Goal: Task Accomplishment & Management: Use online tool/utility

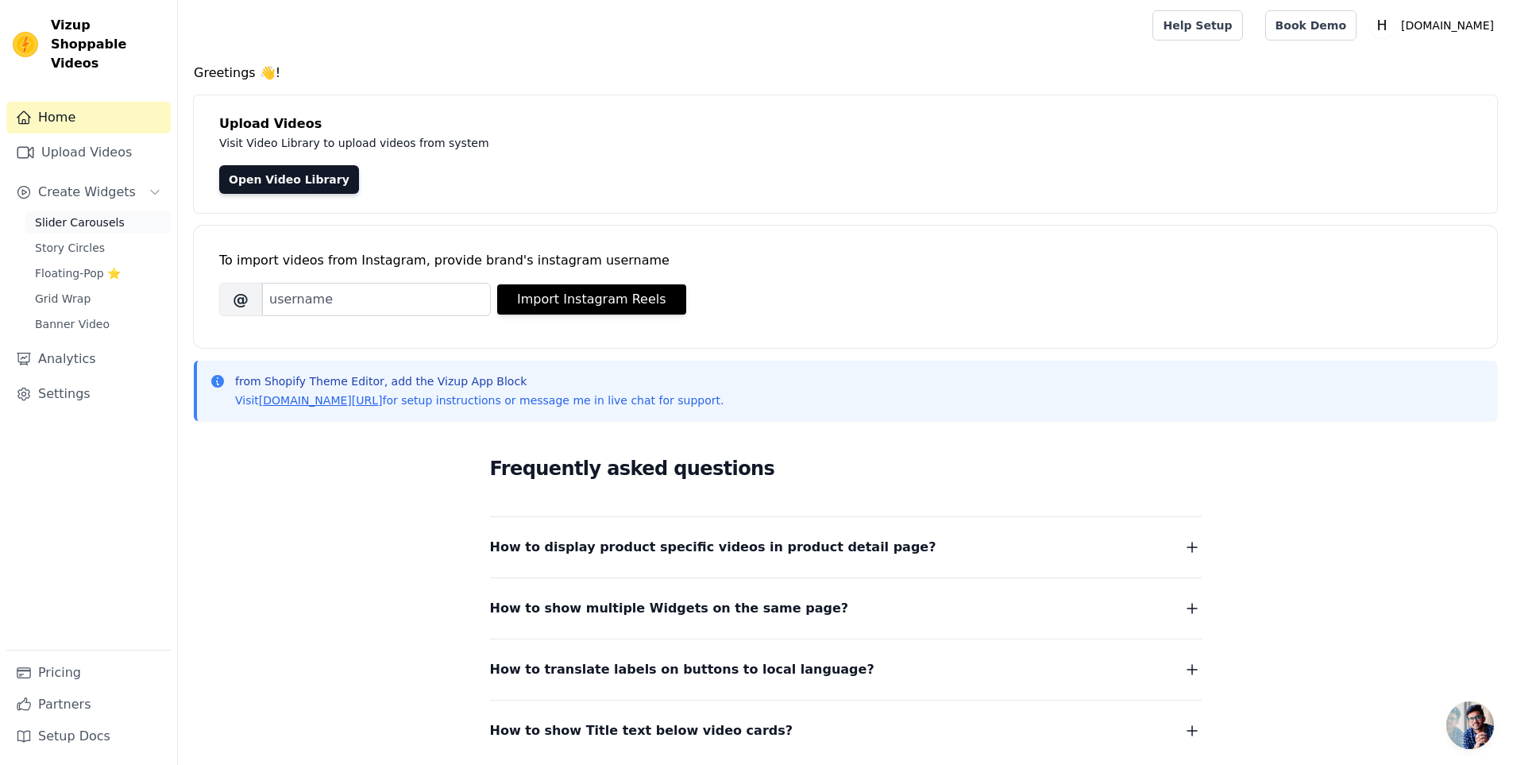
click at [77, 214] on span "Slider Carousels" at bounding box center [80, 222] width 90 height 16
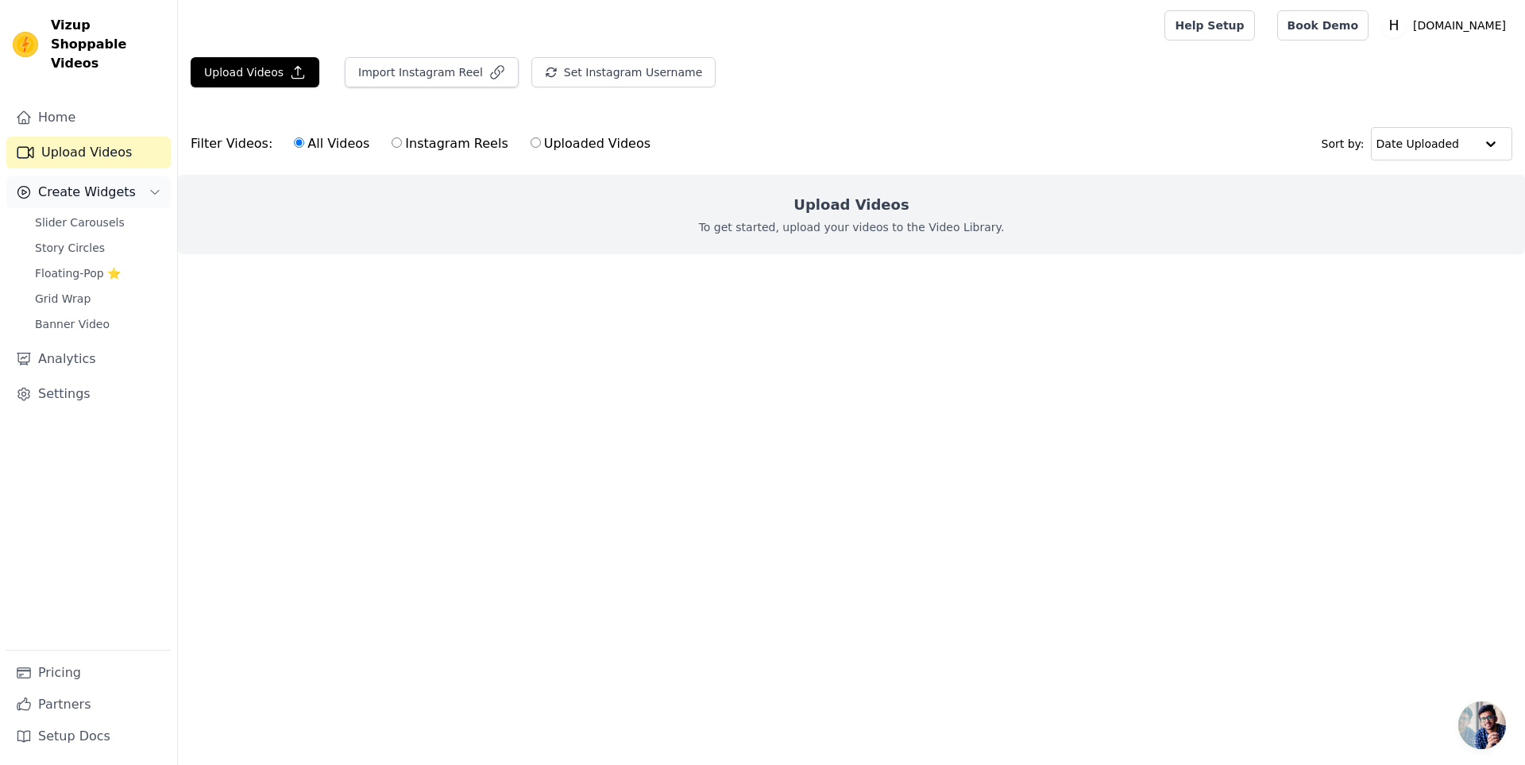
click at [107, 183] on span "Create Widgets" at bounding box center [87, 192] width 98 height 19
click at [99, 183] on span "Create Widgets" at bounding box center [87, 192] width 98 height 19
click at [58, 214] on span "Slider Carousels" at bounding box center [80, 222] width 90 height 16
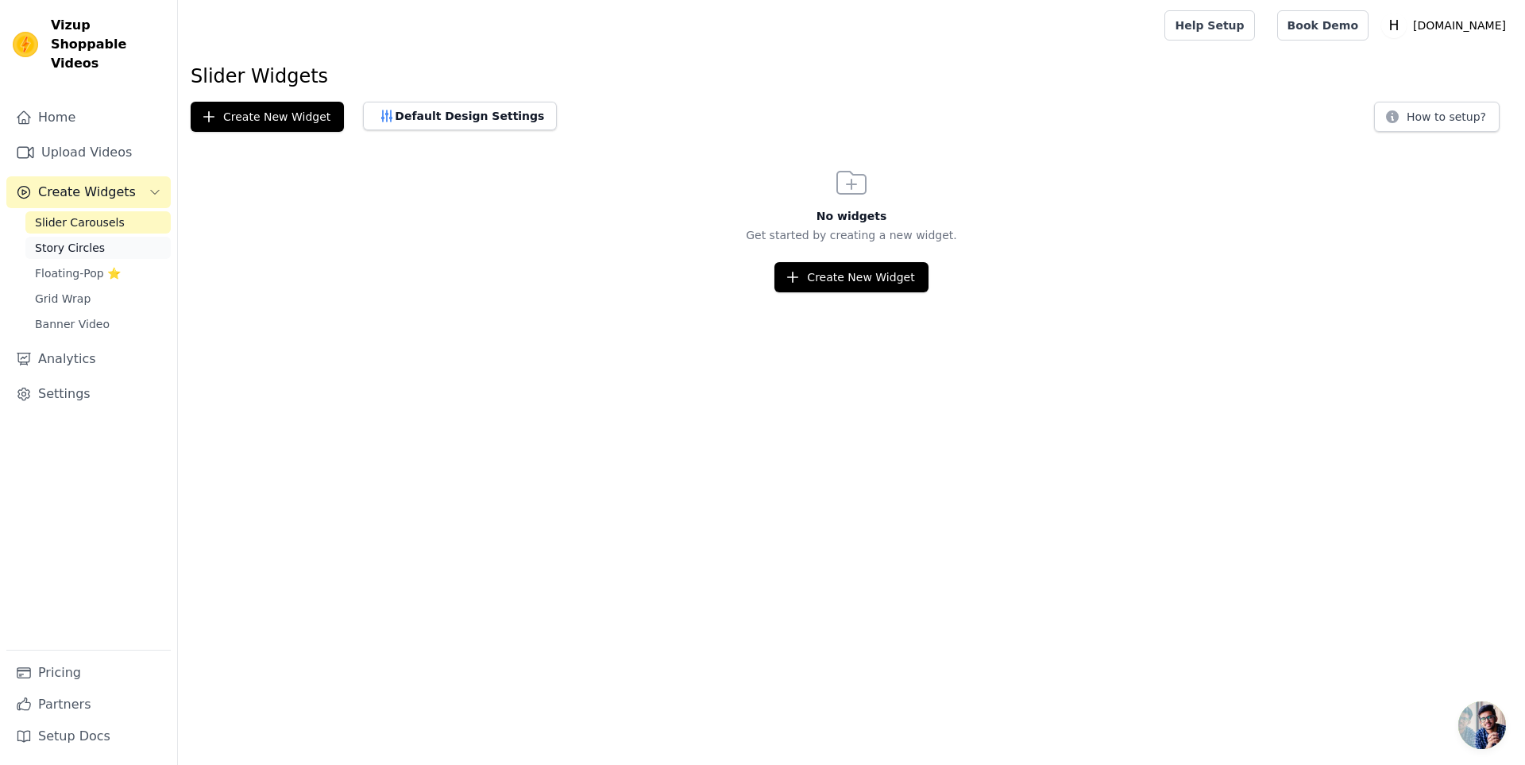
click at [72, 240] on span "Story Circles" at bounding box center [70, 248] width 70 height 16
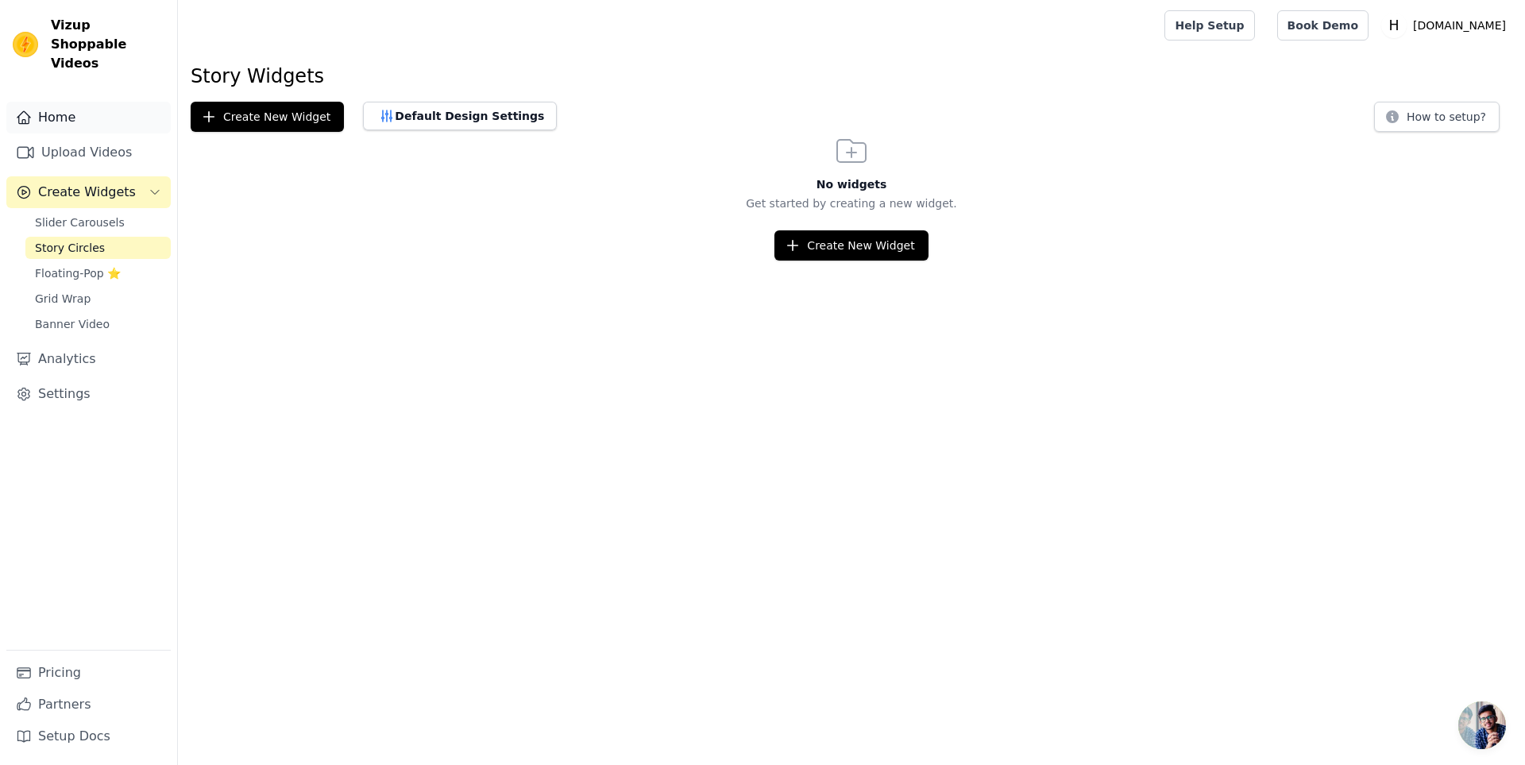
click at [70, 102] on link "Home" at bounding box center [88, 118] width 164 height 32
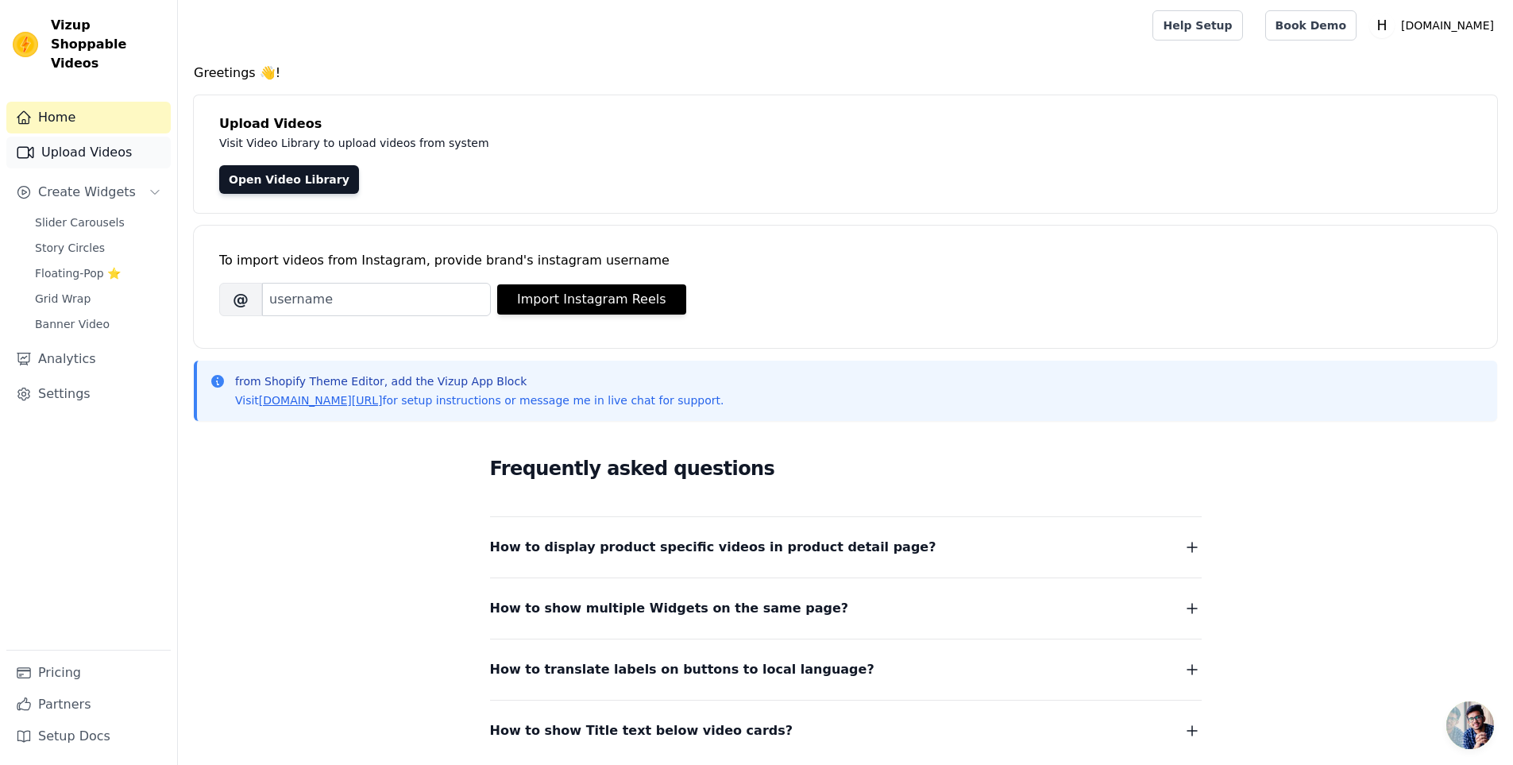
click at [97, 137] on link "Upload Videos" at bounding box center [88, 153] width 164 height 32
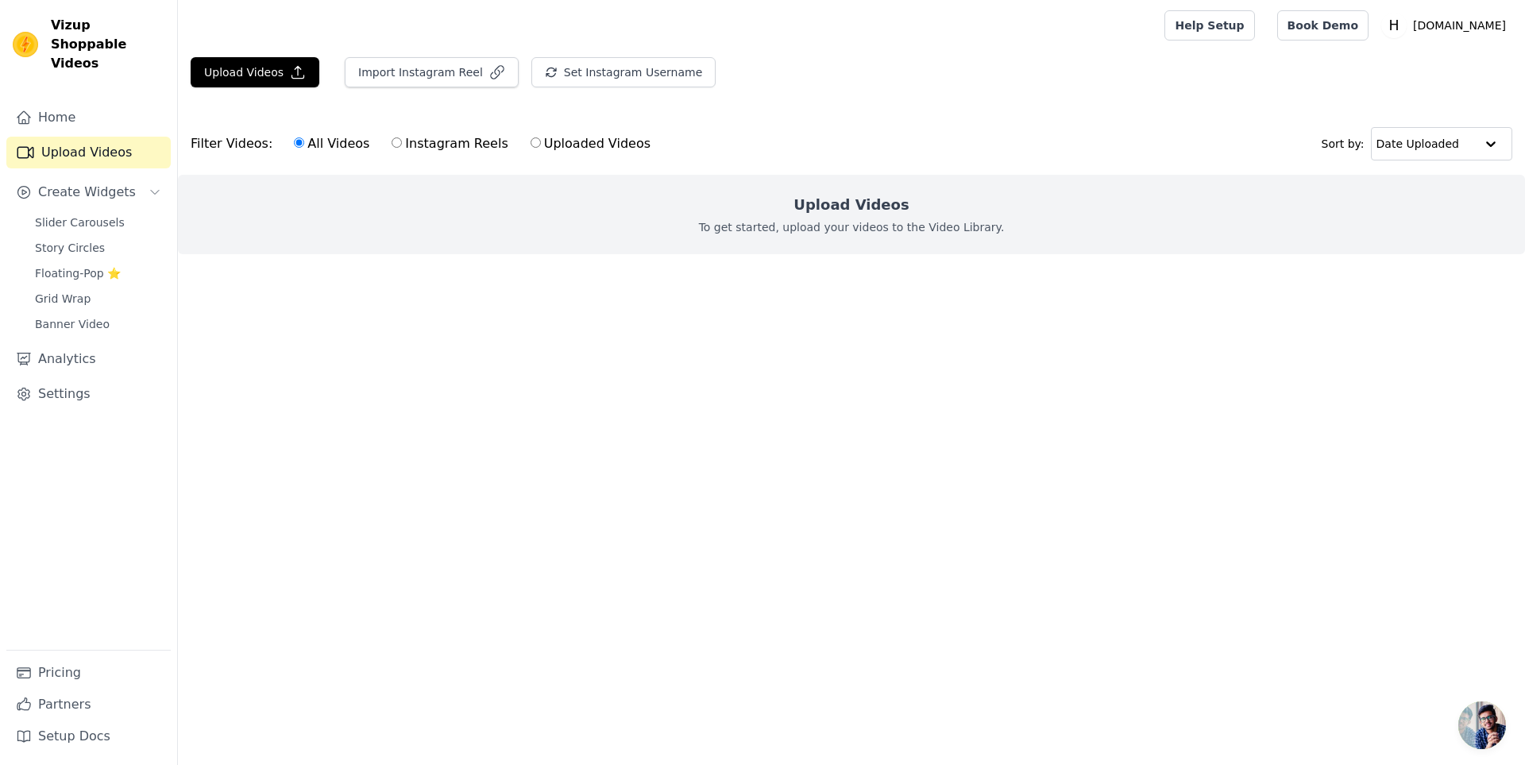
click at [399, 306] on main "Upload Videos Import Instagram Reel Set Instagram Username Import Latest IG Ree…" at bounding box center [851, 184] width 1347 height 267
click at [110, 102] on link "Home" at bounding box center [88, 118] width 164 height 32
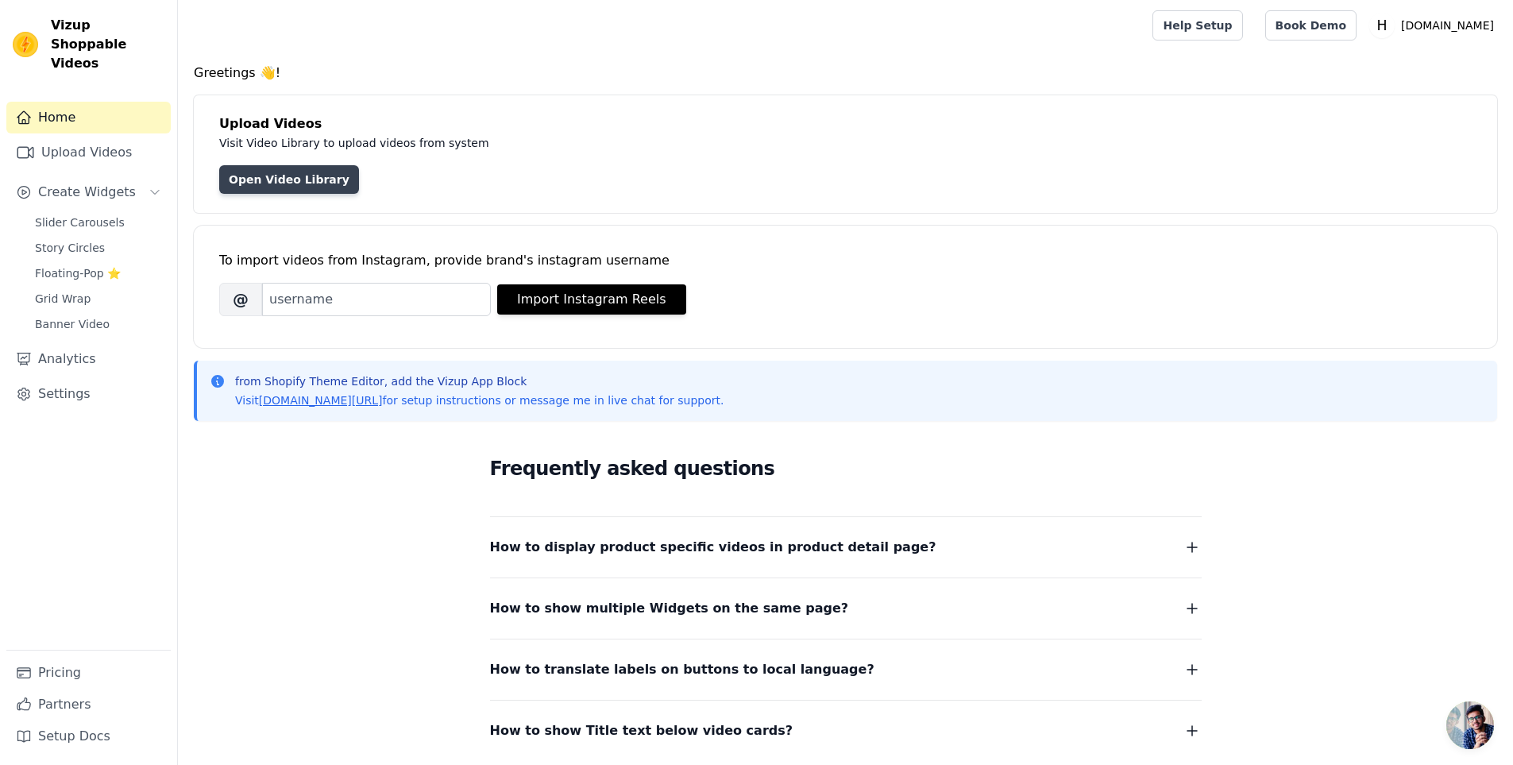
click at [247, 186] on link "Open Video Library" at bounding box center [289, 179] width 140 height 29
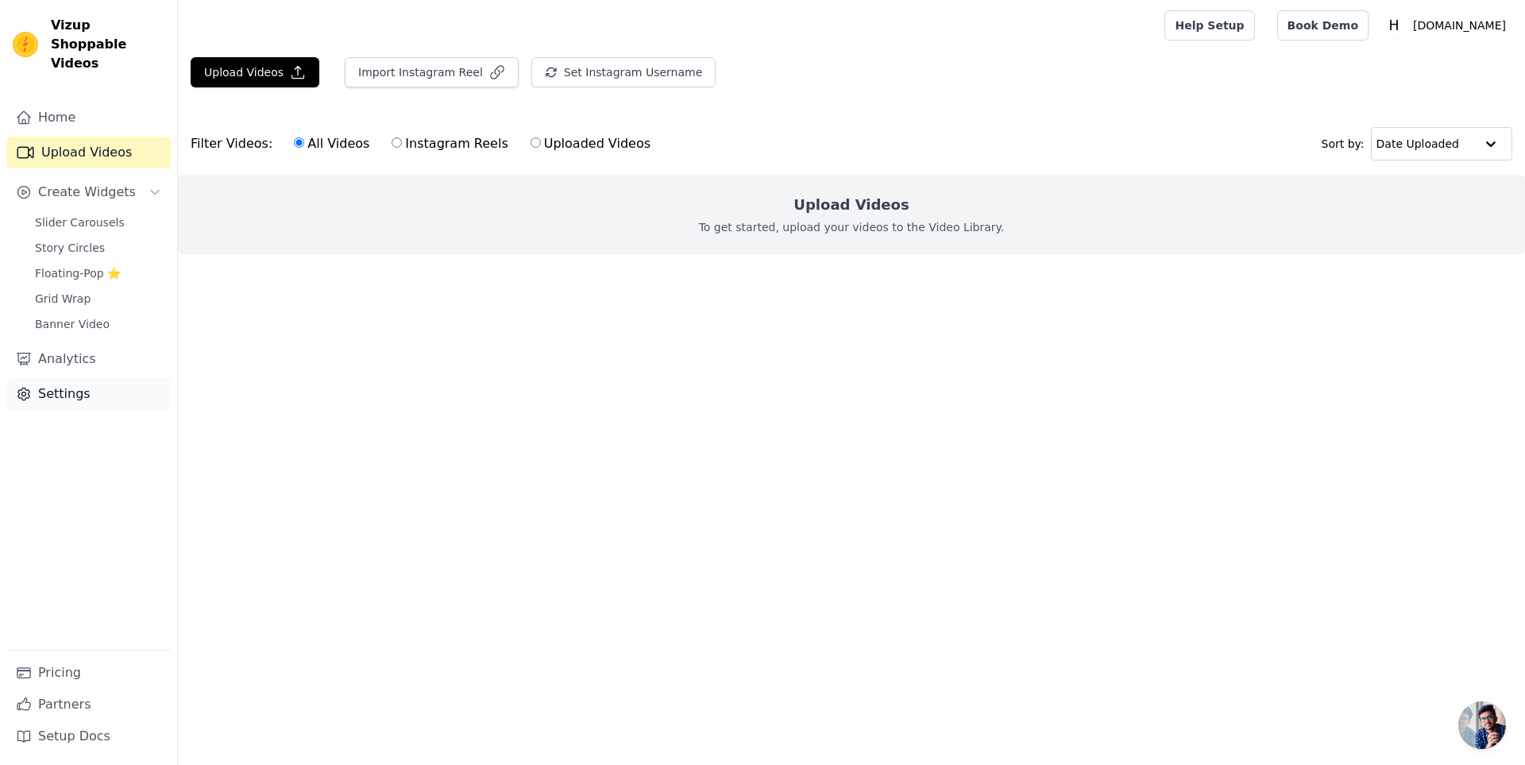
click at [60, 379] on link "Settings" at bounding box center [88, 394] width 164 height 32
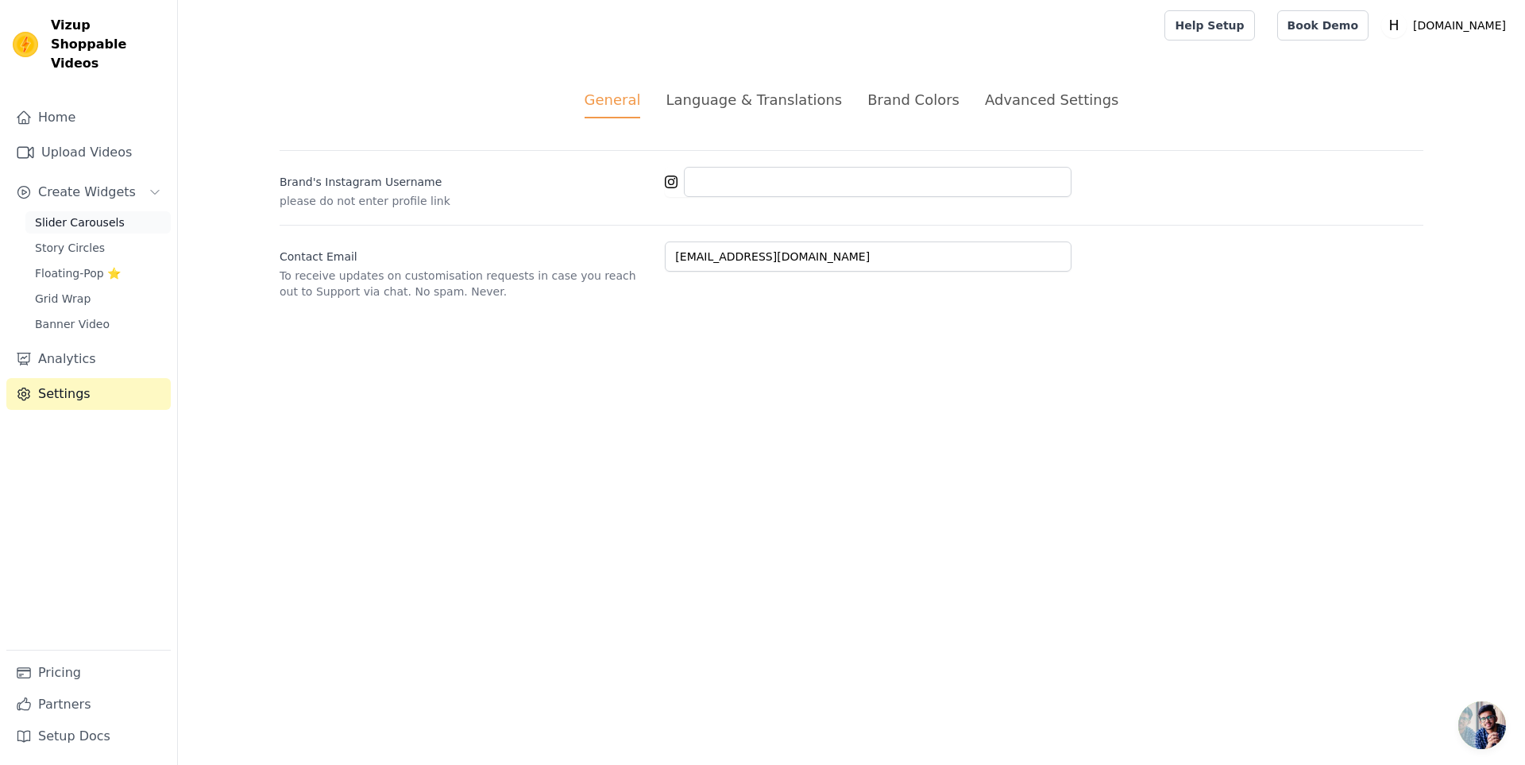
click at [56, 214] on span "Slider Carousels" at bounding box center [80, 222] width 90 height 16
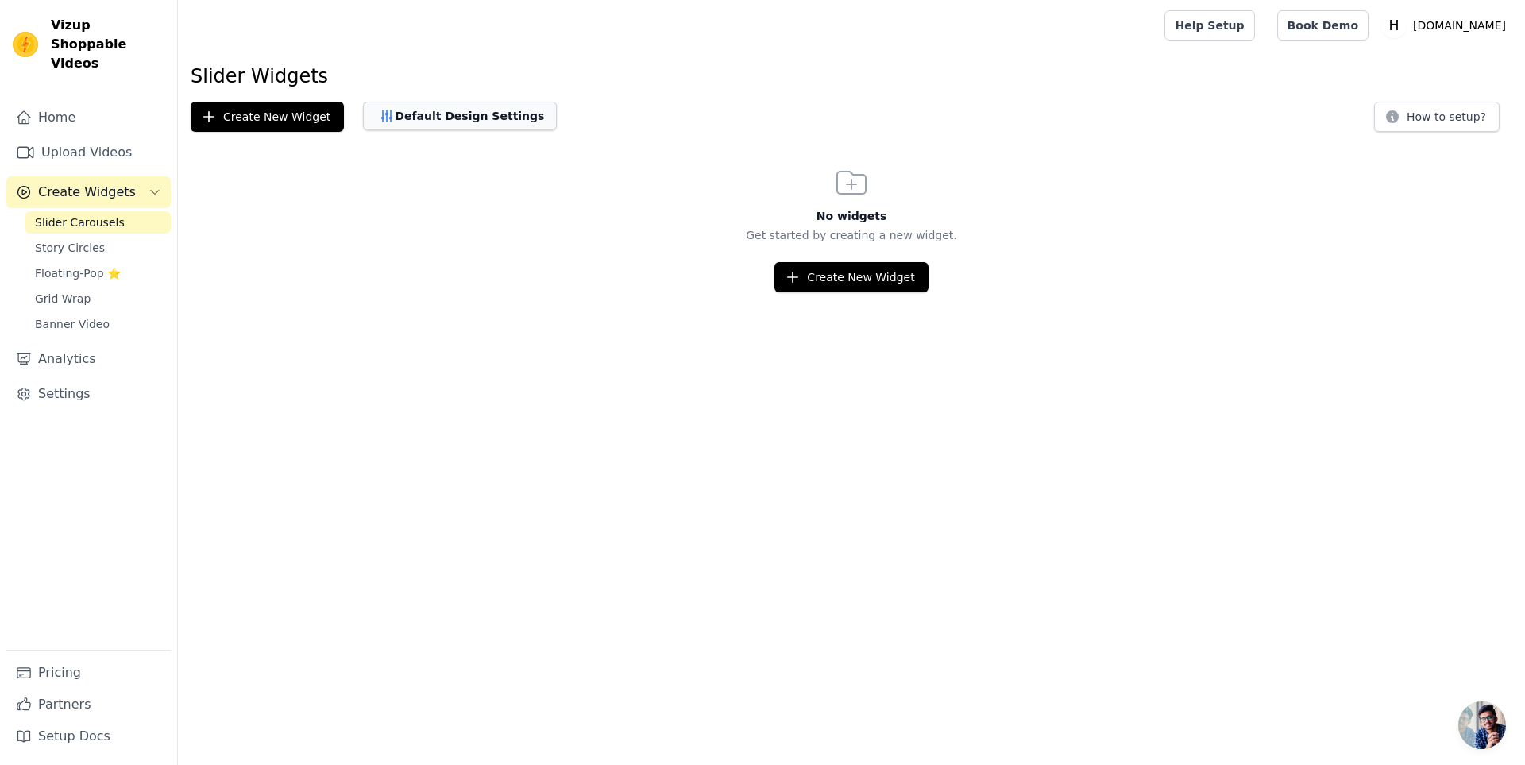
click at [414, 104] on button "Default Design Settings" at bounding box center [460, 116] width 194 height 29
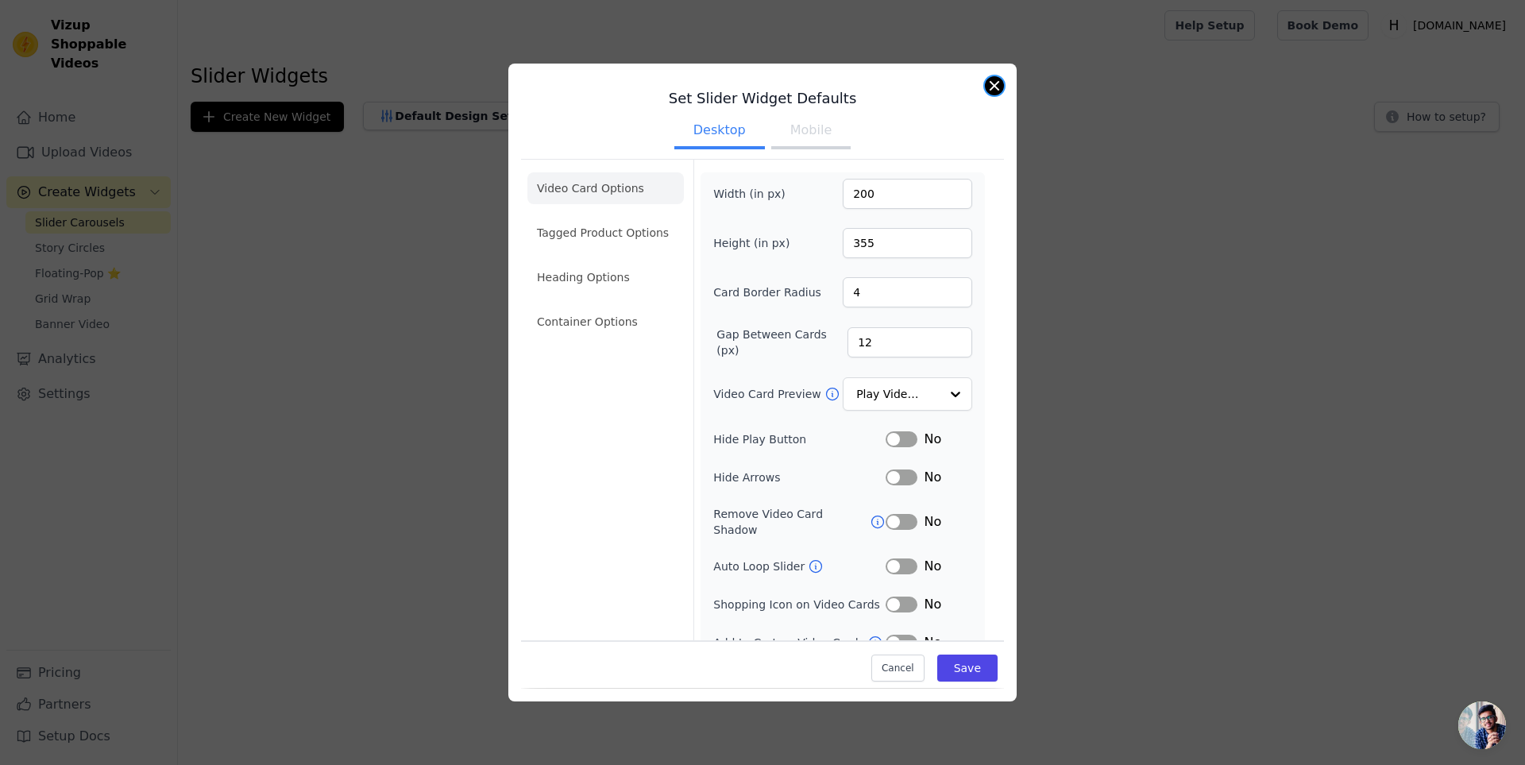
click at [1002, 86] on button "Close modal" at bounding box center [994, 85] width 19 height 19
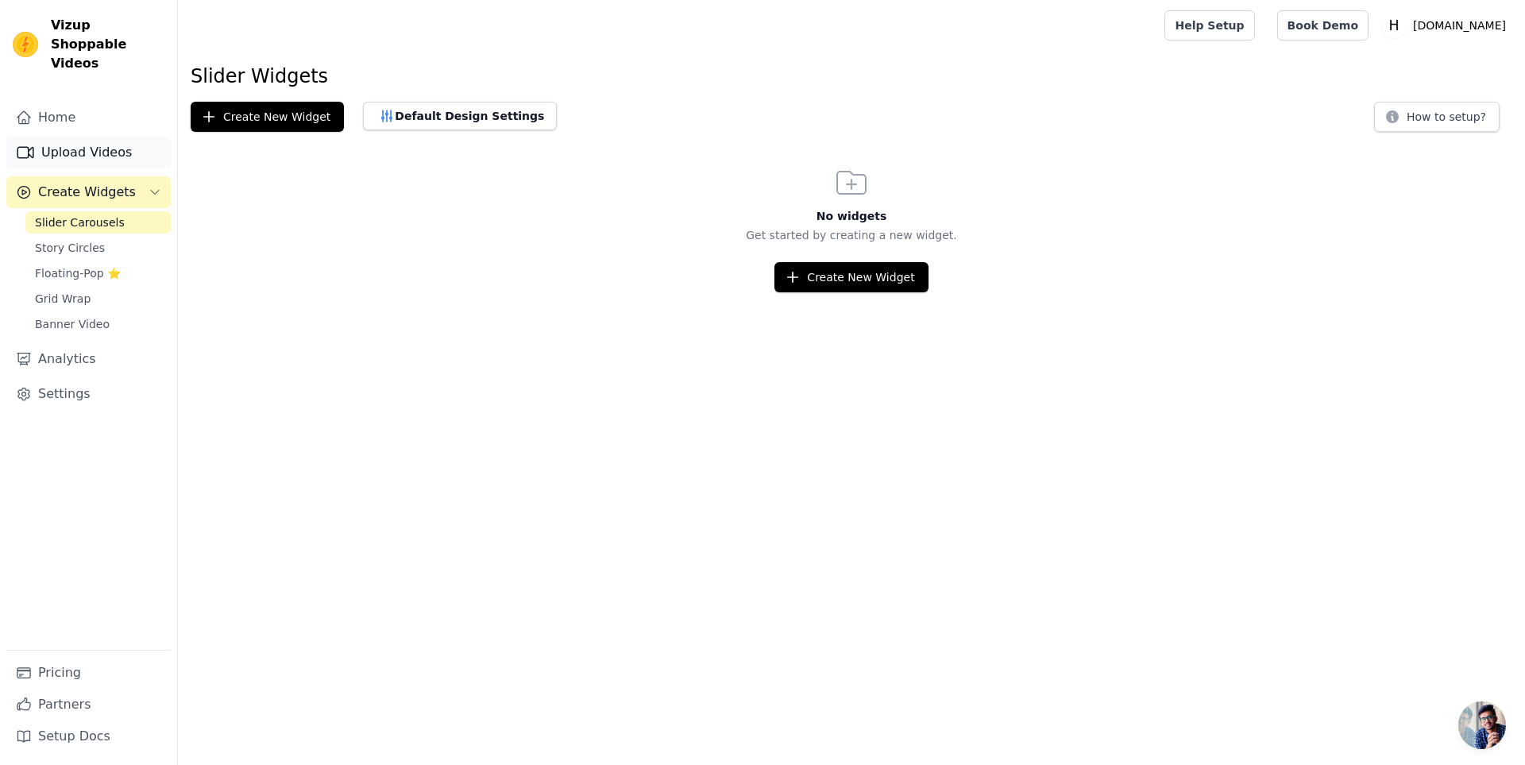
click at [98, 137] on link "Upload Videos" at bounding box center [88, 153] width 164 height 32
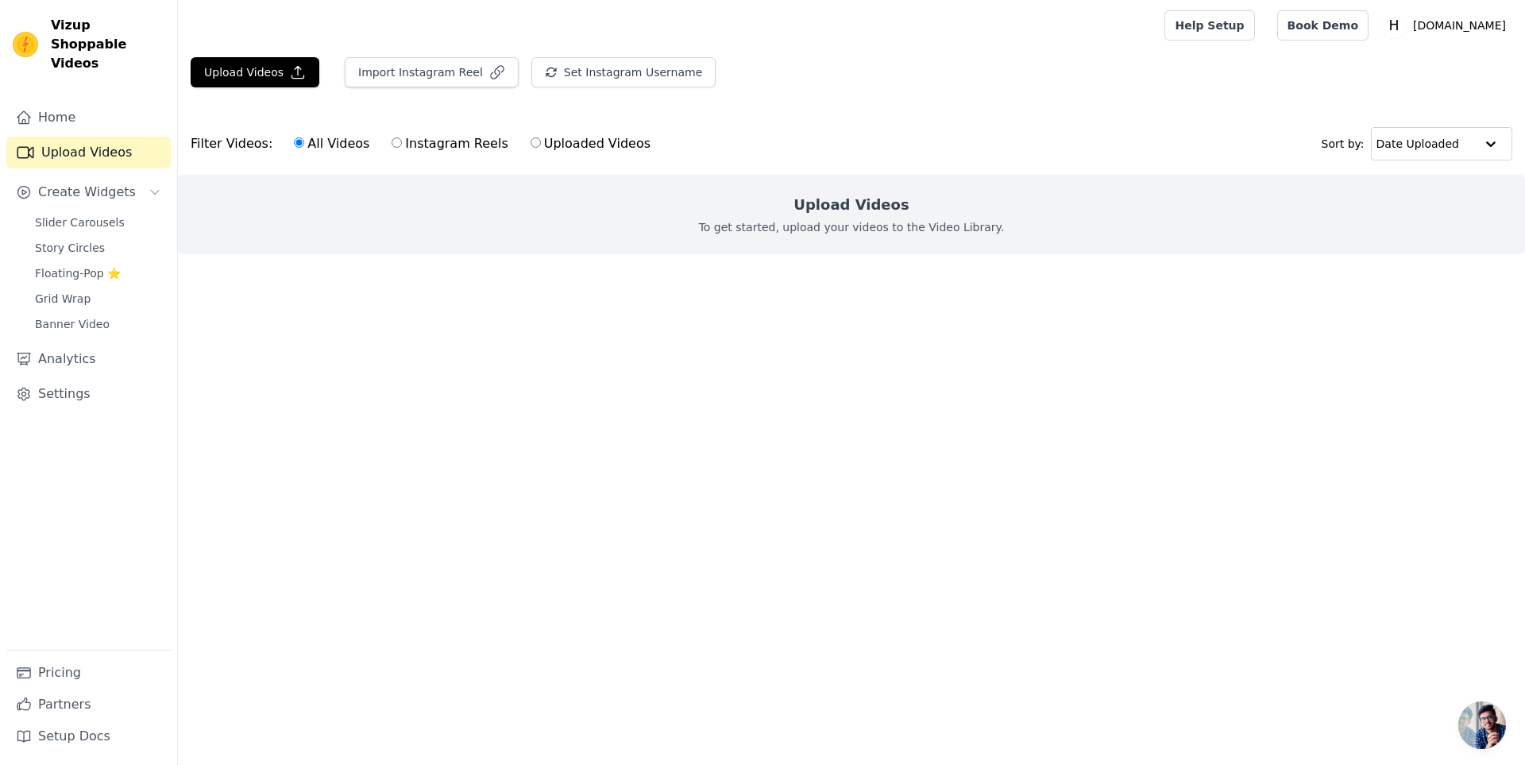
click at [569, 148] on label "Uploaded Videos" at bounding box center [590, 143] width 121 height 21
click at [541, 148] on input "Uploaded Videos" at bounding box center [535, 142] width 10 height 10
radio input "true"
click at [408, 148] on label "Instagram Reels" at bounding box center [450, 143] width 118 height 21
click at [402, 148] on input "Instagram Reels" at bounding box center [396, 142] width 10 height 10
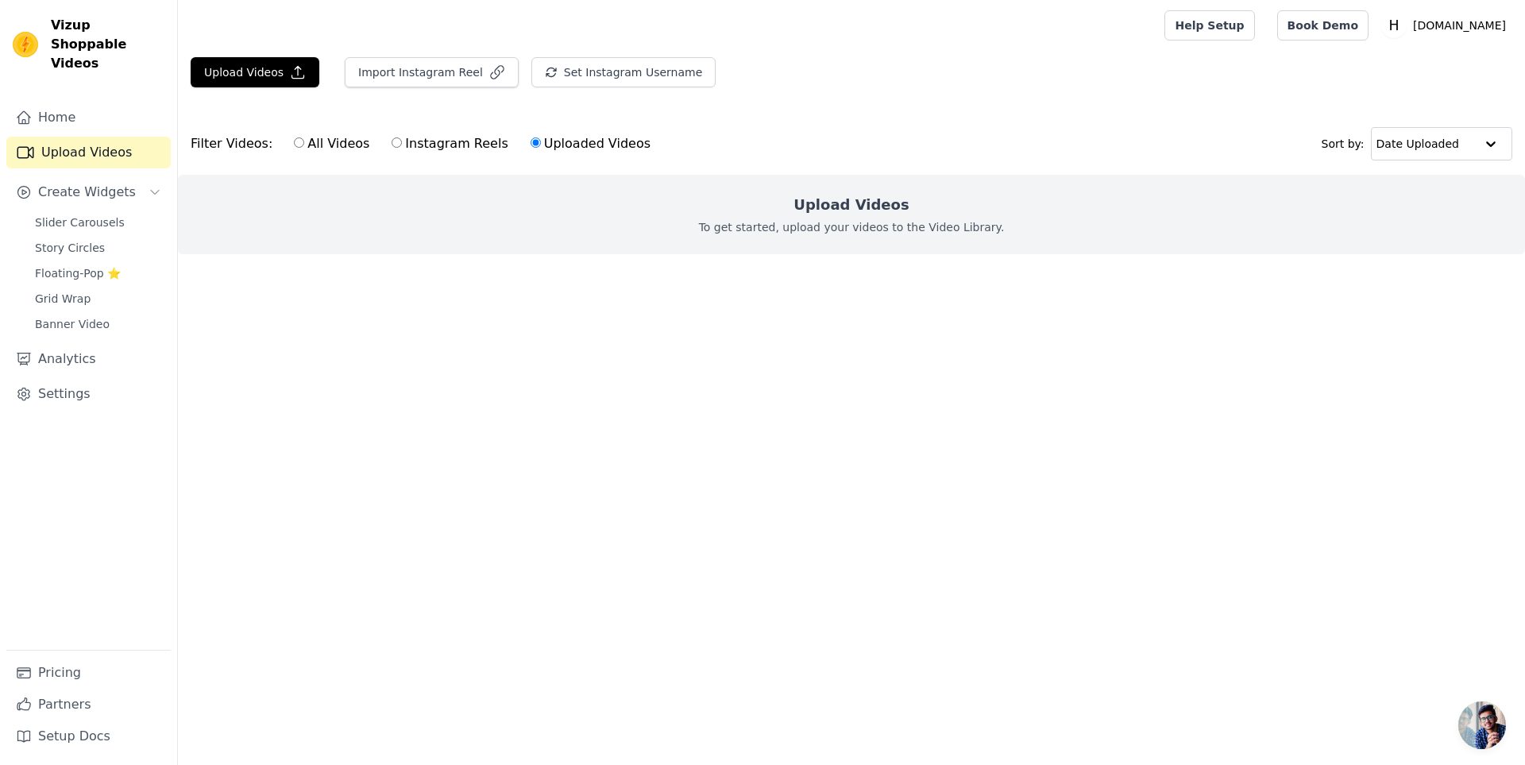
radio input "true"
click at [304, 142] on label "All Videos" at bounding box center [331, 143] width 77 height 21
click at [304, 142] on input "All Videos" at bounding box center [299, 142] width 10 height 10
radio input "true"
click at [52, 378] on link "Settings" at bounding box center [88, 394] width 164 height 32
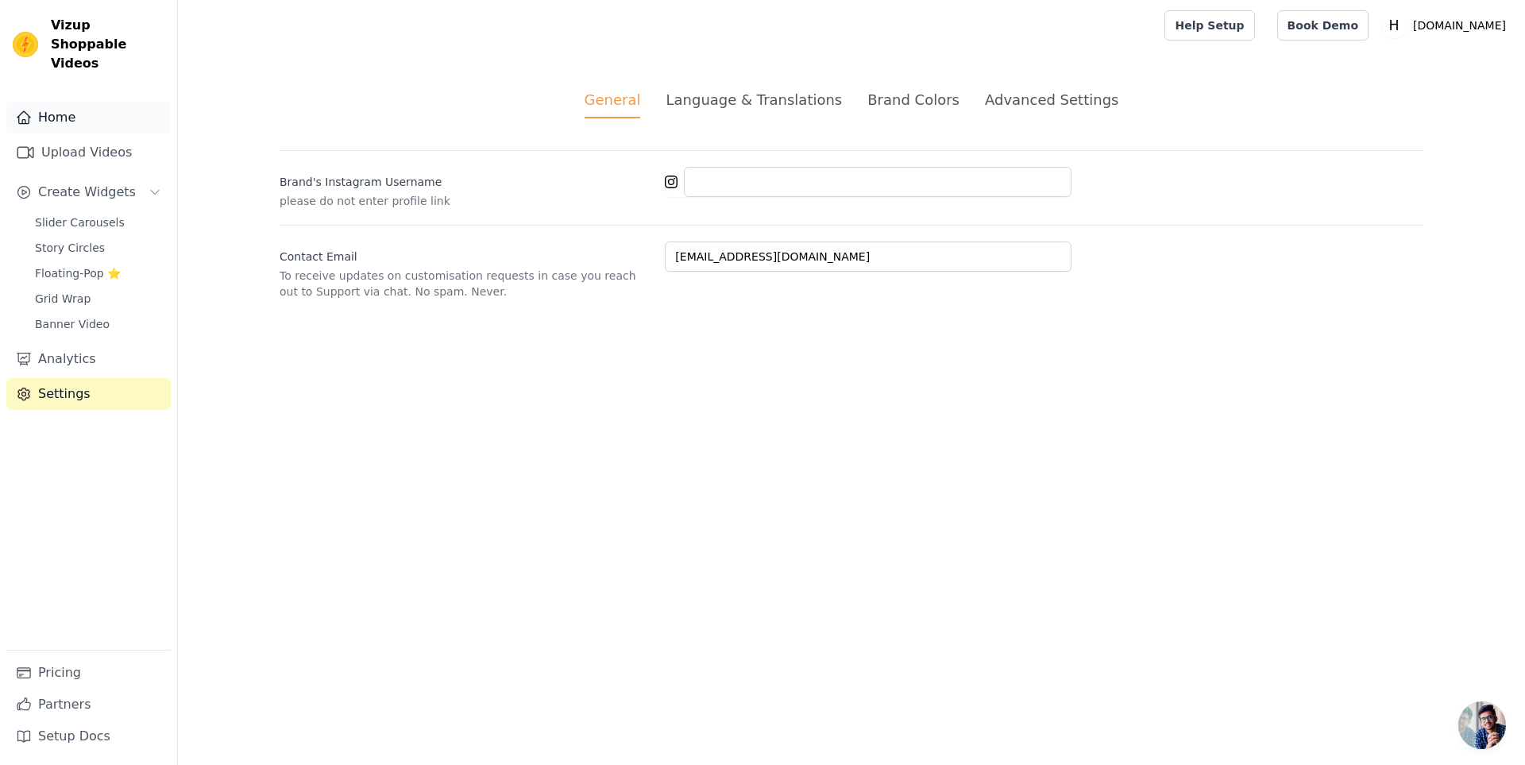
click at [65, 103] on link "Home" at bounding box center [88, 118] width 164 height 32
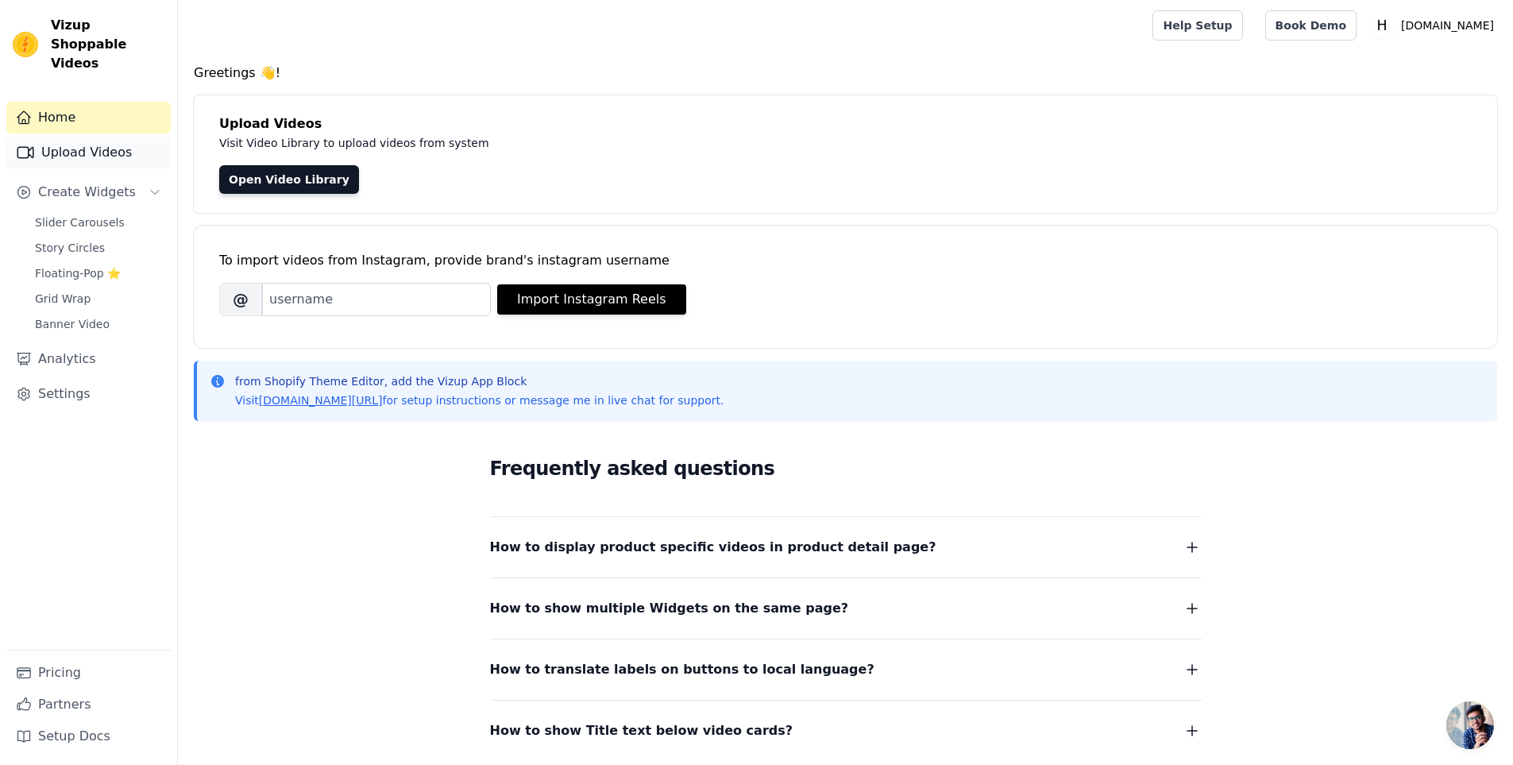
click at [89, 137] on link "Upload Videos" at bounding box center [88, 153] width 164 height 32
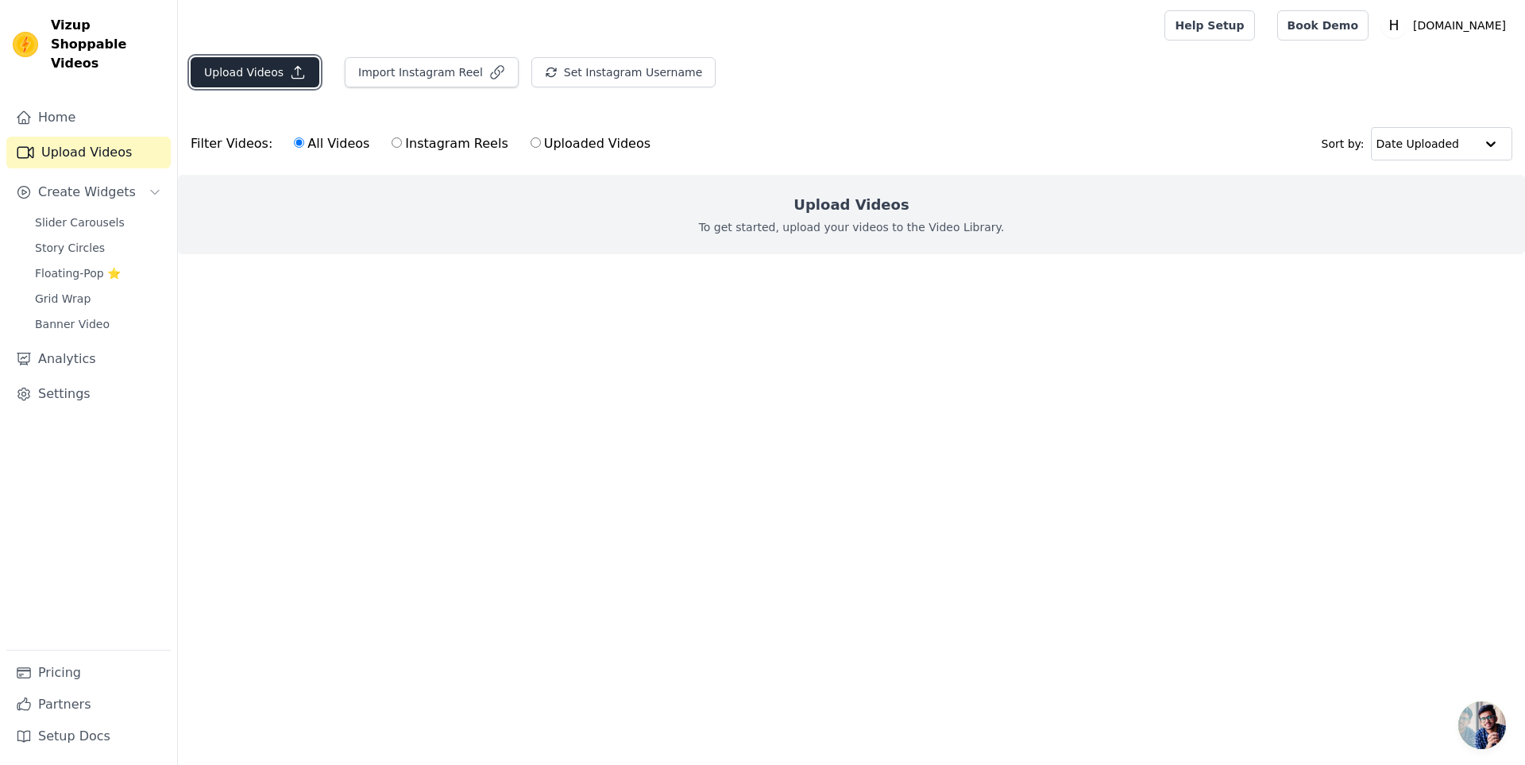
click at [237, 71] on button "Upload Videos" at bounding box center [255, 72] width 129 height 30
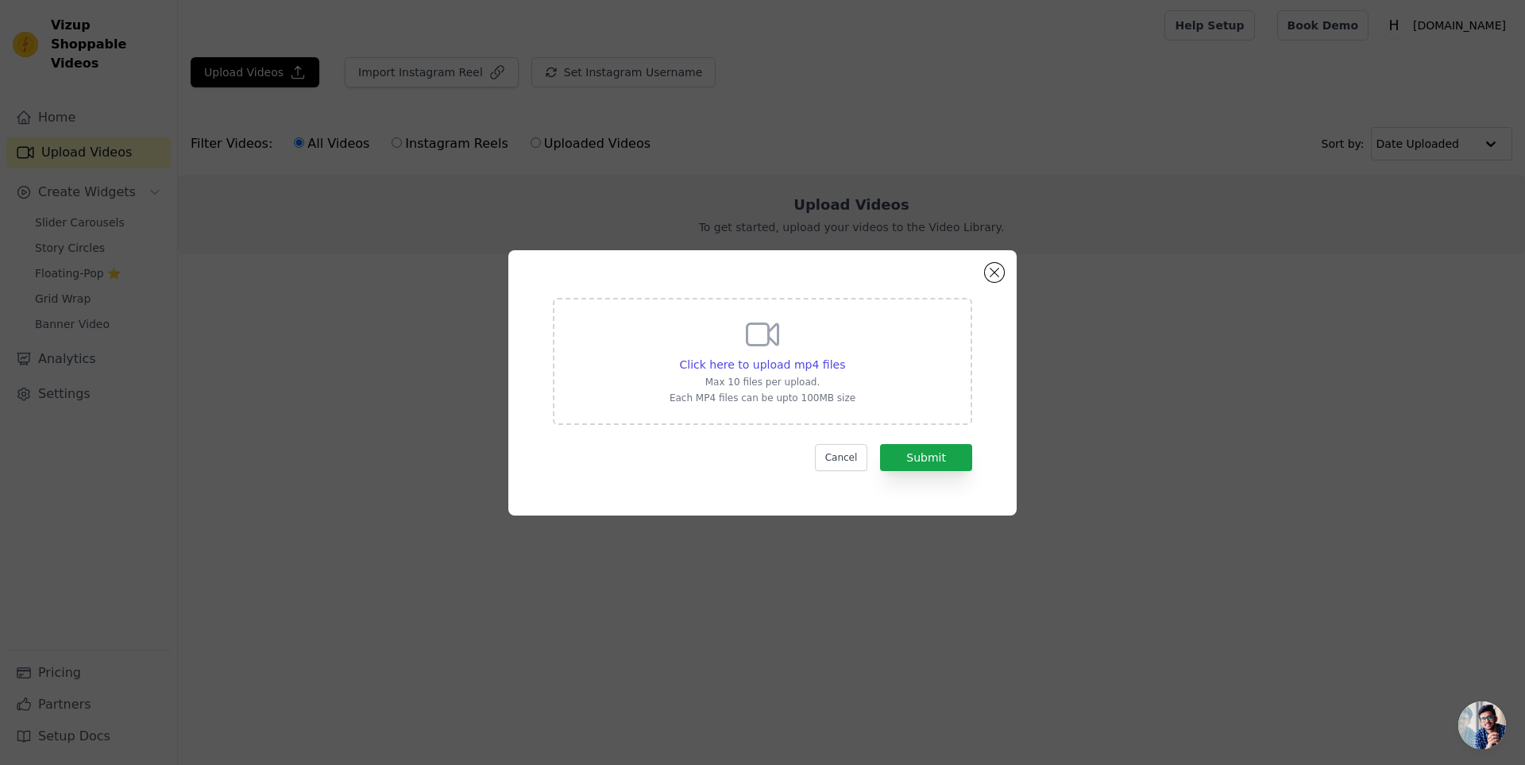
click at [771, 350] on icon at bounding box center [762, 334] width 38 height 38
click at [844, 356] on input "Click here to upload mp4 files Max 10 files per upload. Each MP4 files can be u…" at bounding box center [844, 356] width 1 height 1
type input "C:\fakepath\vizup-videos-1b10dbfe.mp4"
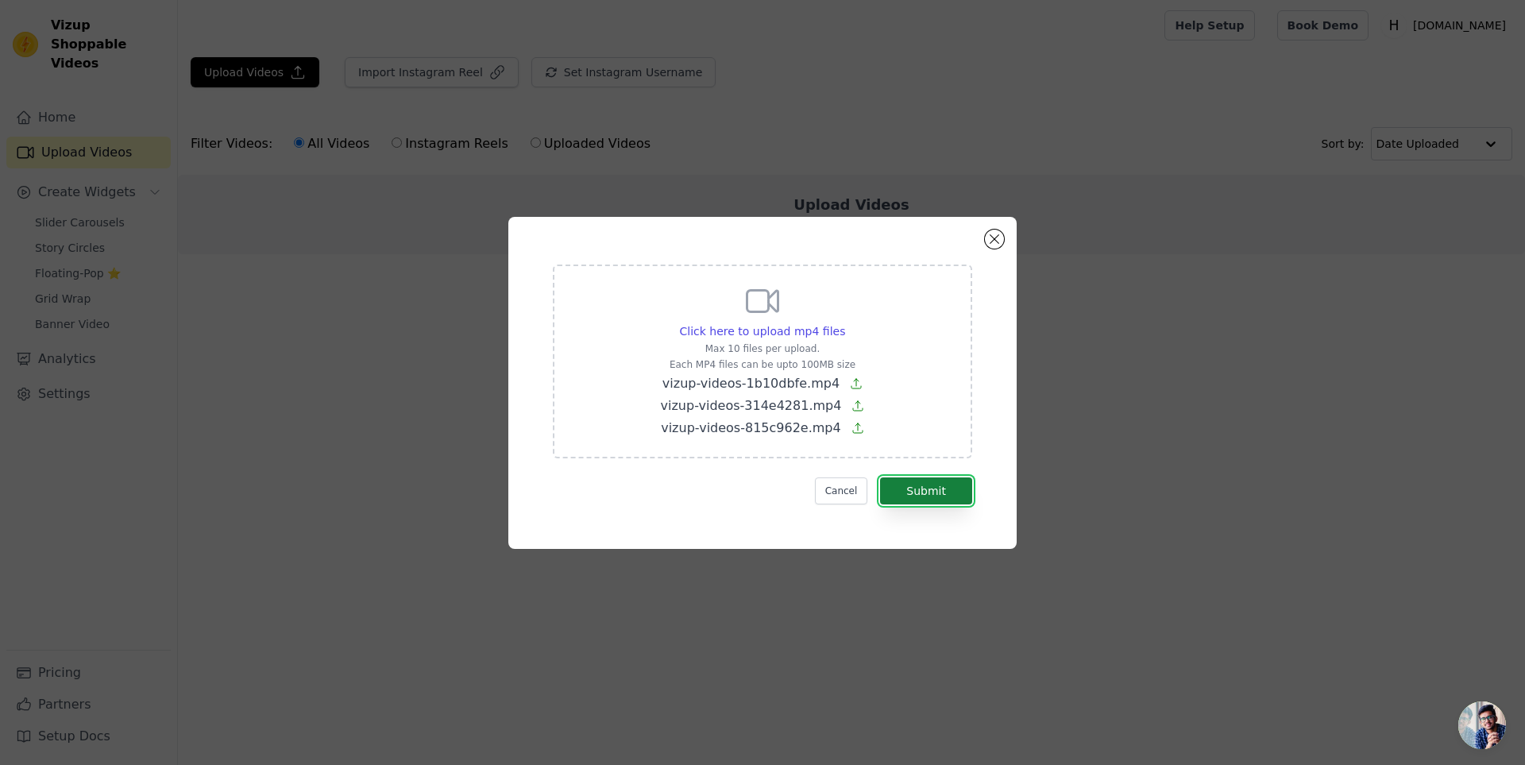
click at [935, 495] on button "Submit" at bounding box center [926, 490] width 92 height 27
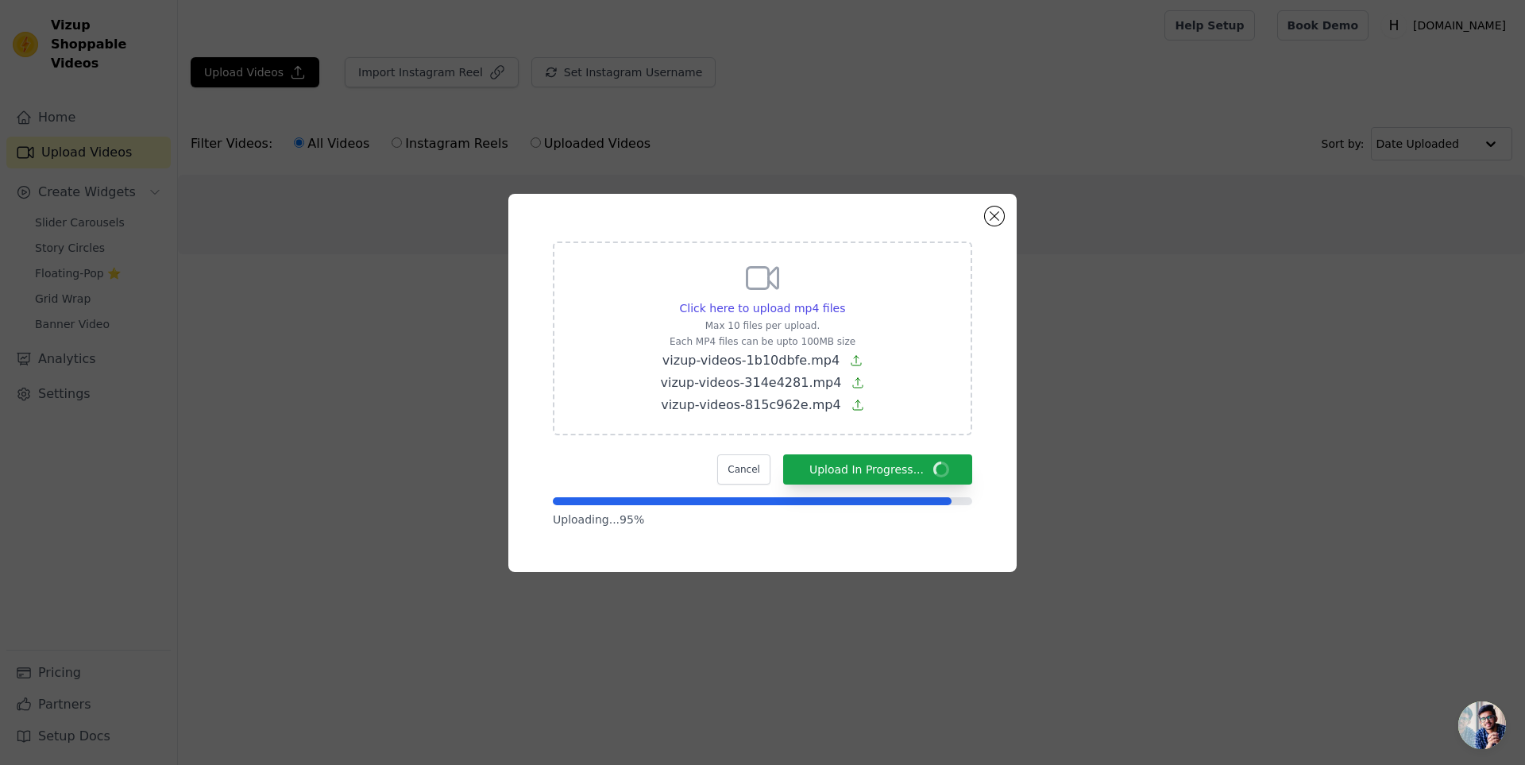
click at [729, 521] on p "Uploading... 95 %" at bounding box center [762, 519] width 419 height 16
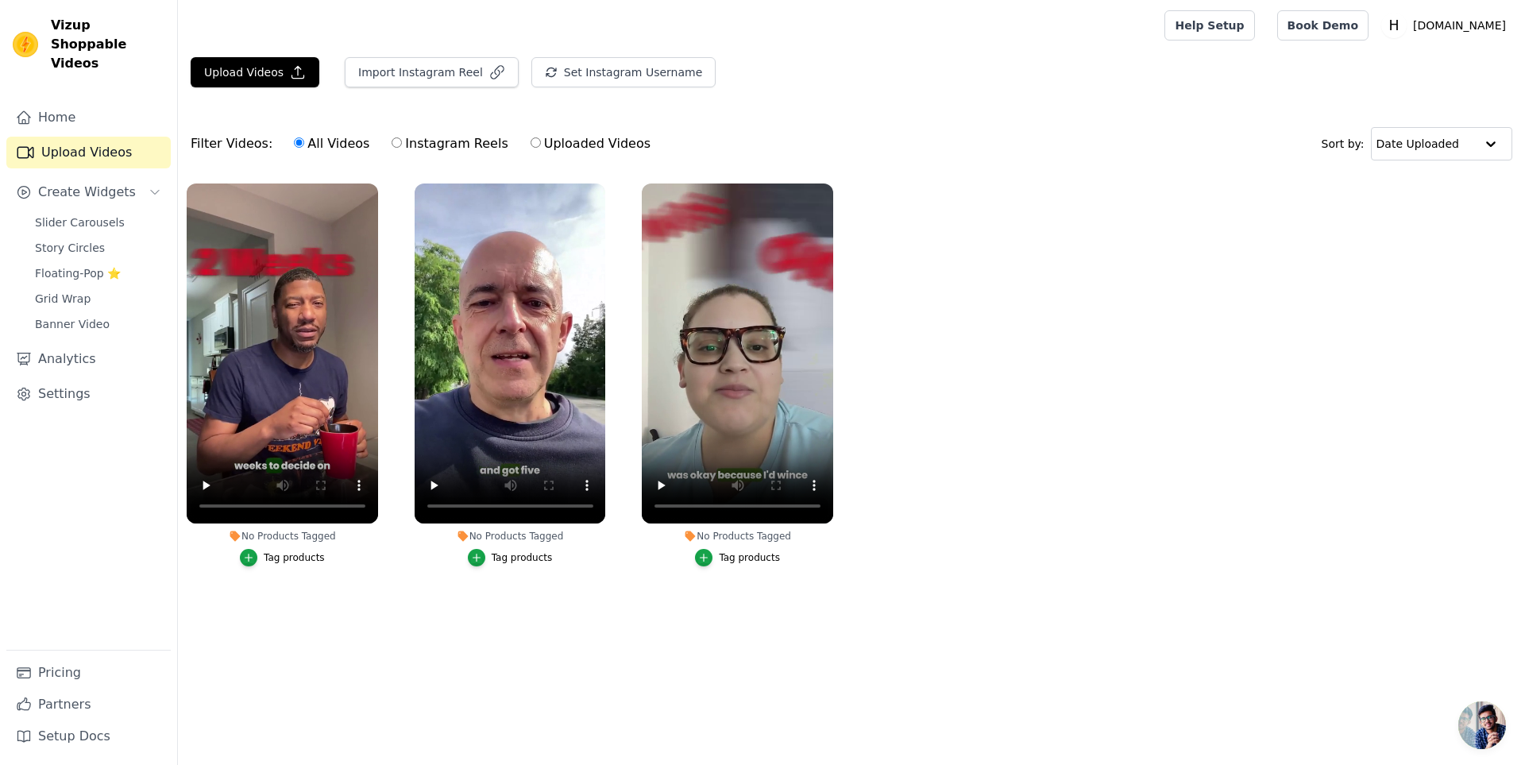
click at [407, 616] on main "Upload Videos Import Instagram Reel Set Instagram Username Import Latest IG Ree…" at bounding box center [851, 348] width 1347 height 594
click at [252, 557] on icon "button" at bounding box center [248, 556] width 7 height 7
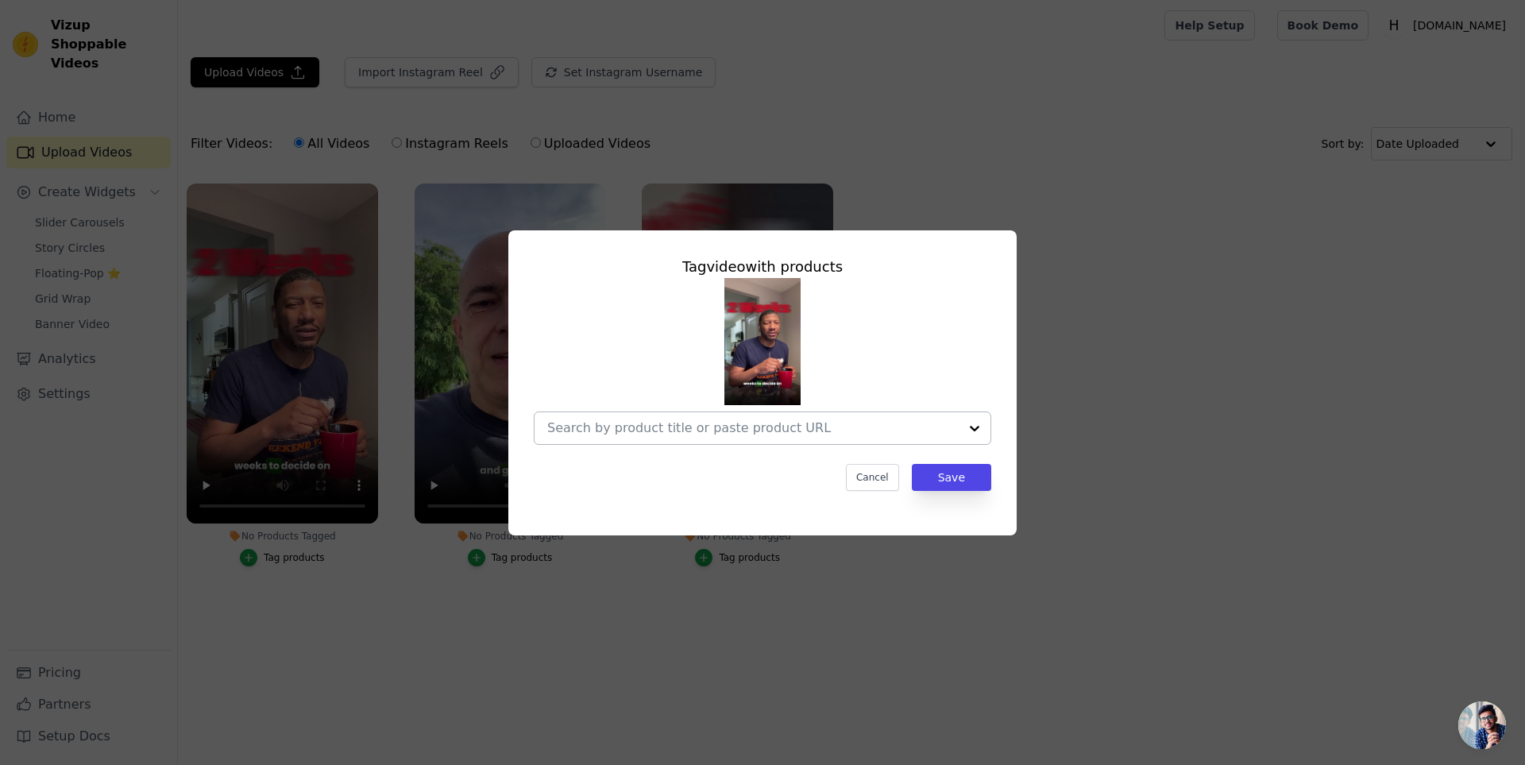
click at [780, 430] on input "No Products Tagged Tag video with products Cancel Save Tag products" at bounding box center [752, 427] width 411 height 15
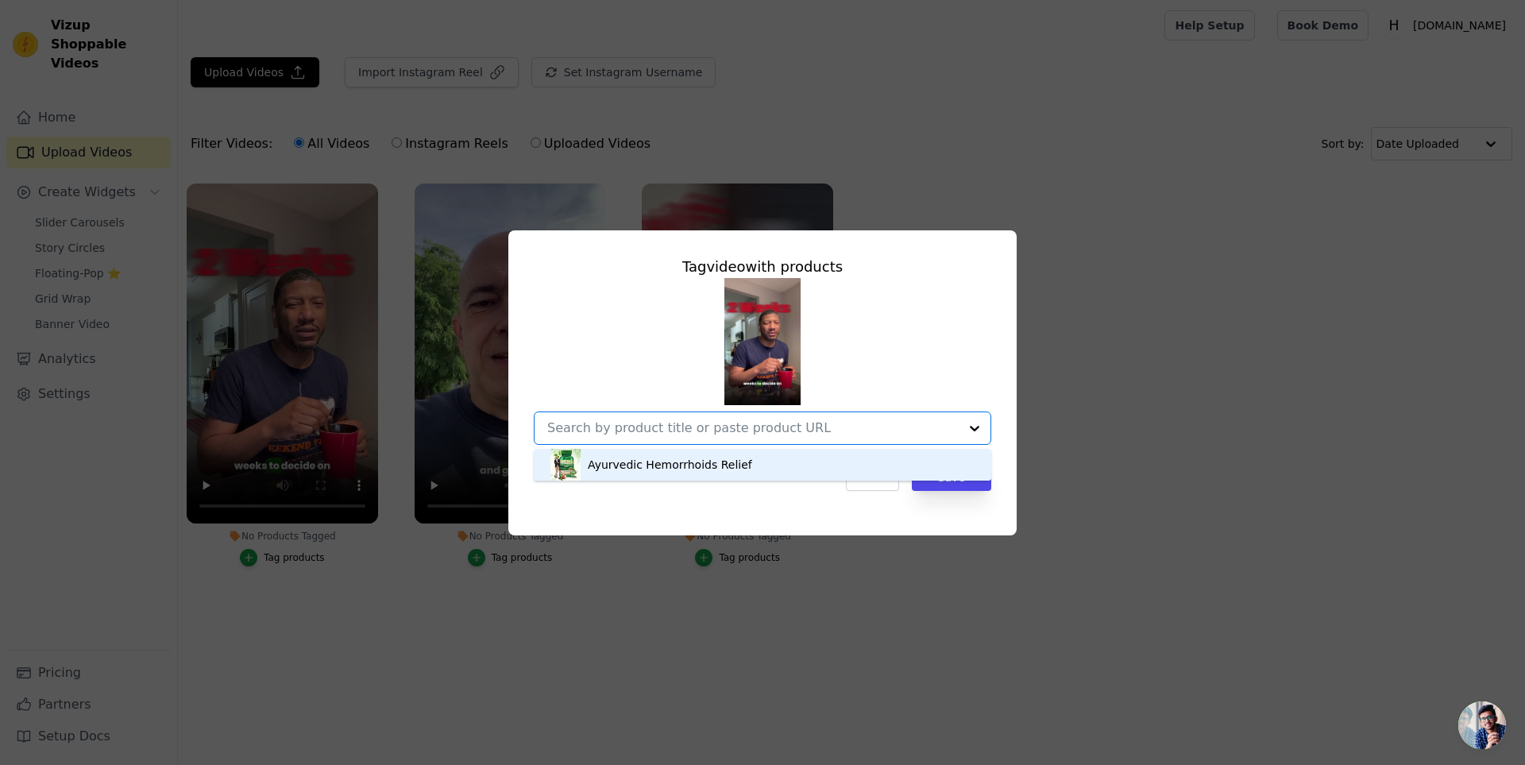
click at [625, 462] on div "Ayurvedic Hemorrhoids Relief" at bounding box center [670, 465] width 164 height 16
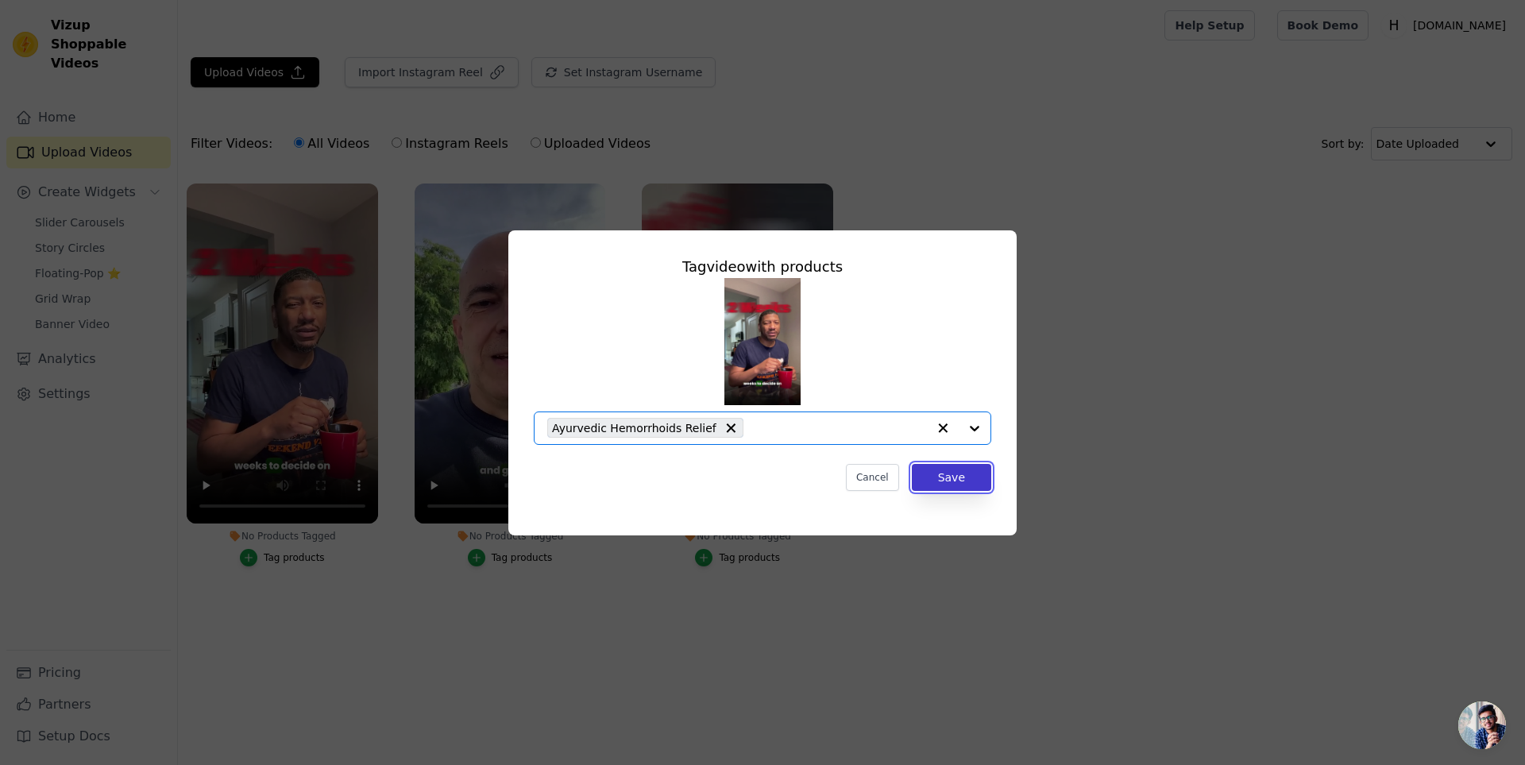
click at [984, 472] on button "Save" at bounding box center [951, 477] width 79 height 27
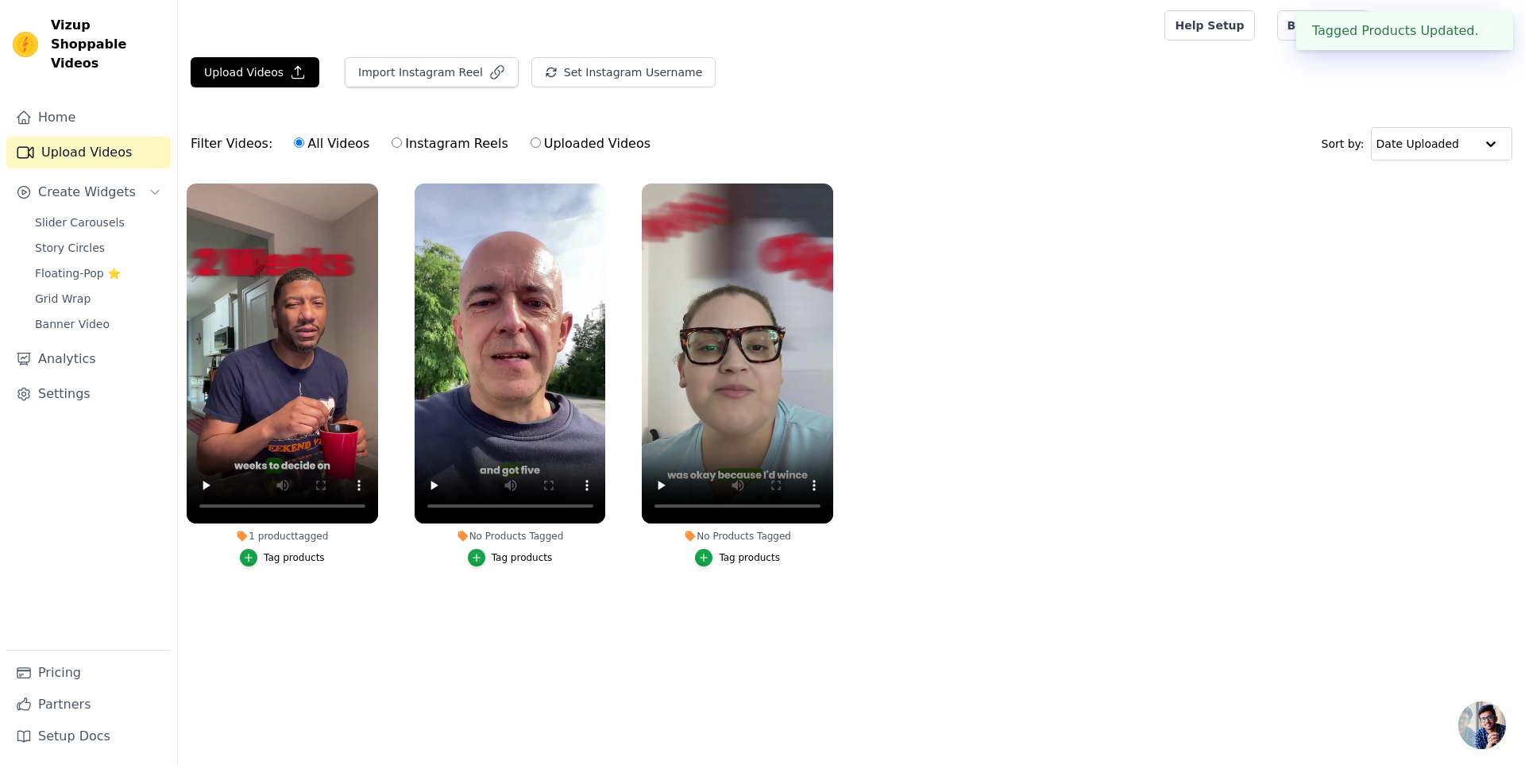
click at [492, 556] on button "Tag products" at bounding box center [510, 557] width 85 height 17
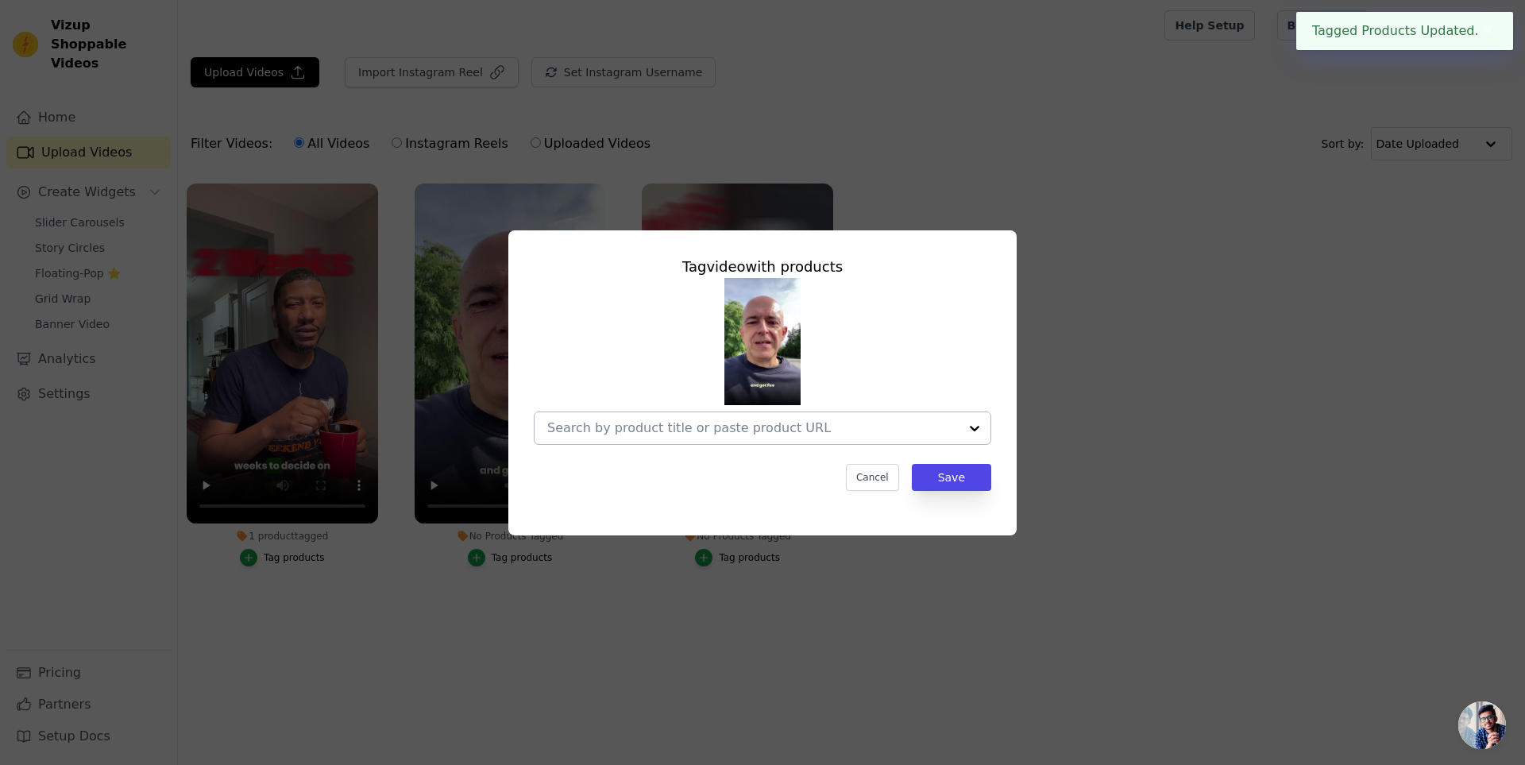
click at [863, 437] on div at bounding box center [752, 428] width 411 height 32
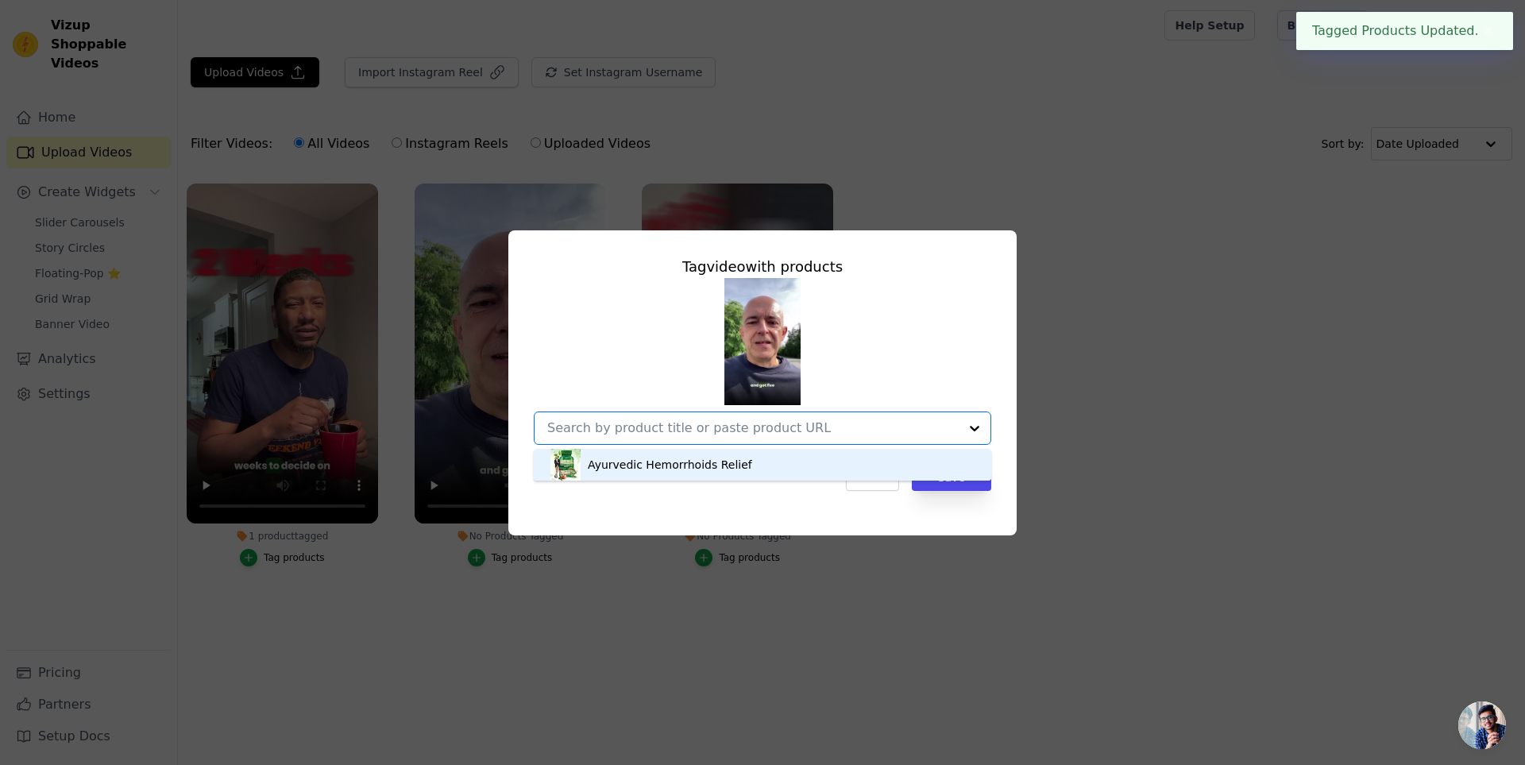
click at [663, 463] on div "Ayurvedic Hemorrhoids Relief" at bounding box center [670, 465] width 164 height 16
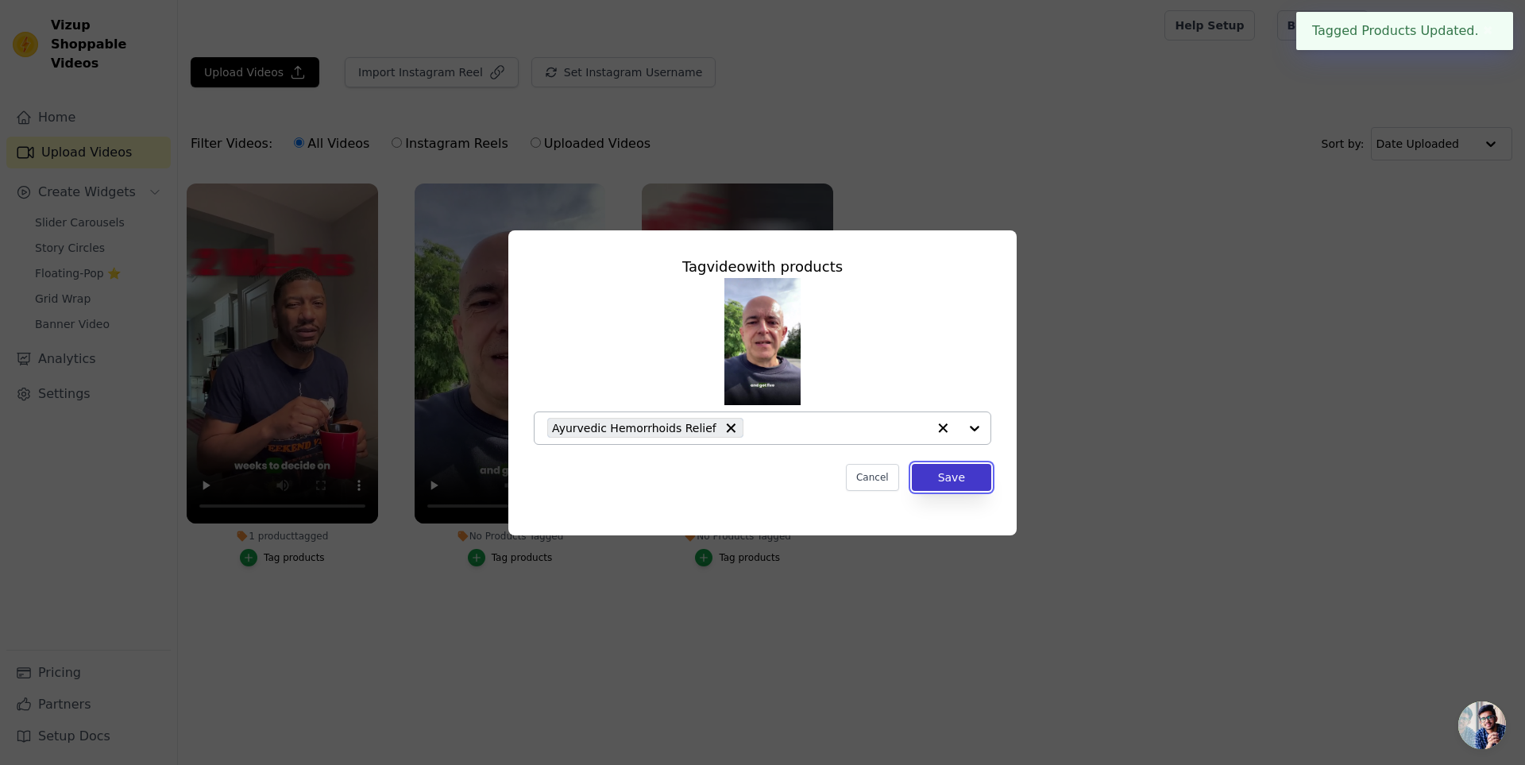
click at [950, 486] on button "Save" at bounding box center [951, 477] width 79 height 27
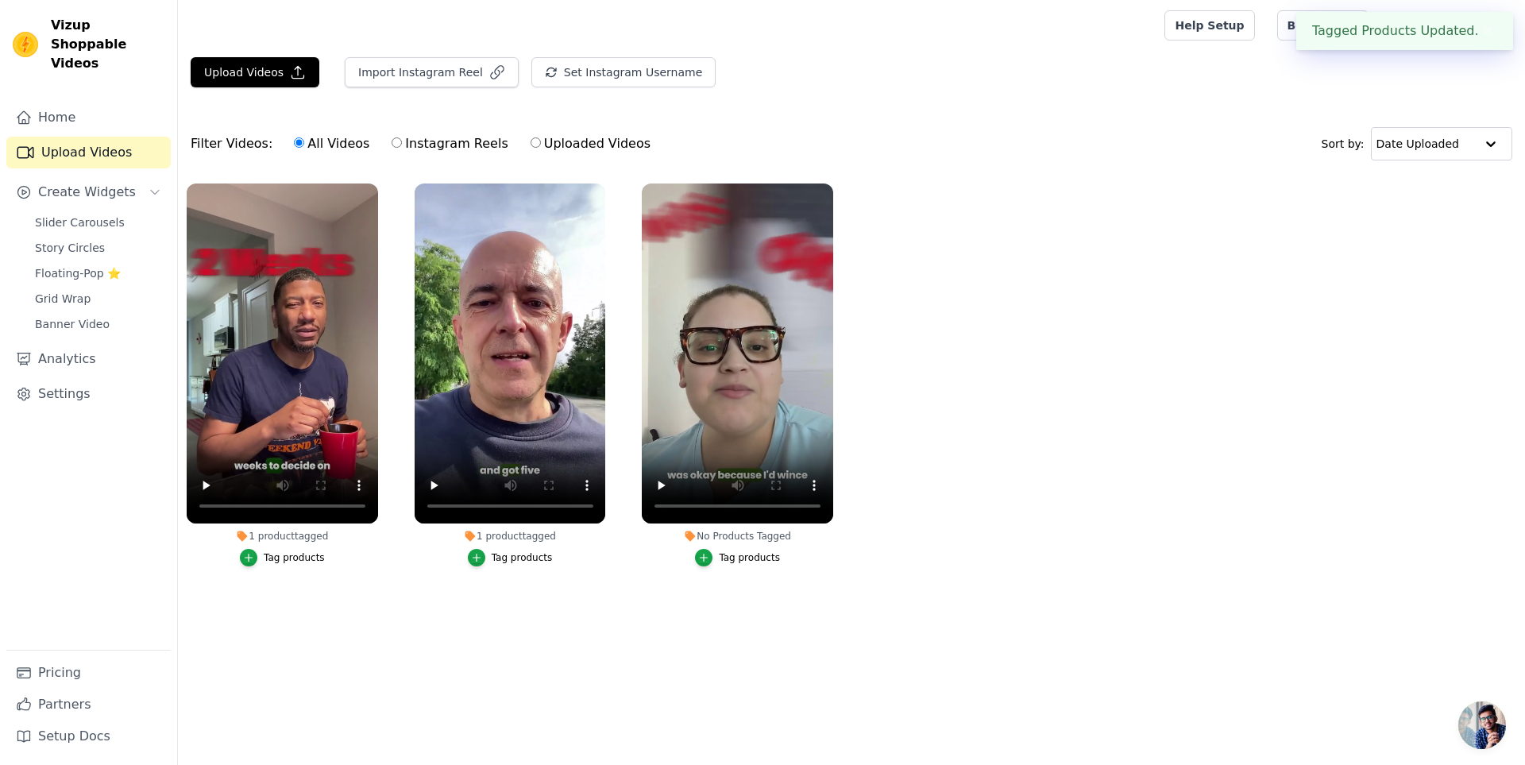
click at [718, 563] on button "Tag products" at bounding box center [737, 557] width 85 height 17
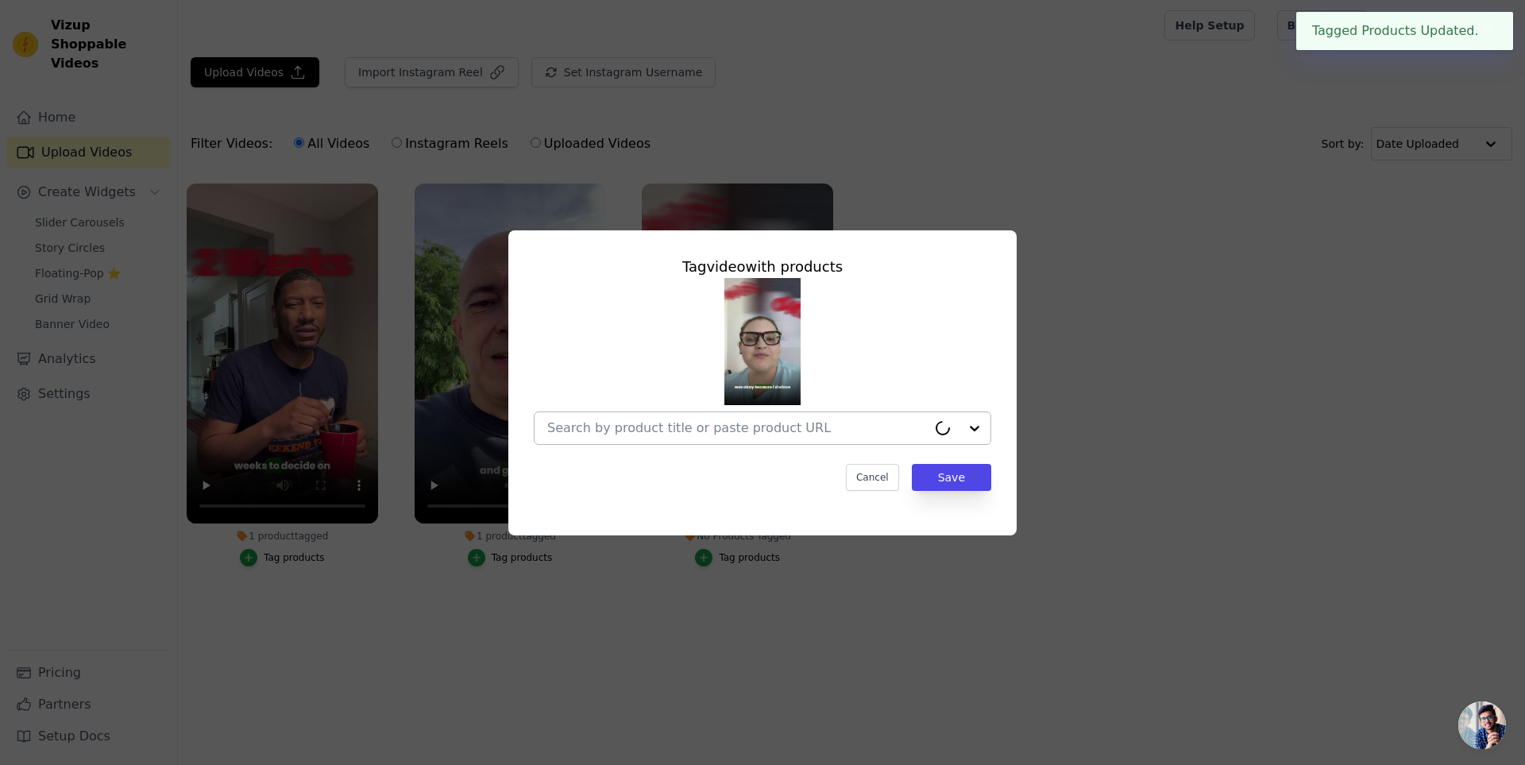
click at [870, 438] on div at bounding box center [737, 428] width 380 height 32
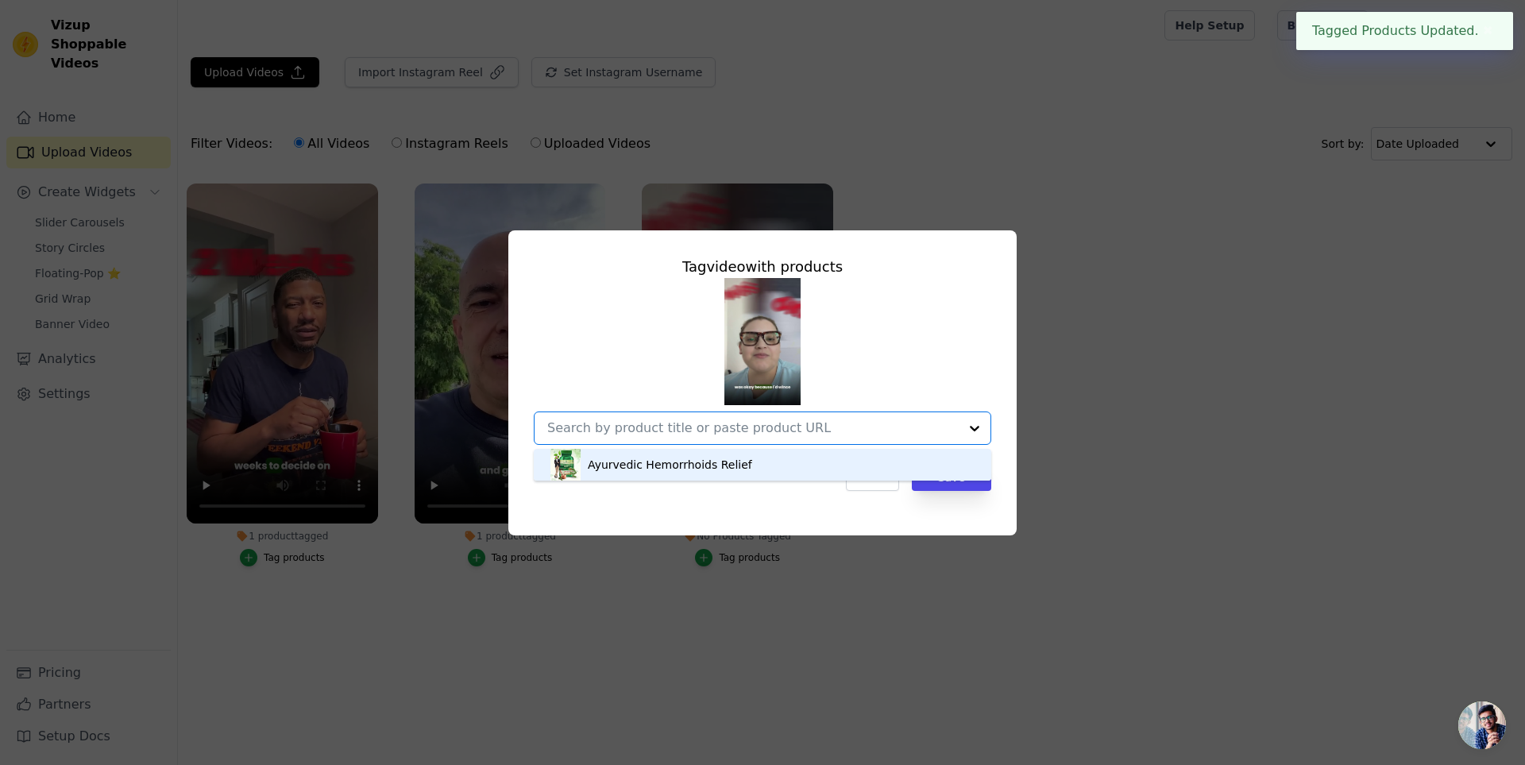
click at [728, 470] on div "Ayurvedic Hemorrhoids Relief" at bounding box center [670, 465] width 164 height 16
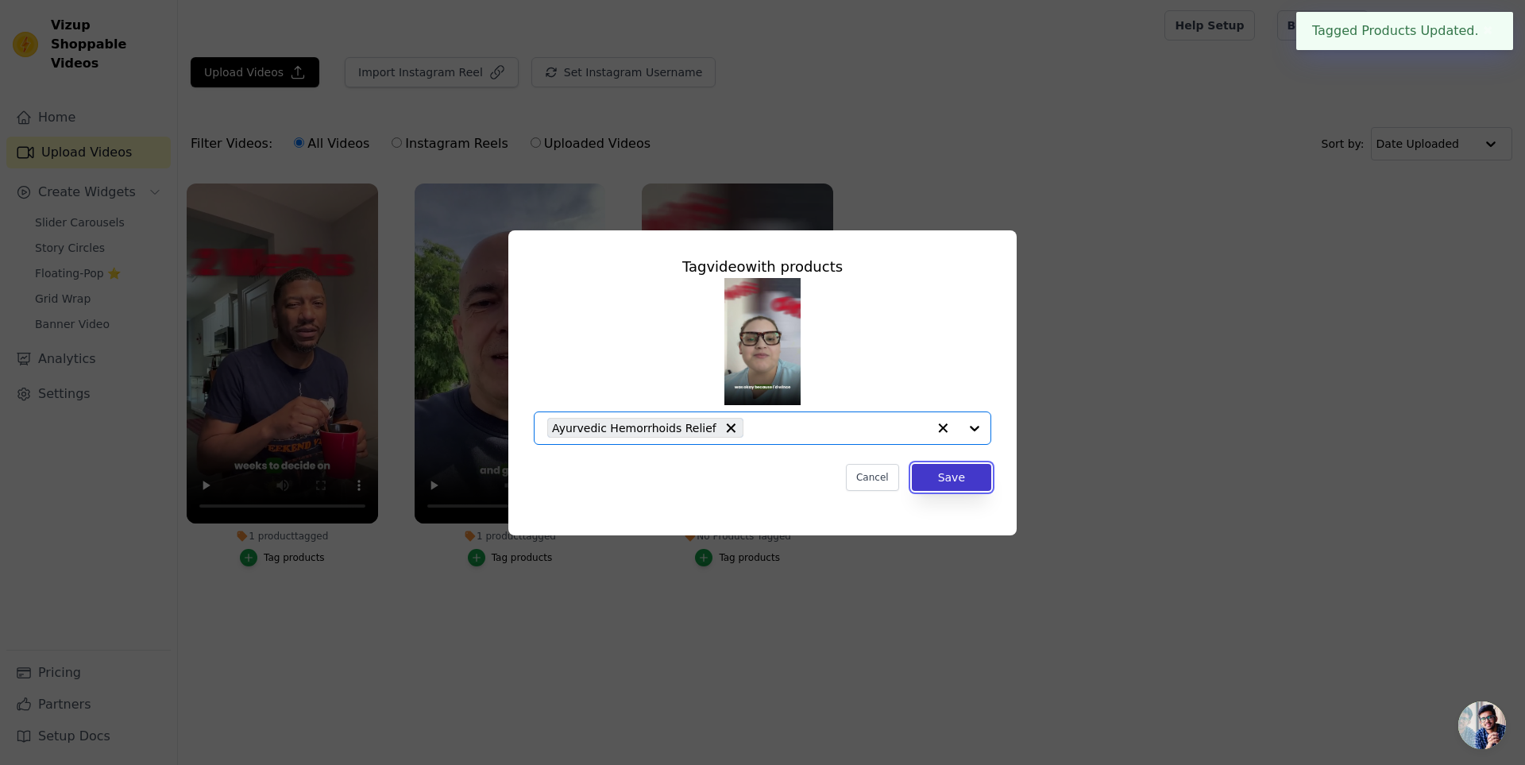
click at [952, 485] on button "Save" at bounding box center [951, 477] width 79 height 27
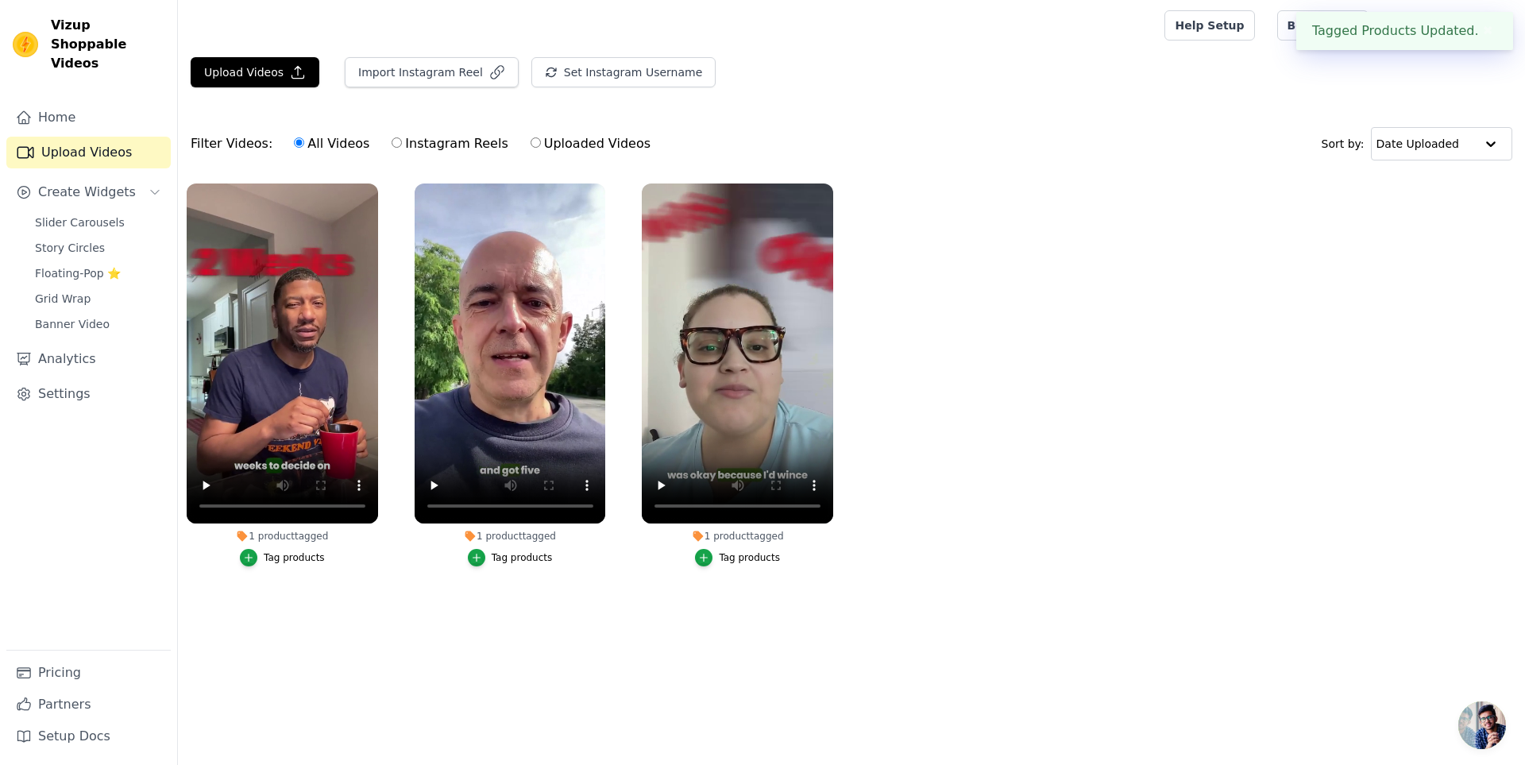
click at [1185, 98] on div "Upload Videos Import Instagram Reel Set Instagram Username Import Latest IG Ree…" at bounding box center [851, 78] width 1347 height 43
click at [66, 214] on span "Slider Carousels" at bounding box center [80, 222] width 90 height 16
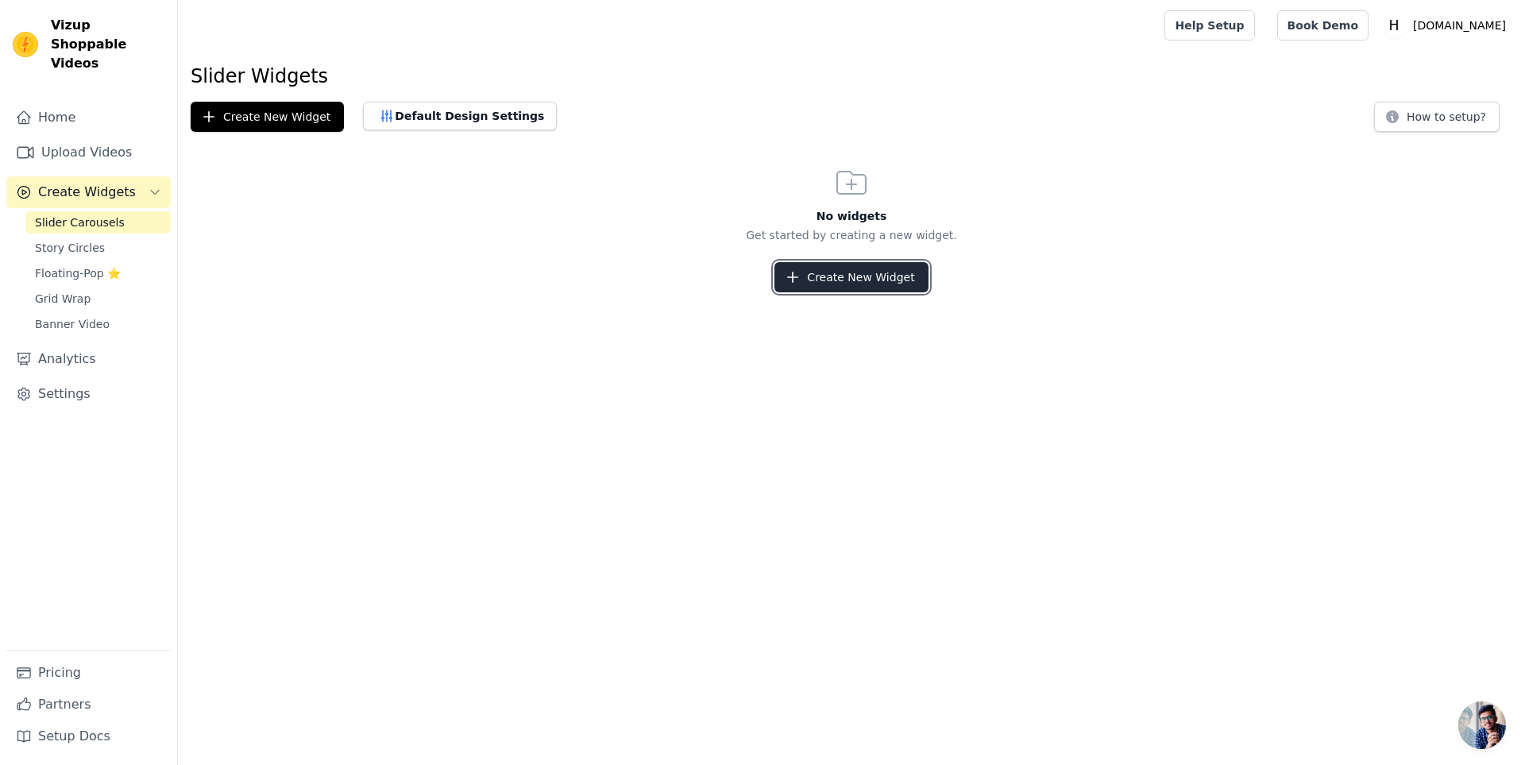
click at [810, 278] on button "Create New Widget" at bounding box center [850, 277] width 153 height 30
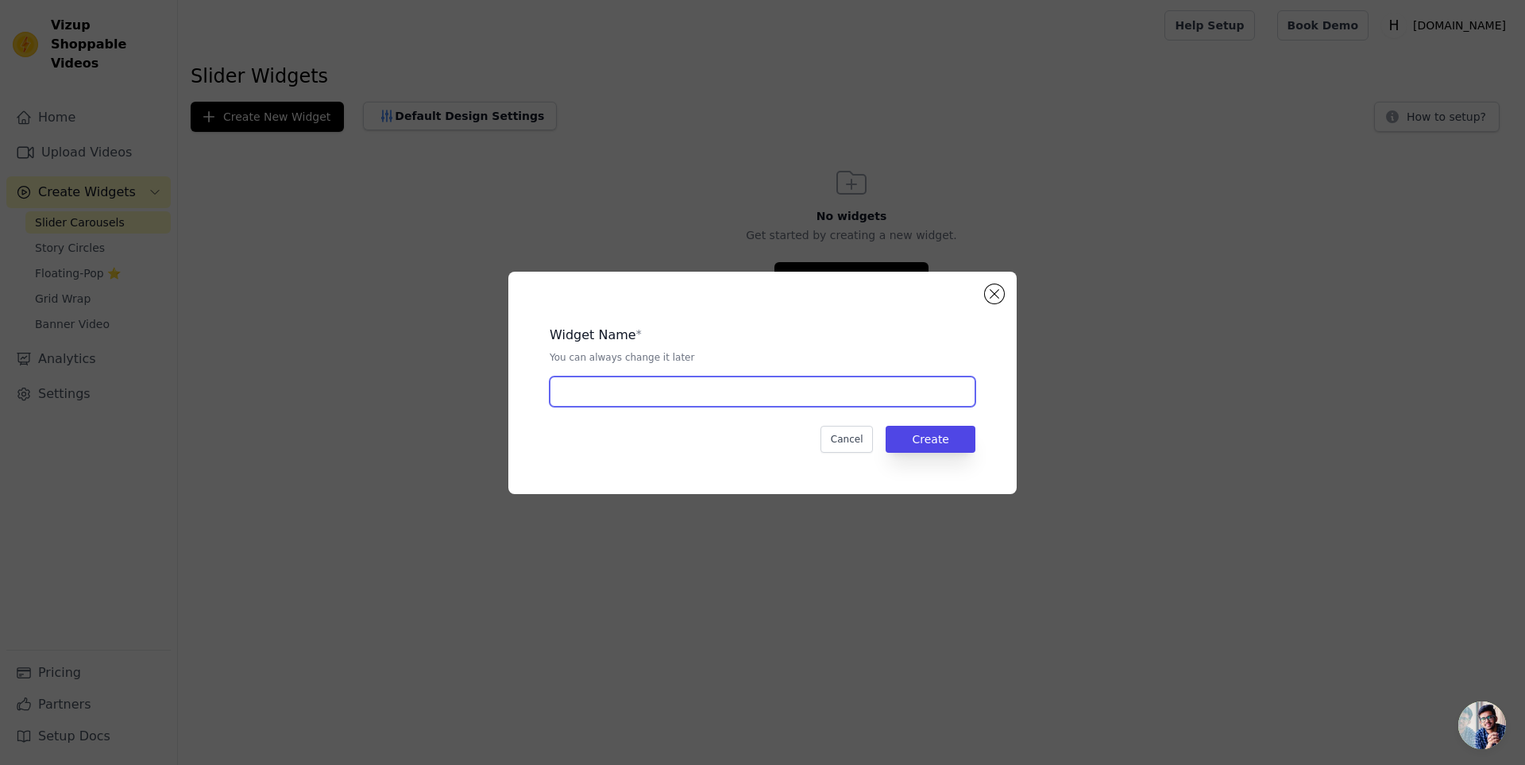
click at [666, 387] on input "text" at bounding box center [762, 391] width 426 height 30
type input "H"
type input "Product"
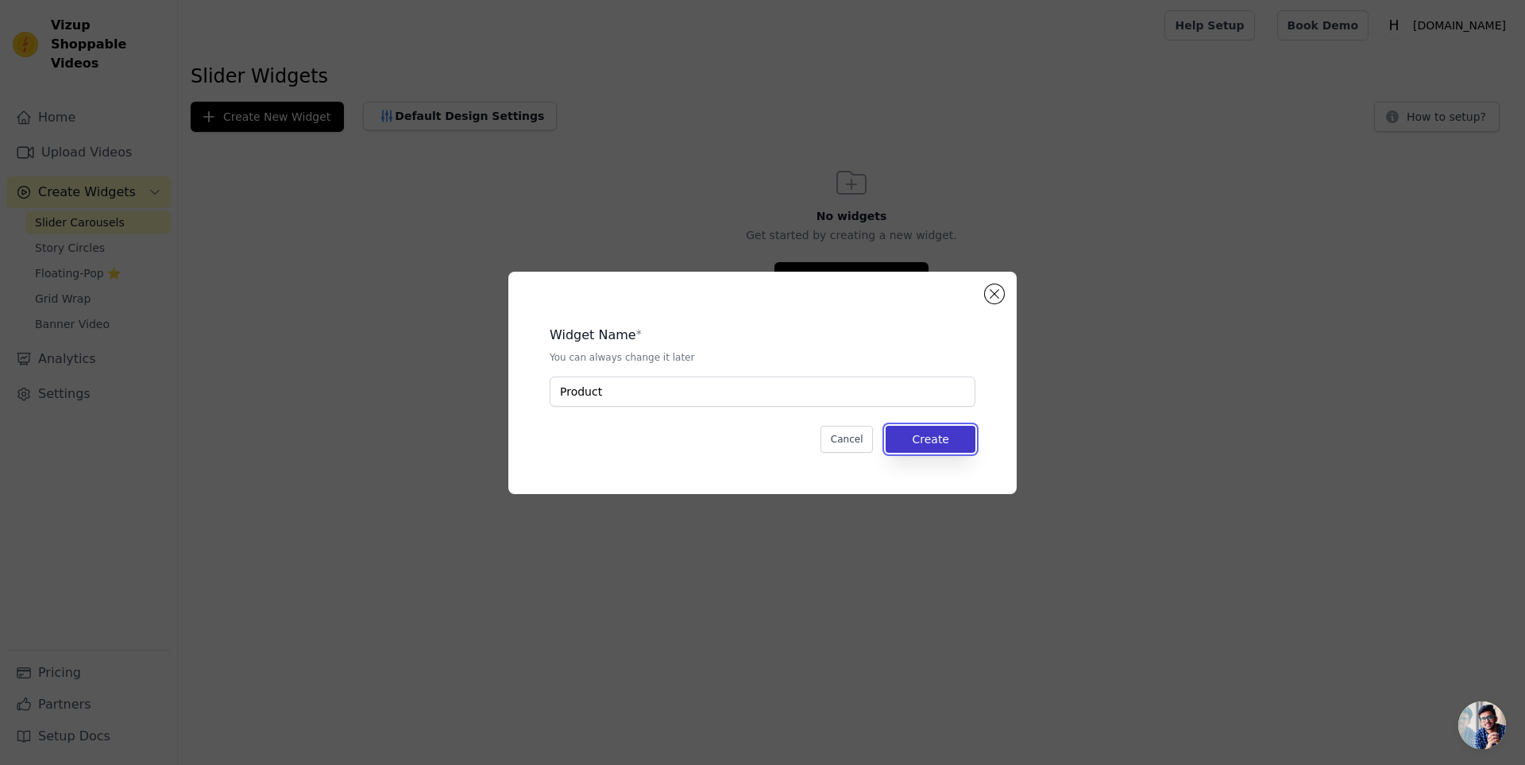
click at [943, 436] on button "Create" at bounding box center [930, 439] width 90 height 27
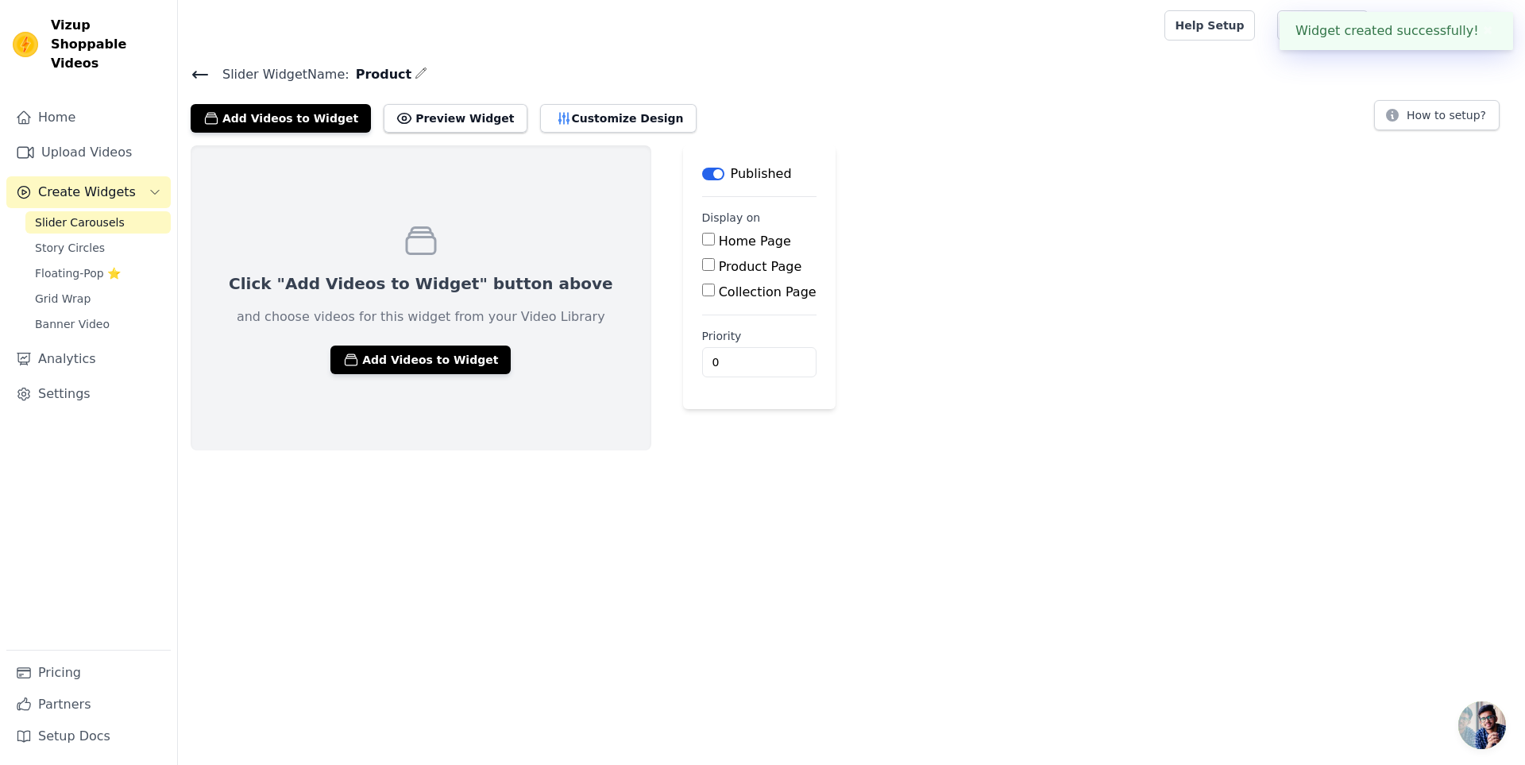
click at [702, 264] on input "Product Page" at bounding box center [708, 264] width 13 height 13
checkbox input "true"
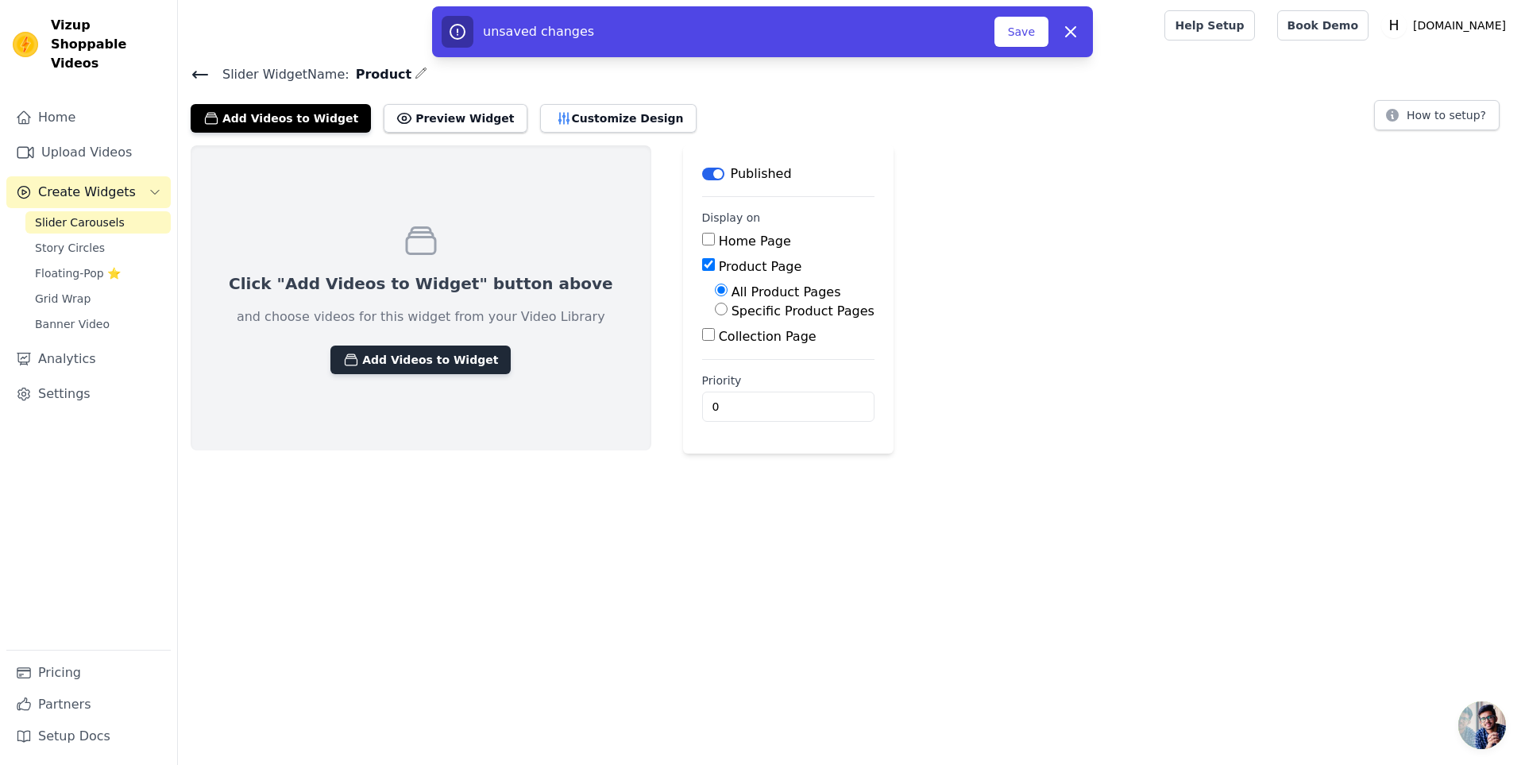
click at [364, 350] on button "Add Videos to Widget" at bounding box center [420, 359] width 180 height 29
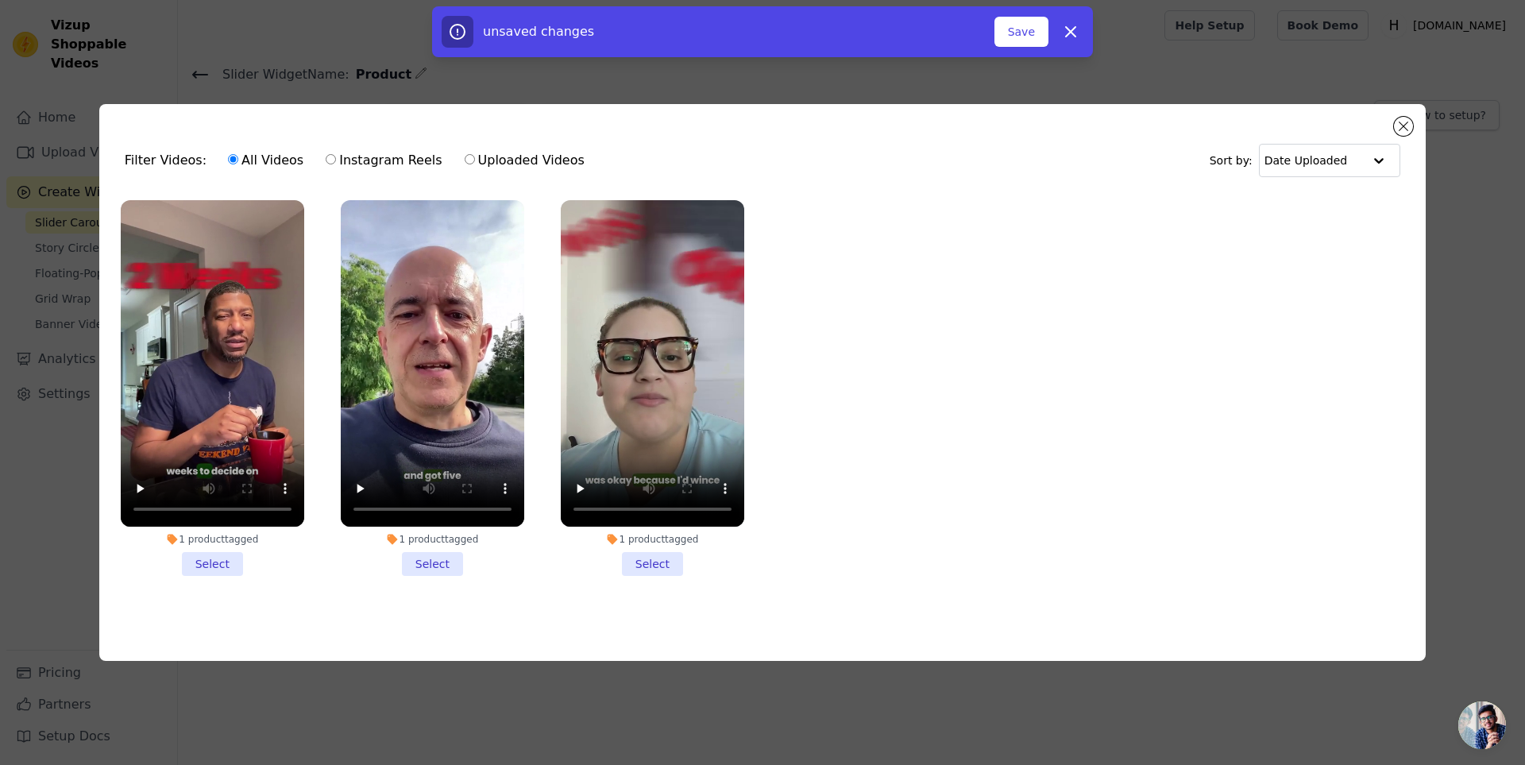
click at [217, 560] on li "1 product tagged Select" at bounding box center [212, 388] width 183 height 376
click at [0, 0] on input "1 product tagged Select" at bounding box center [0, 0] width 0 height 0
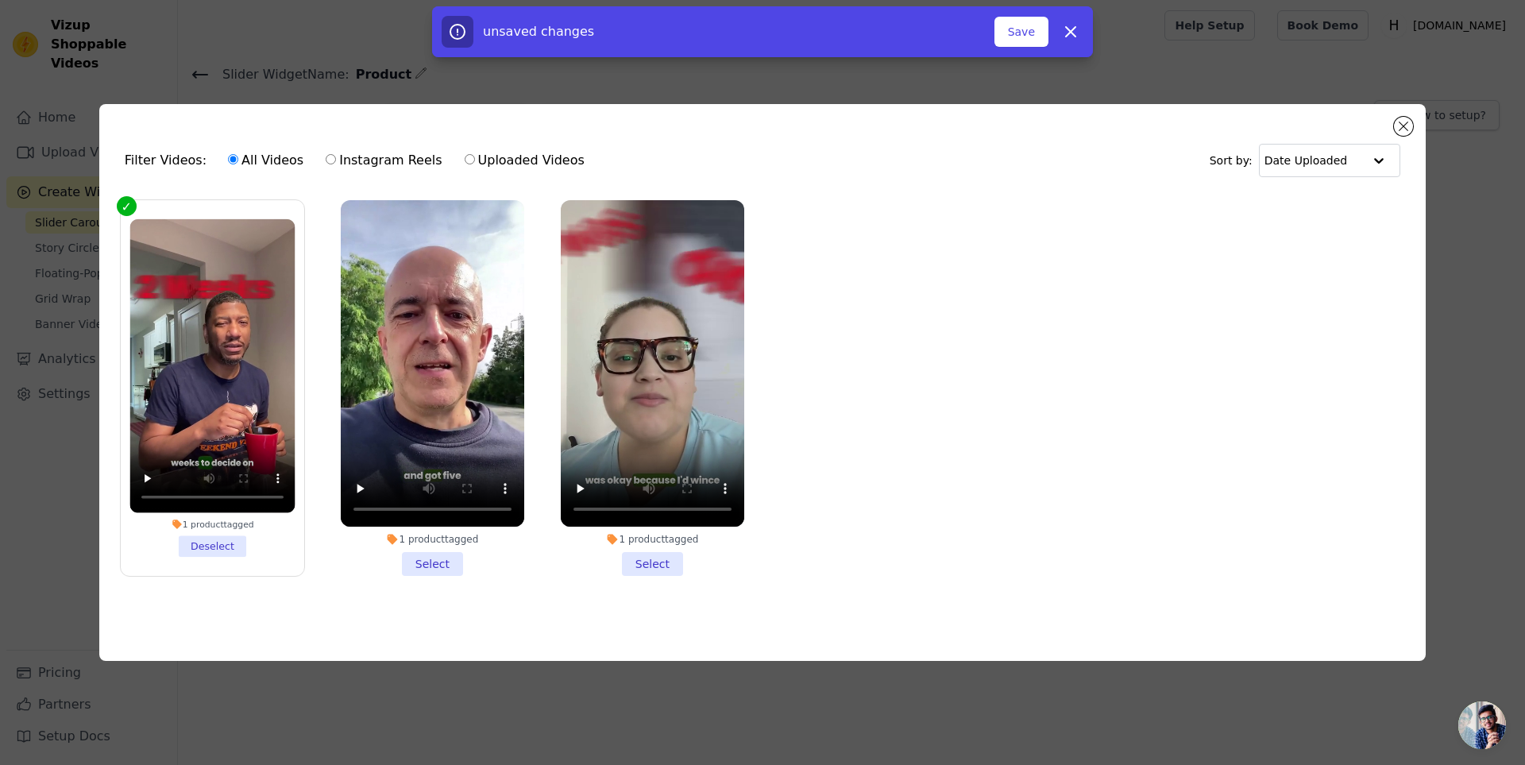
click at [423, 552] on li "1 product tagged Select" at bounding box center [432, 388] width 183 height 376
click at [0, 0] on input "1 product tagged Select" at bounding box center [0, 0] width 0 height 0
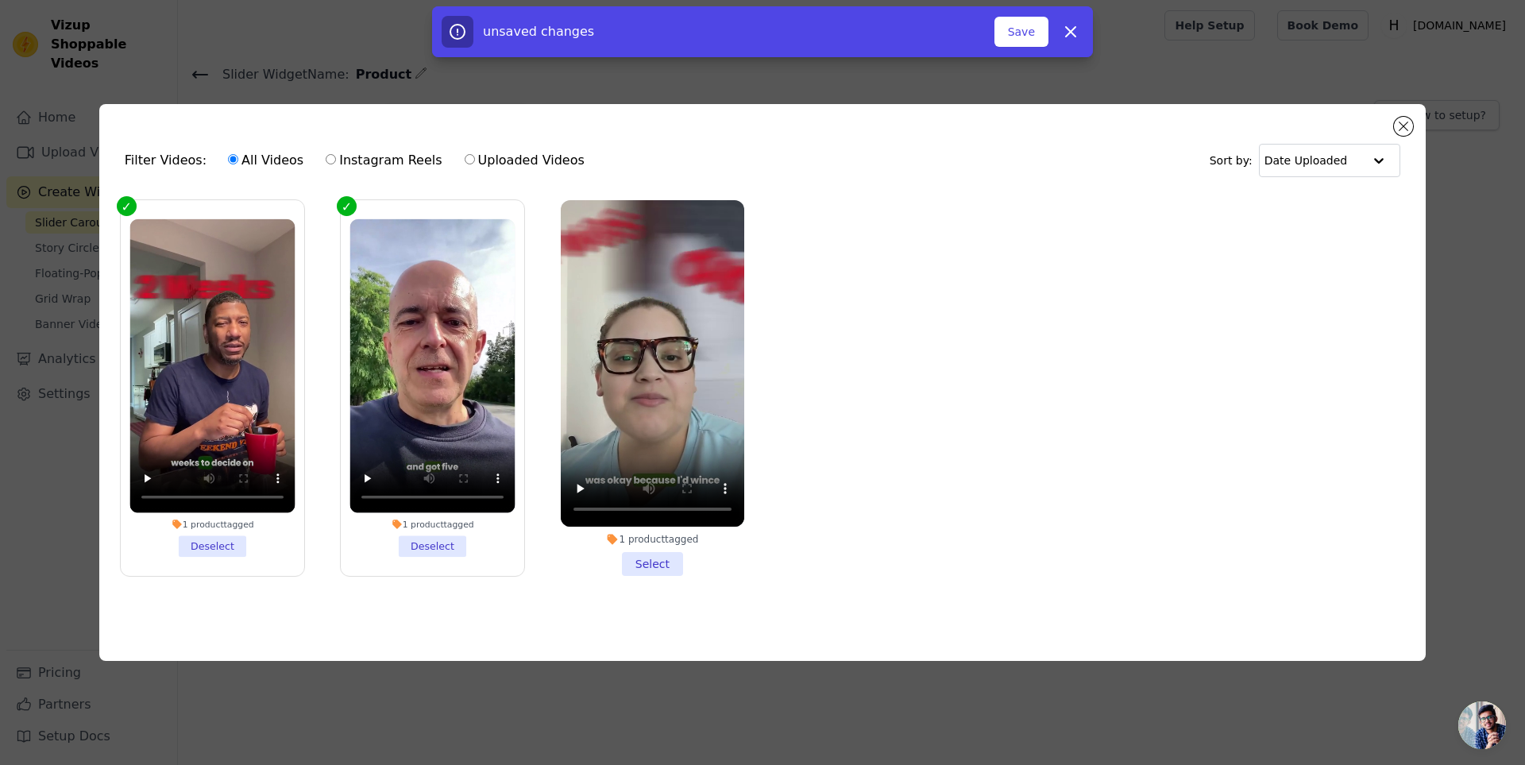
click at [647, 558] on li "1 product tagged Select" at bounding box center [652, 388] width 183 height 376
click at [0, 0] on input "1 product tagged Select" at bounding box center [0, 0] width 0 height 0
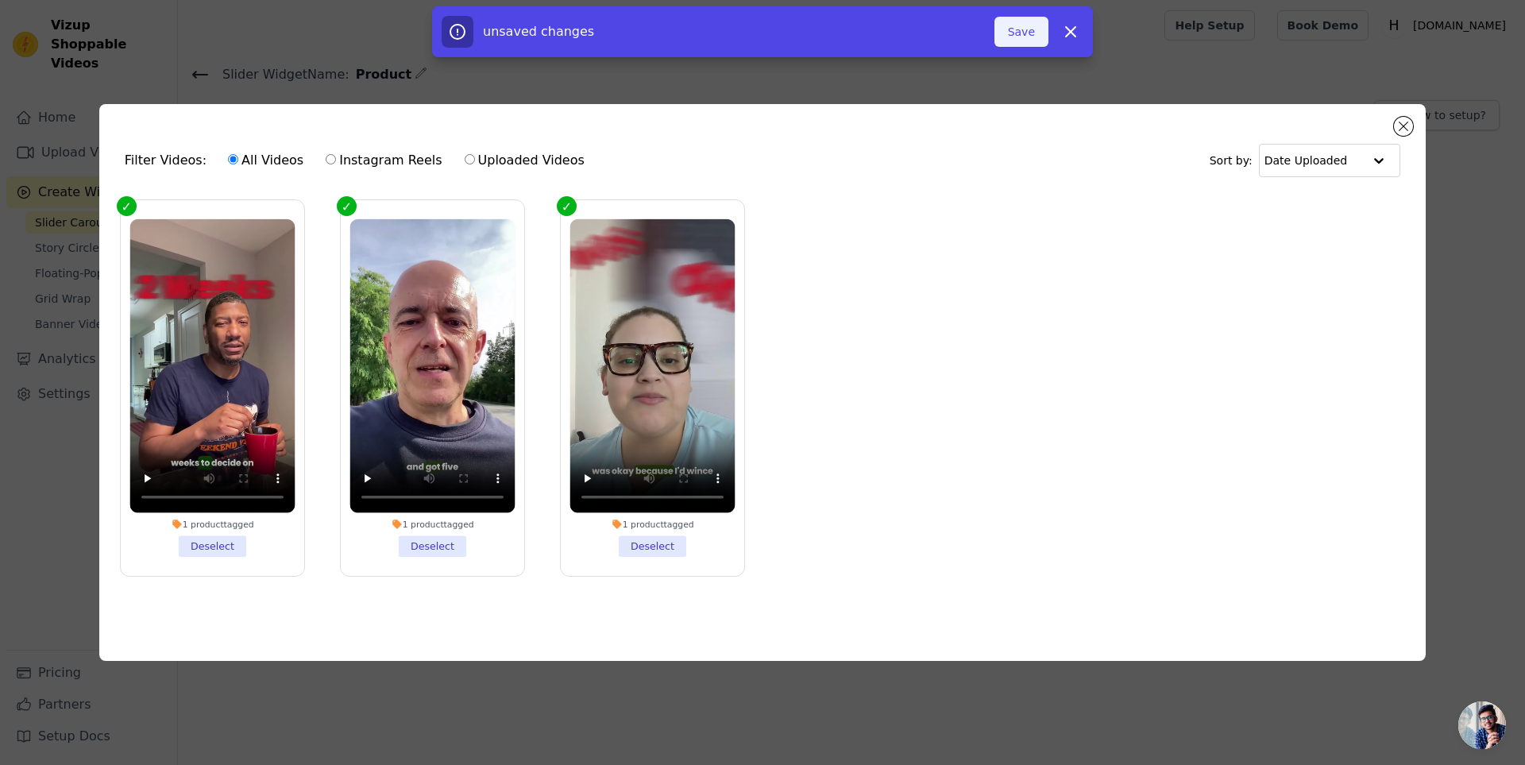
click at [1020, 33] on button "Save" at bounding box center [1021, 32] width 54 height 30
click at [588, 716] on div "Filter Videos: All Videos Instagram Reels Uploaded Videos Sort by: Date Uploade…" at bounding box center [762, 382] width 1525 height 765
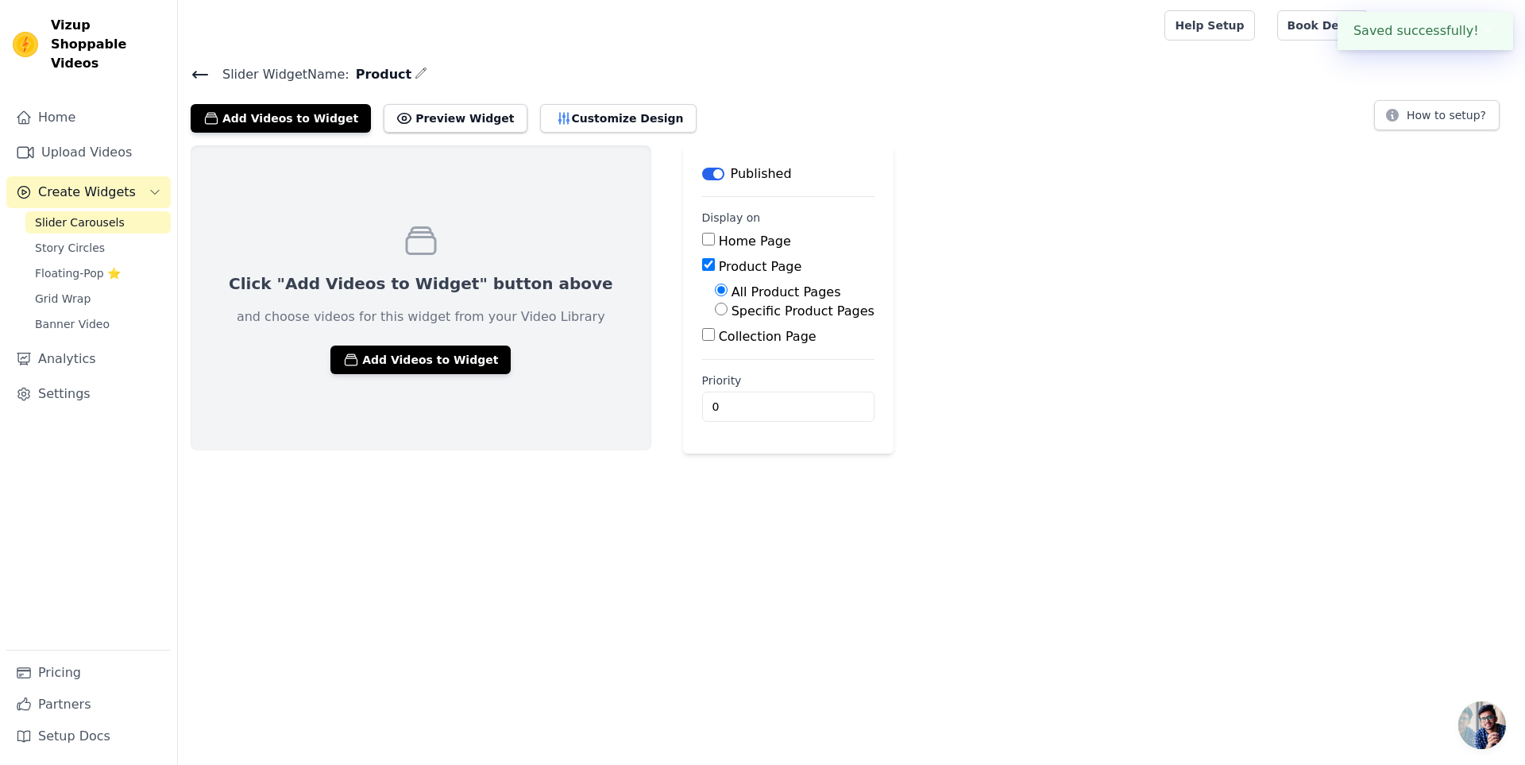
click at [1489, 32] on button "✖" at bounding box center [1488, 30] width 18 height 19
drag, startPoint x: 651, startPoint y: 404, endPoint x: 690, endPoint y: 403, distance: 38.9
click at [702, 403] on input "0" at bounding box center [788, 406] width 172 height 30
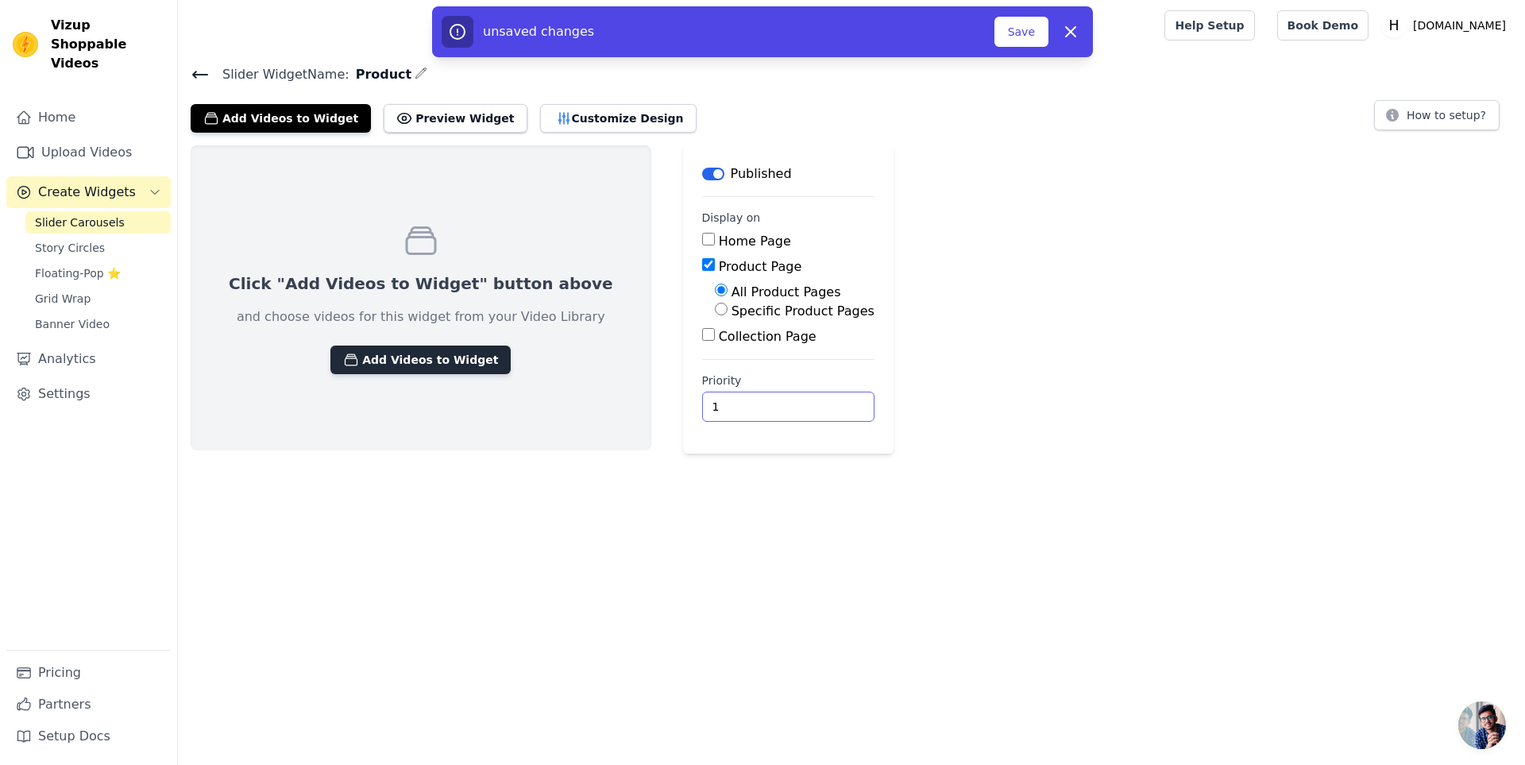
type input "1"
click at [376, 367] on button "Add Videos to Widget" at bounding box center [420, 359] width 180 height 29
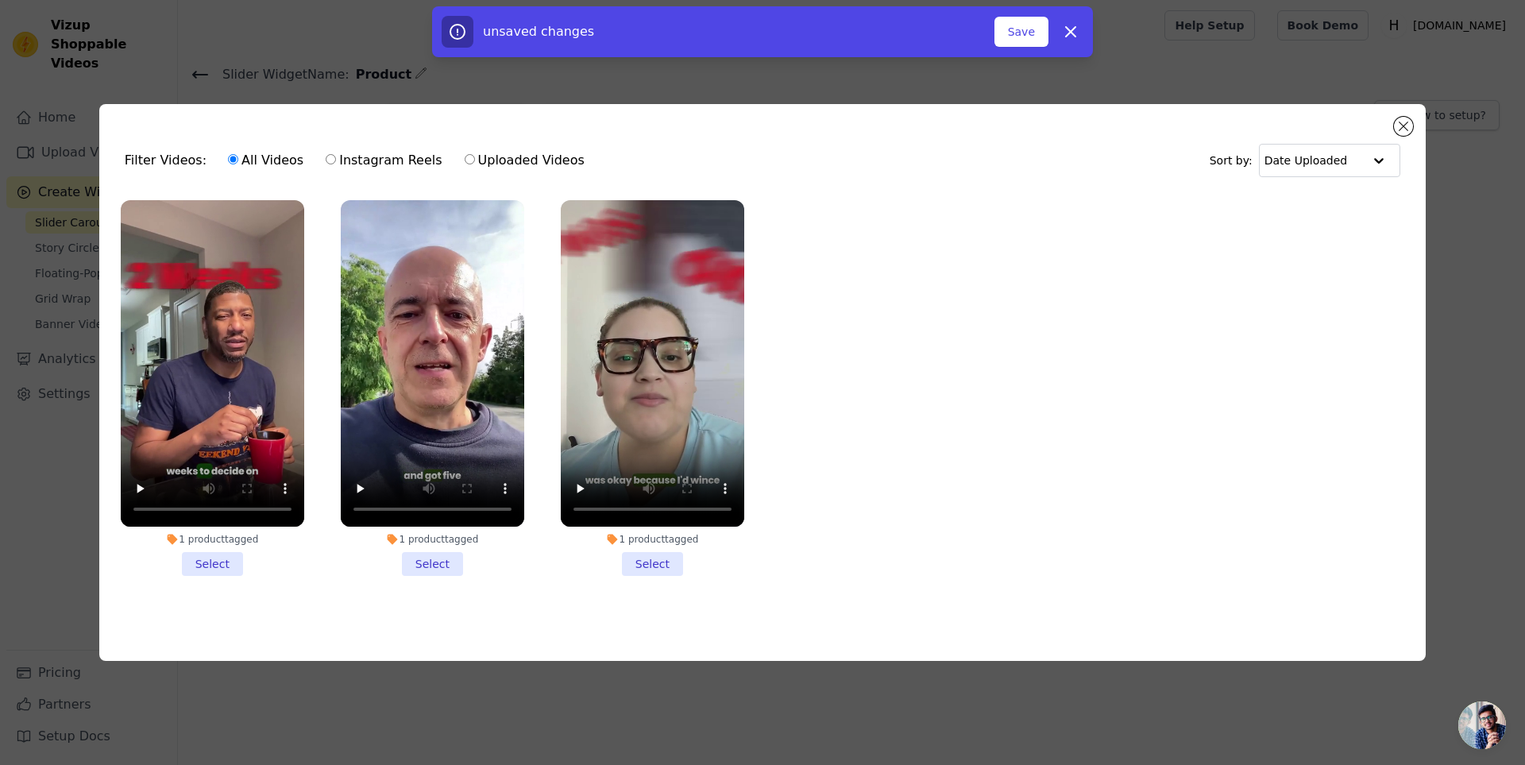
click at [203, 559] on li "1 product tagged Select" at bounding box center [212, 388] width 183 height 376
click at [0, 0] on input "1 product tagged Select" at bounding box center [0, 0] width 0 height 0
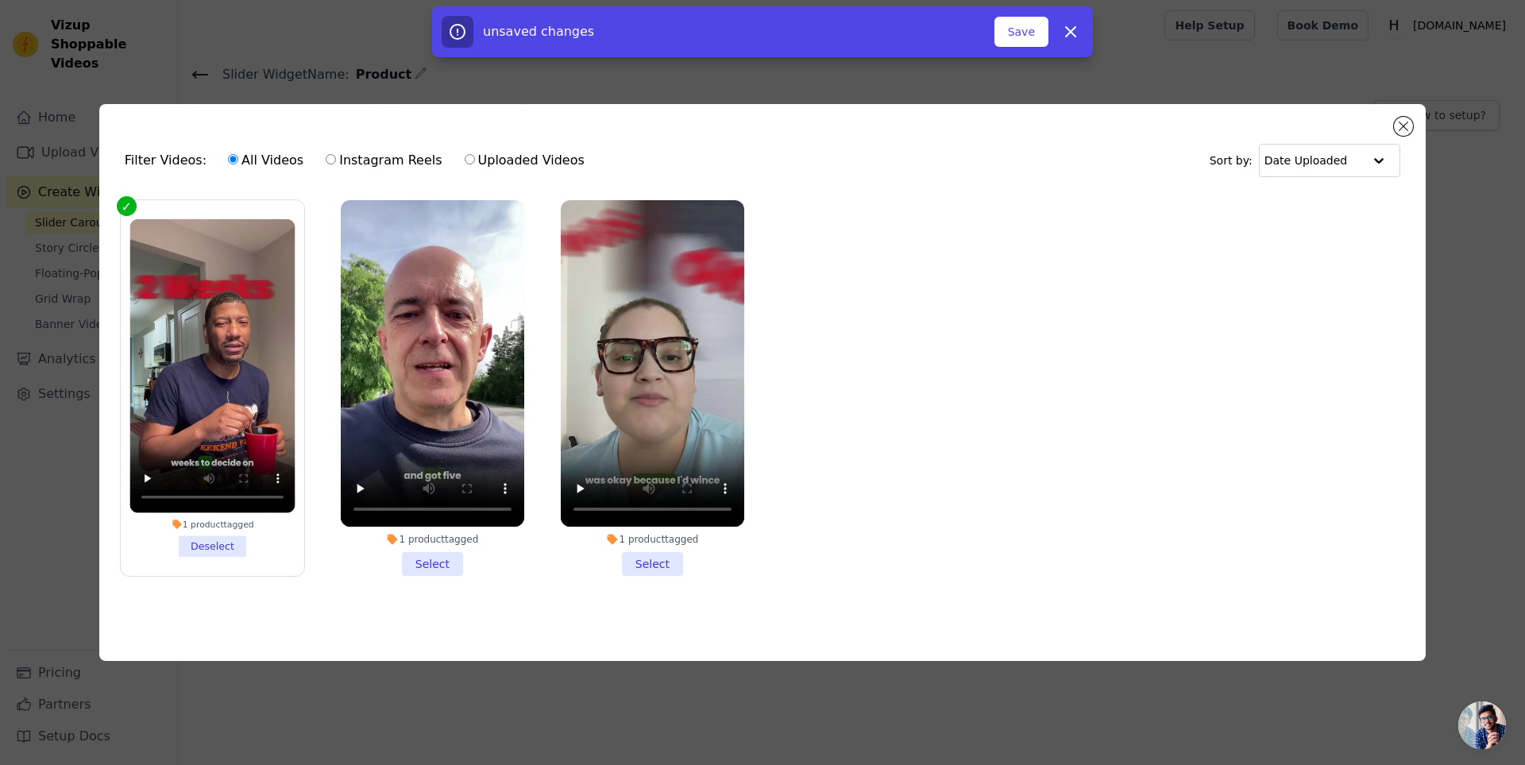
click at [438, 565] on li "1 product tagged Select" at bounding box center [432, 388] width 183 height 376
click at [0, 0] on input "1 product tagged Select" at bounding box center [0, 0] width 0 height 0
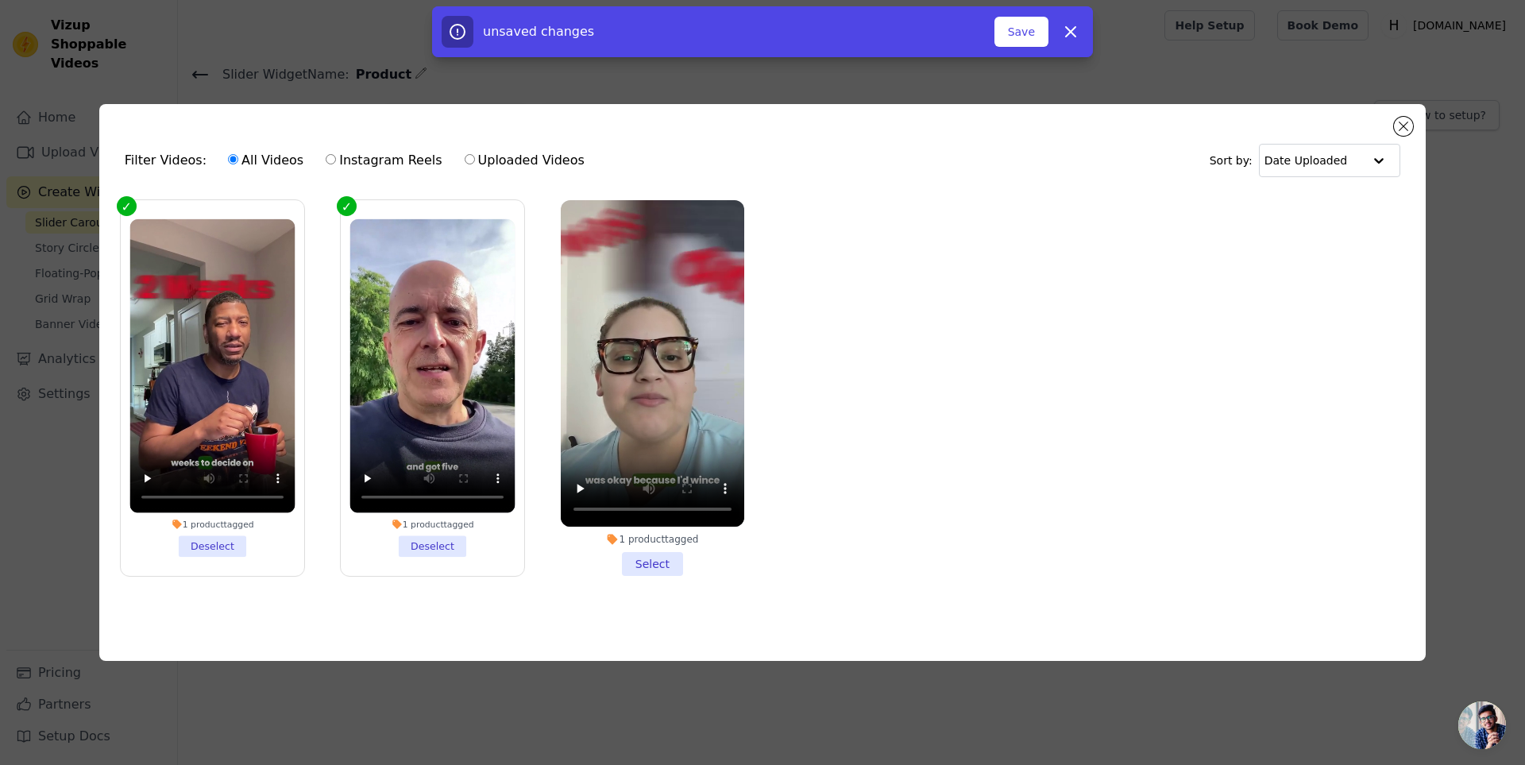
click at [655, 560] on li "1 product tagged Select" at bounding box center [652, 388] width 183 height 376
click at [0, 0] on input "1 product tagged Select" at bounding box center [0, 0] width 0 height 0
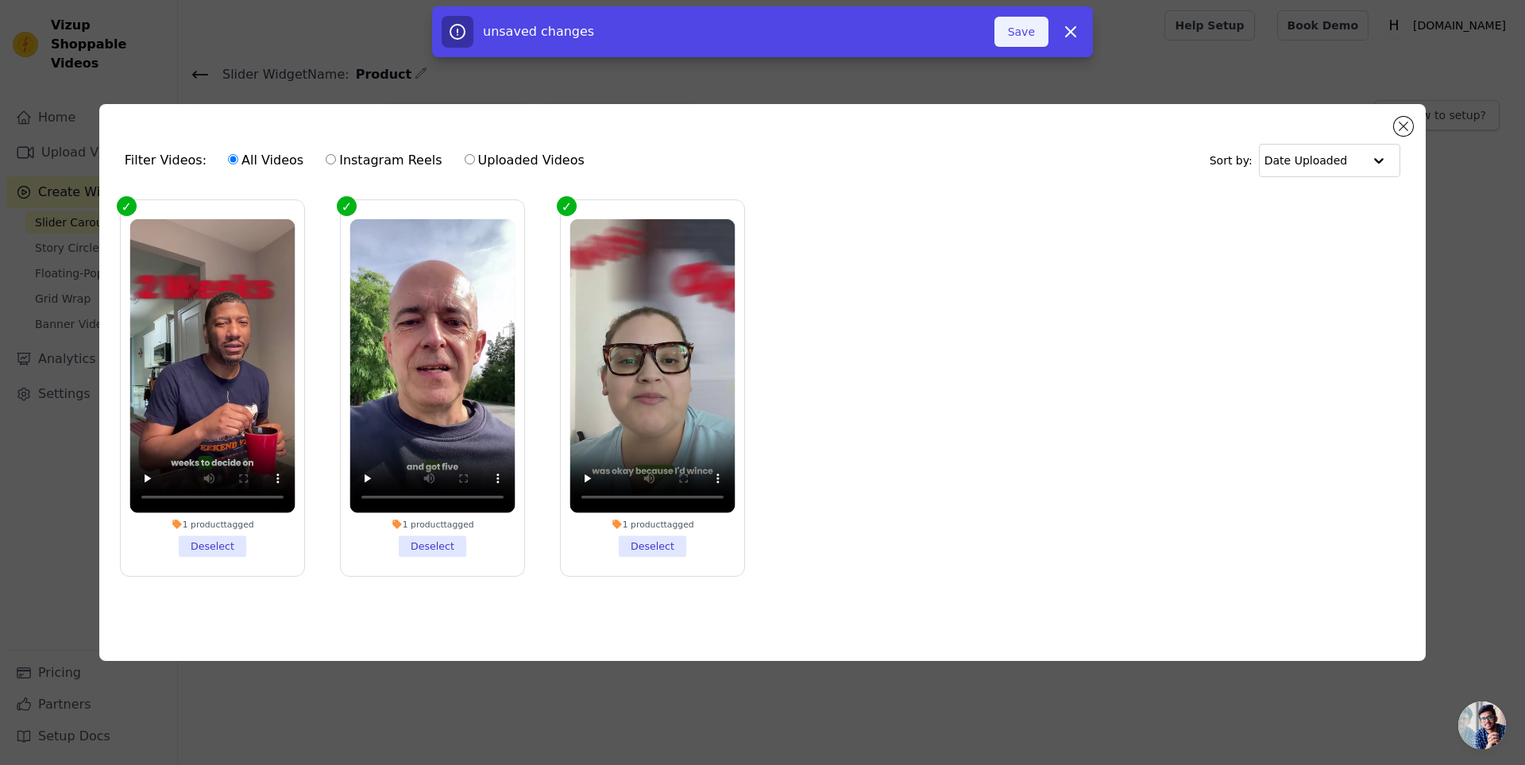
click at [1017, 36] on button "Save" at bounding box center [1021, 32] width 54 height 30
click at [988, 33] on button "Add To Widget" at bounding box center [995, 32] width 106 height 30
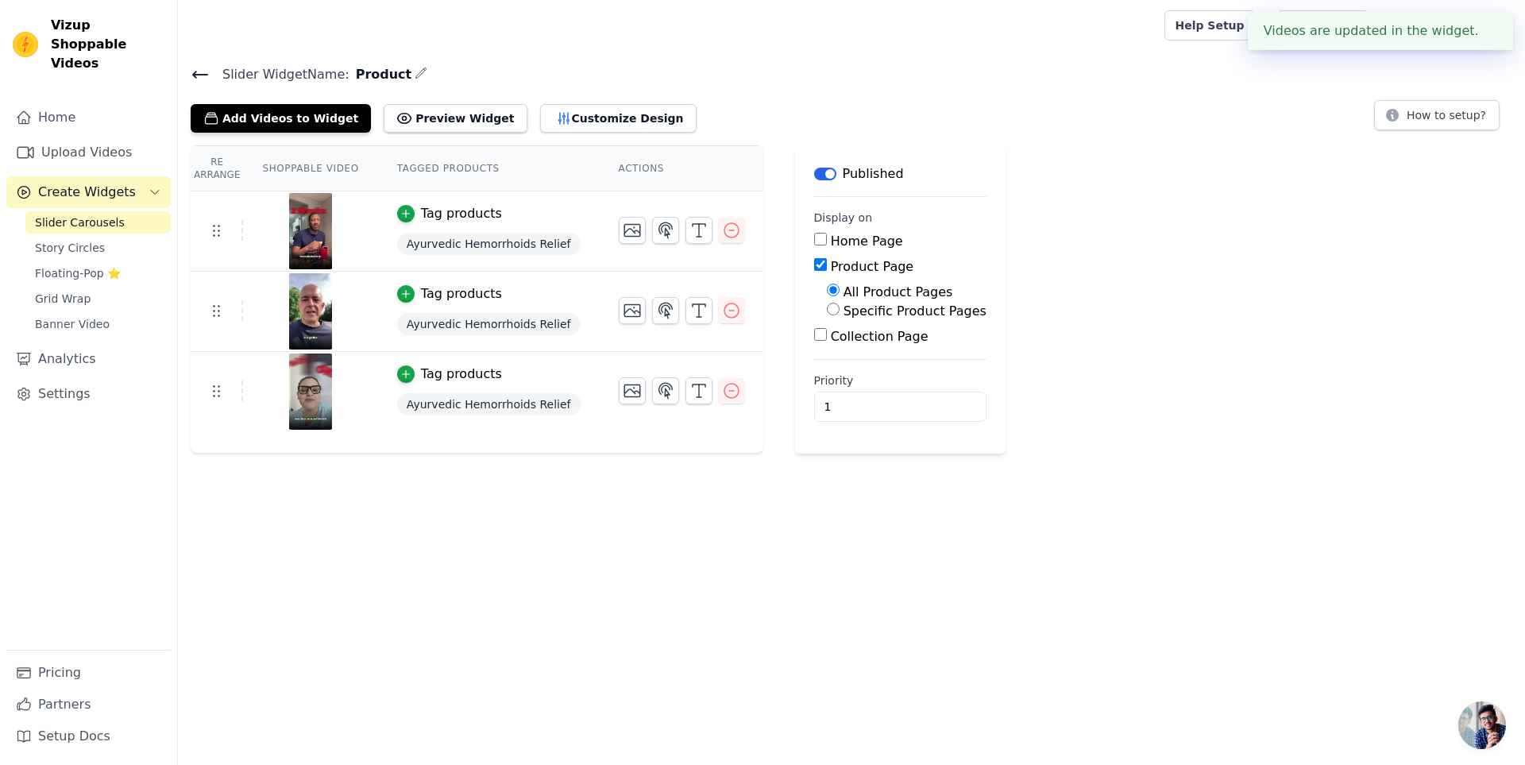
click at [843, 311] on label "Specific Product Pages" at bounding box center [914, 310] width 143 height 15
click at [838, 311] on input "Specific Product Pages" at bounding box center [833, 309] width 13 height 13
radio input "true"
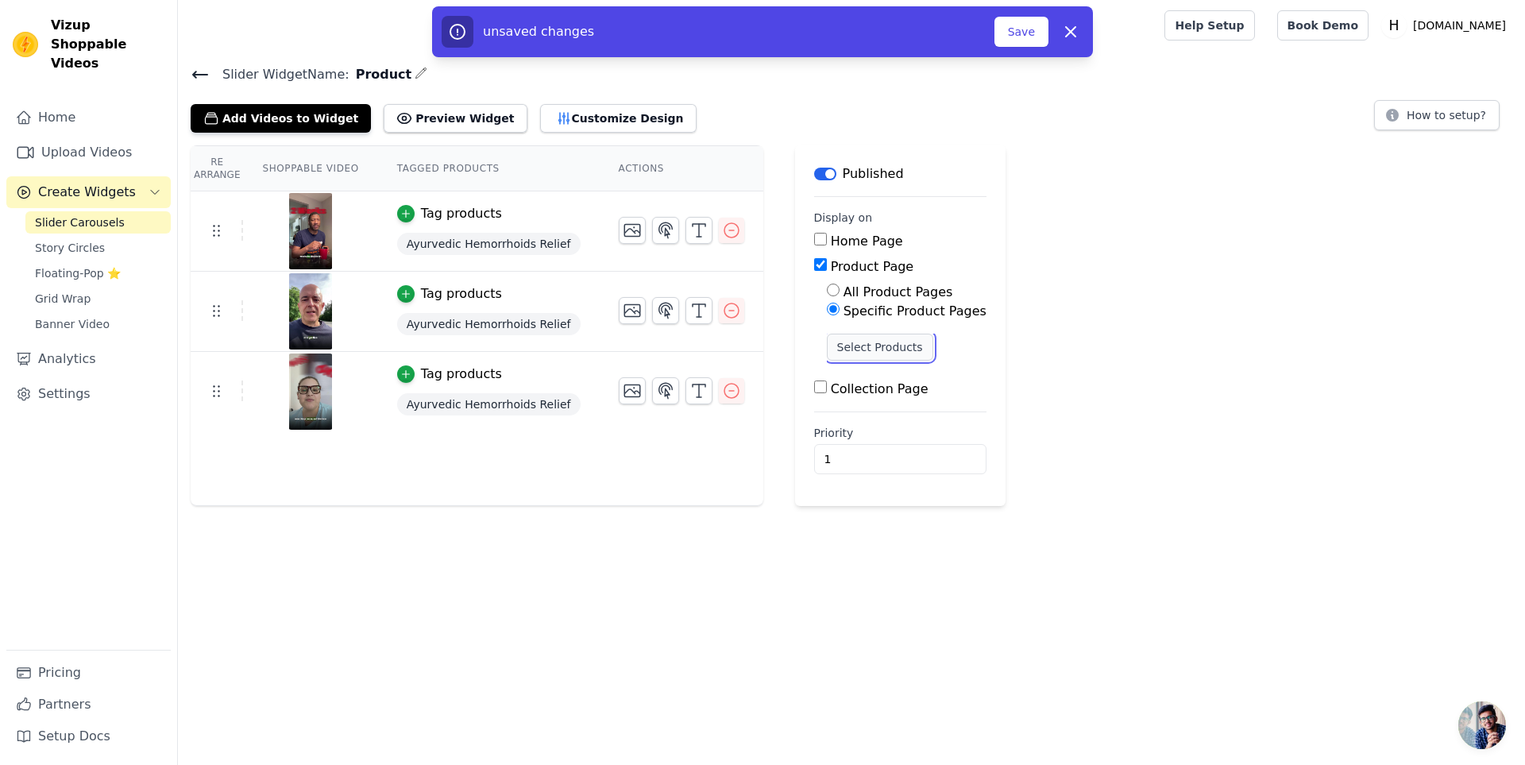
click at [827, 340] on button "Select Products" at bounding box center [880, 346] width 106 height 27
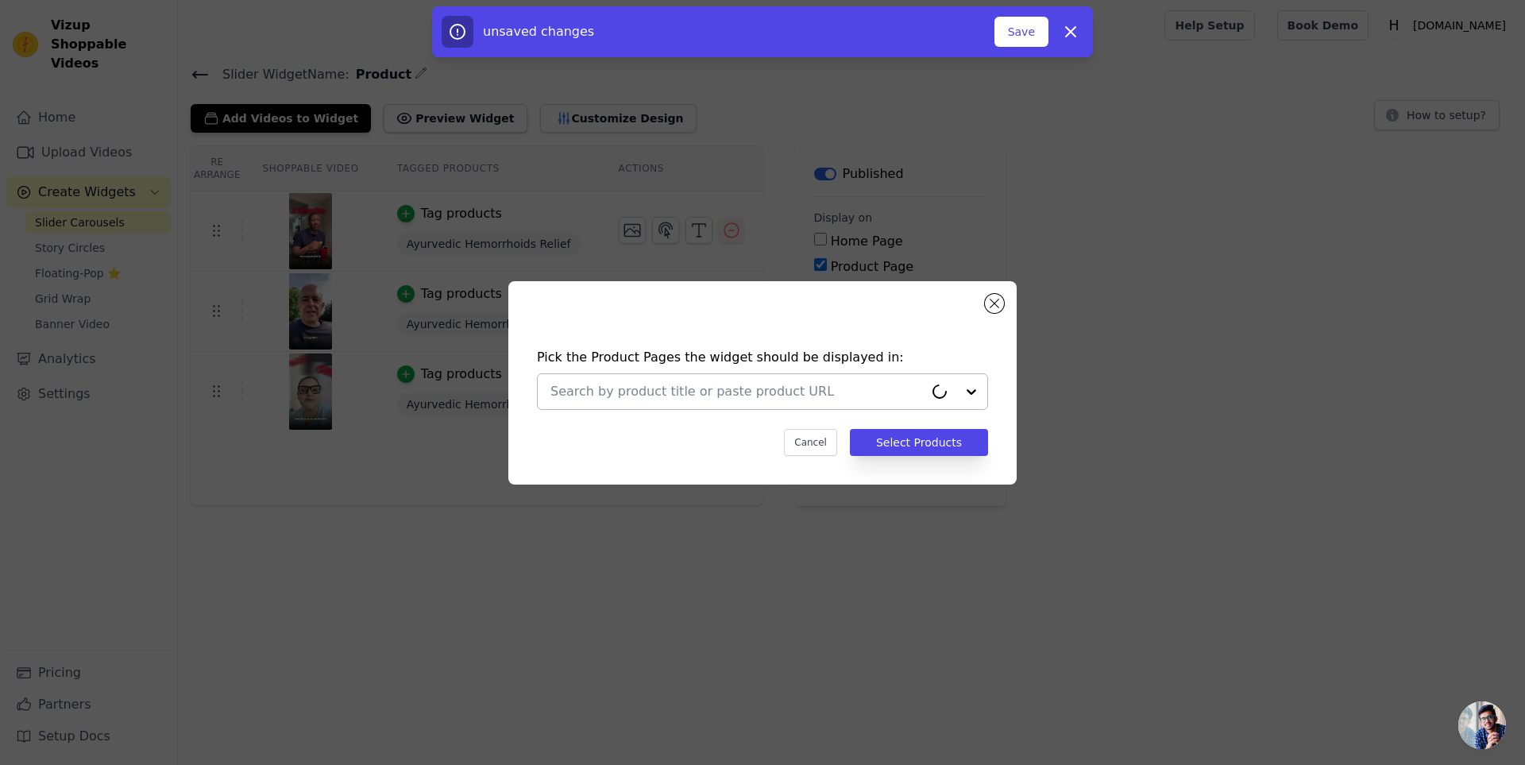
click at [715, 398] on input "text" at bounding box center [736, 391] width 373 height 19
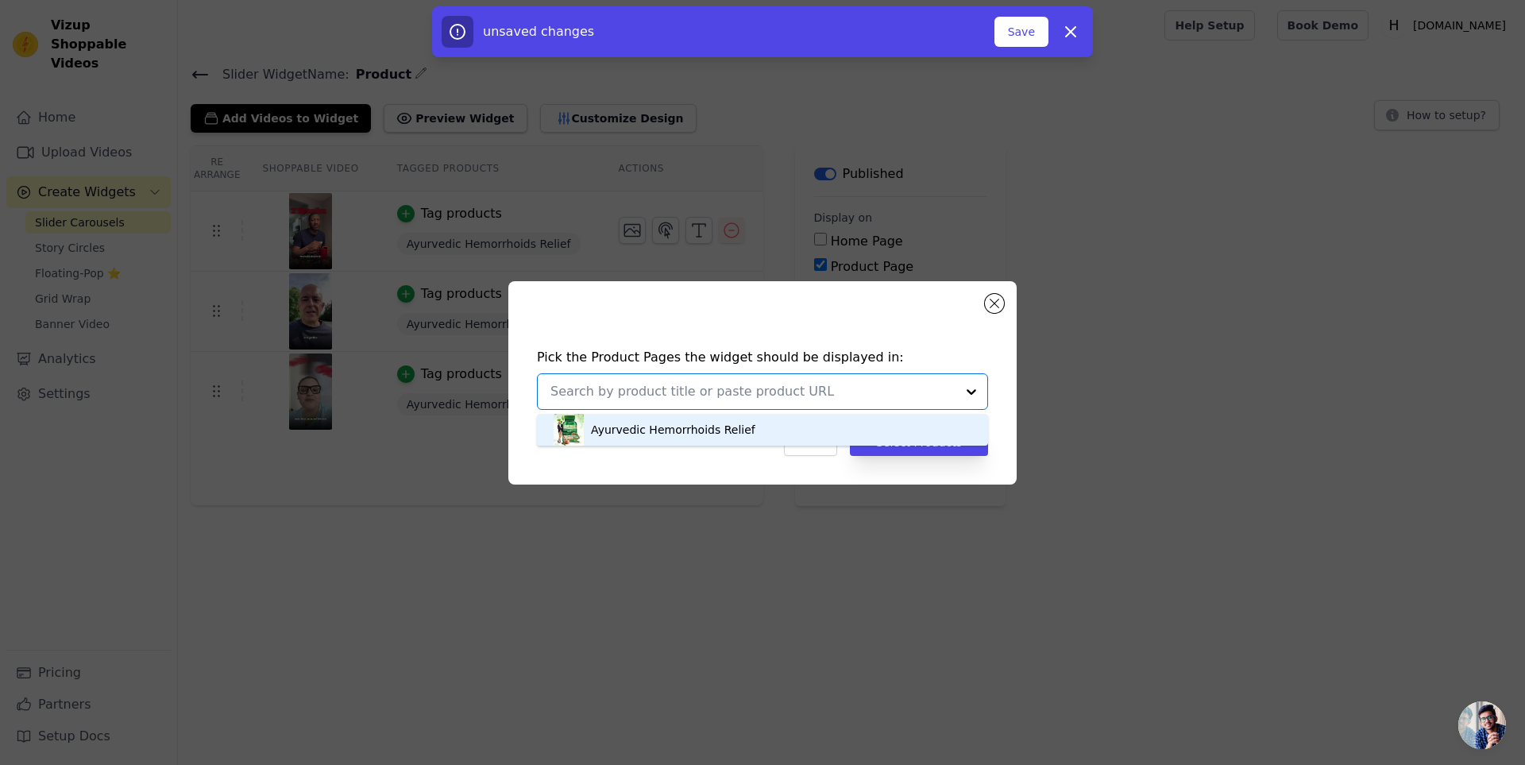
click at [680, 431] on div "Ayurvedic Hemorrhoids Relief" at bounding box center [673, 430] width 164 height 16
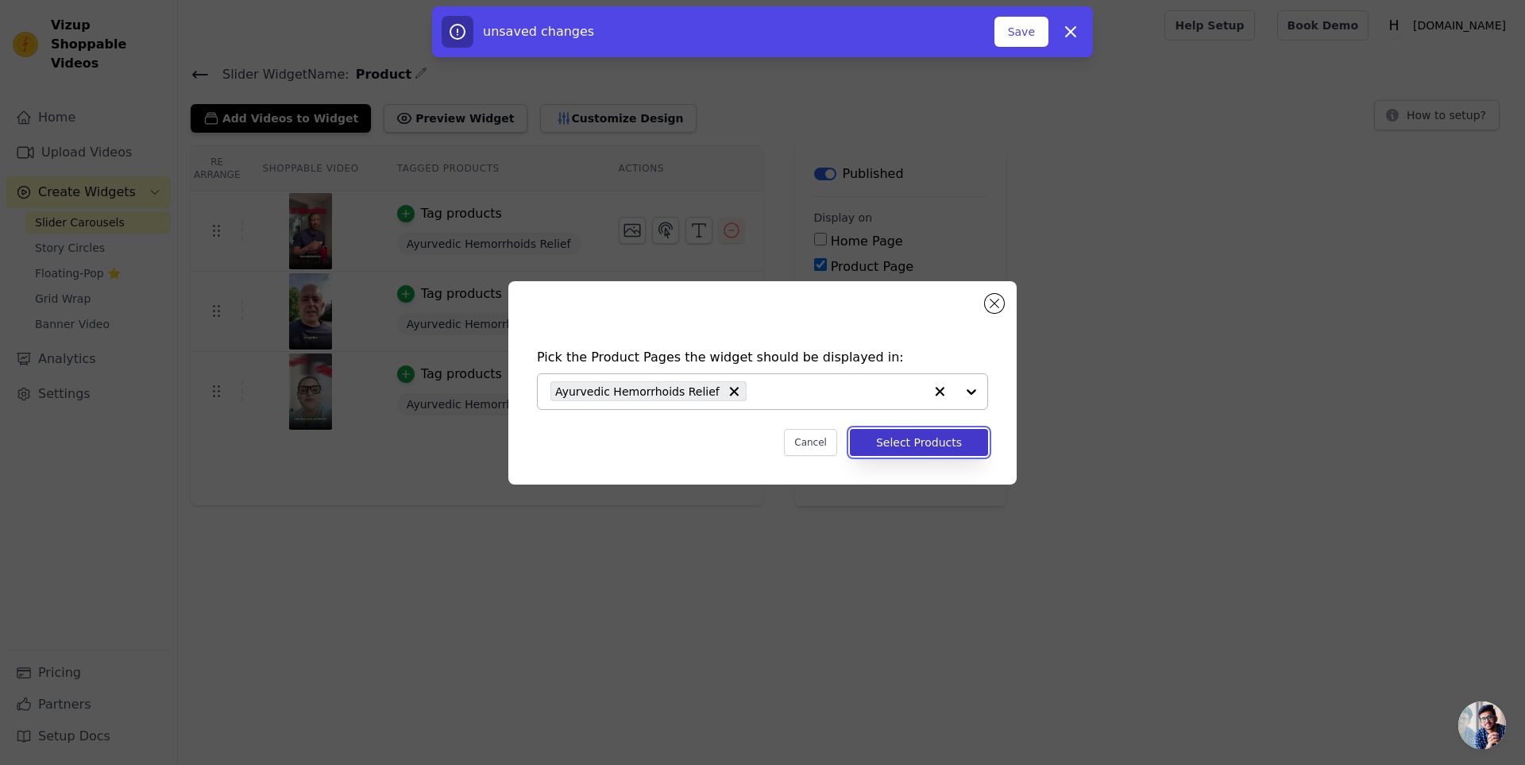
click at [893, 436] on button "Select Products" at bounding box center [919, 442] width 138 height 27
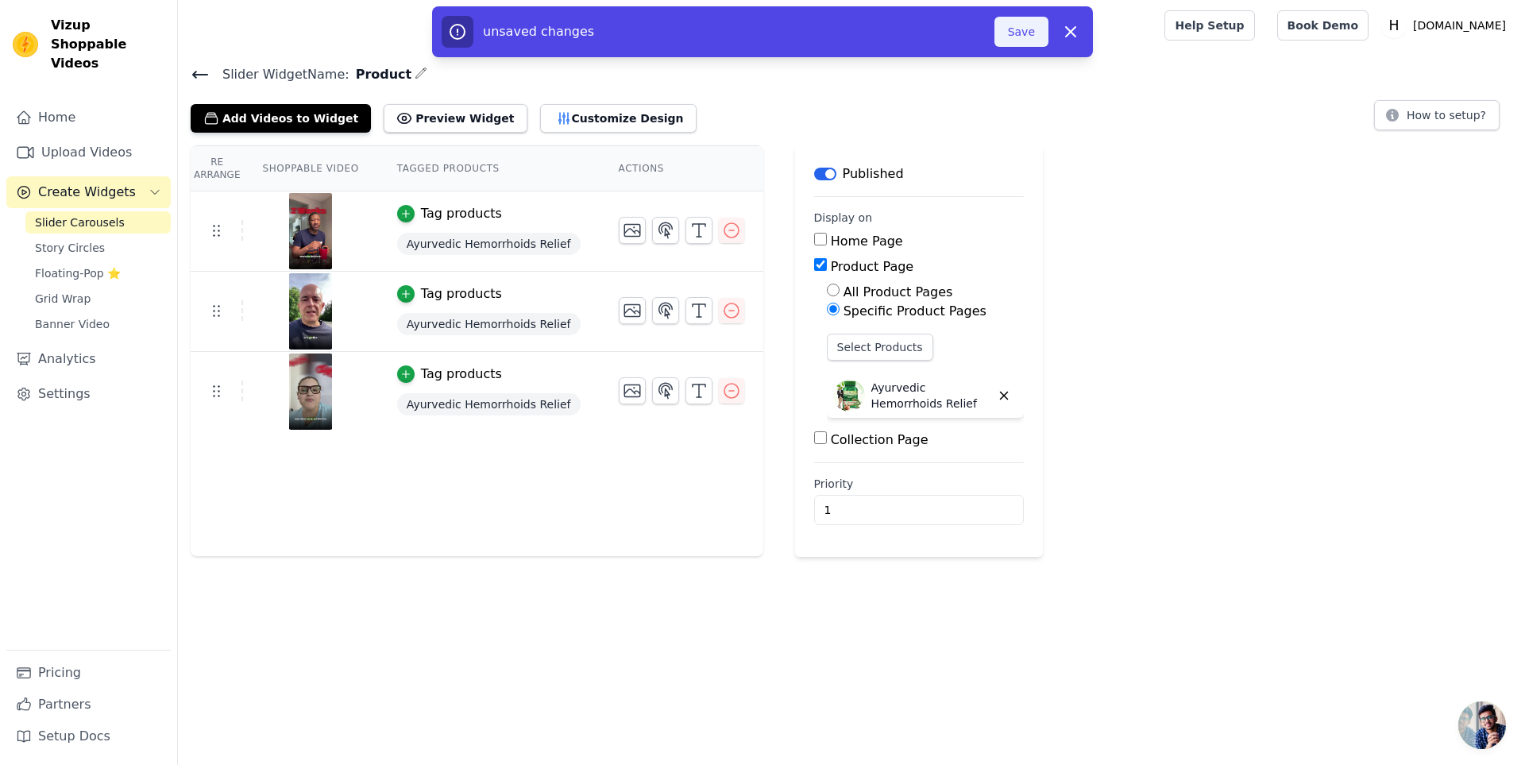
click at [1021, 44] on button "Save" at bounding box center [1021, 32] width 54 height 30
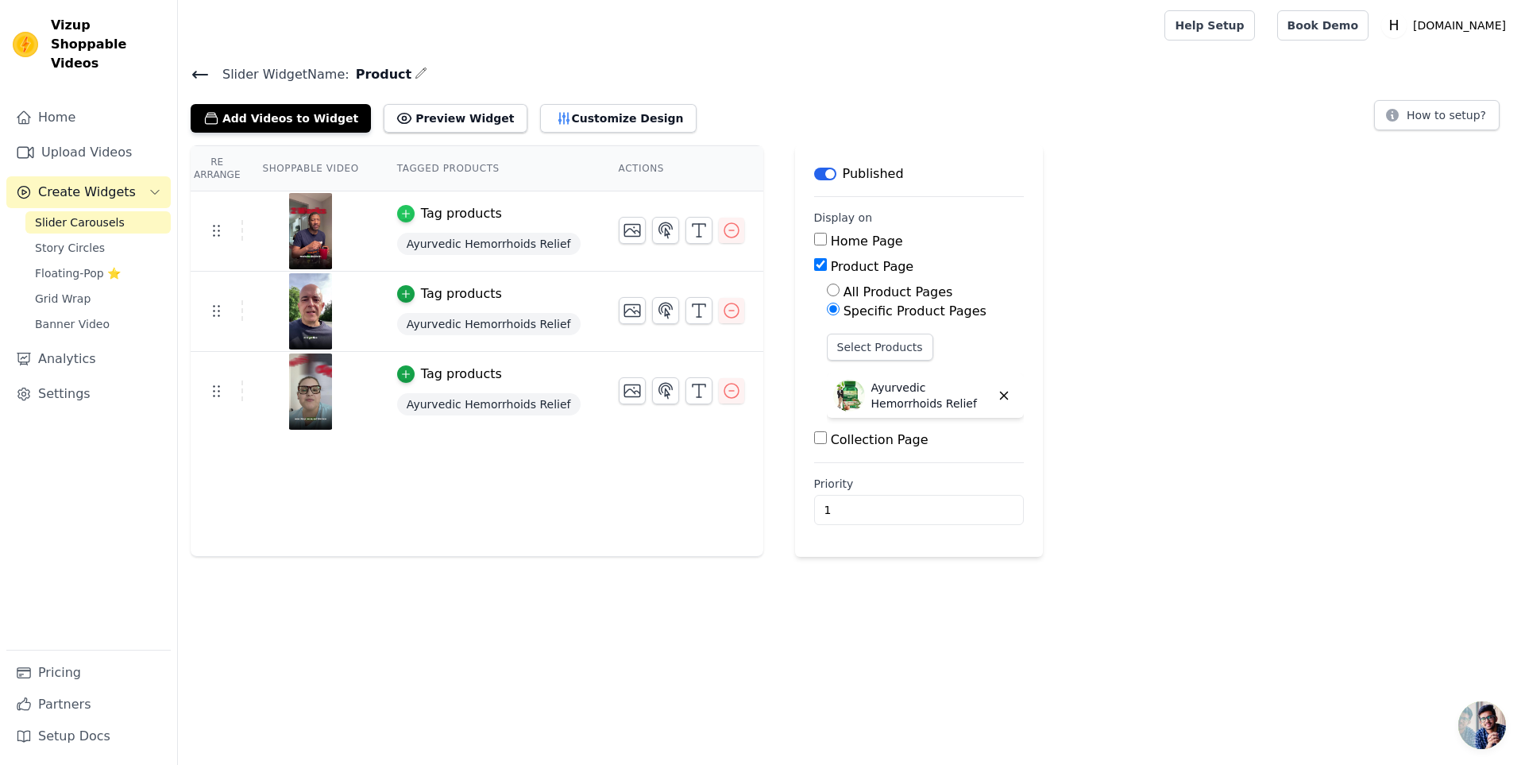
click at [401, 209] on icon "button" at bounding box center [405, 213] width 11 height 11
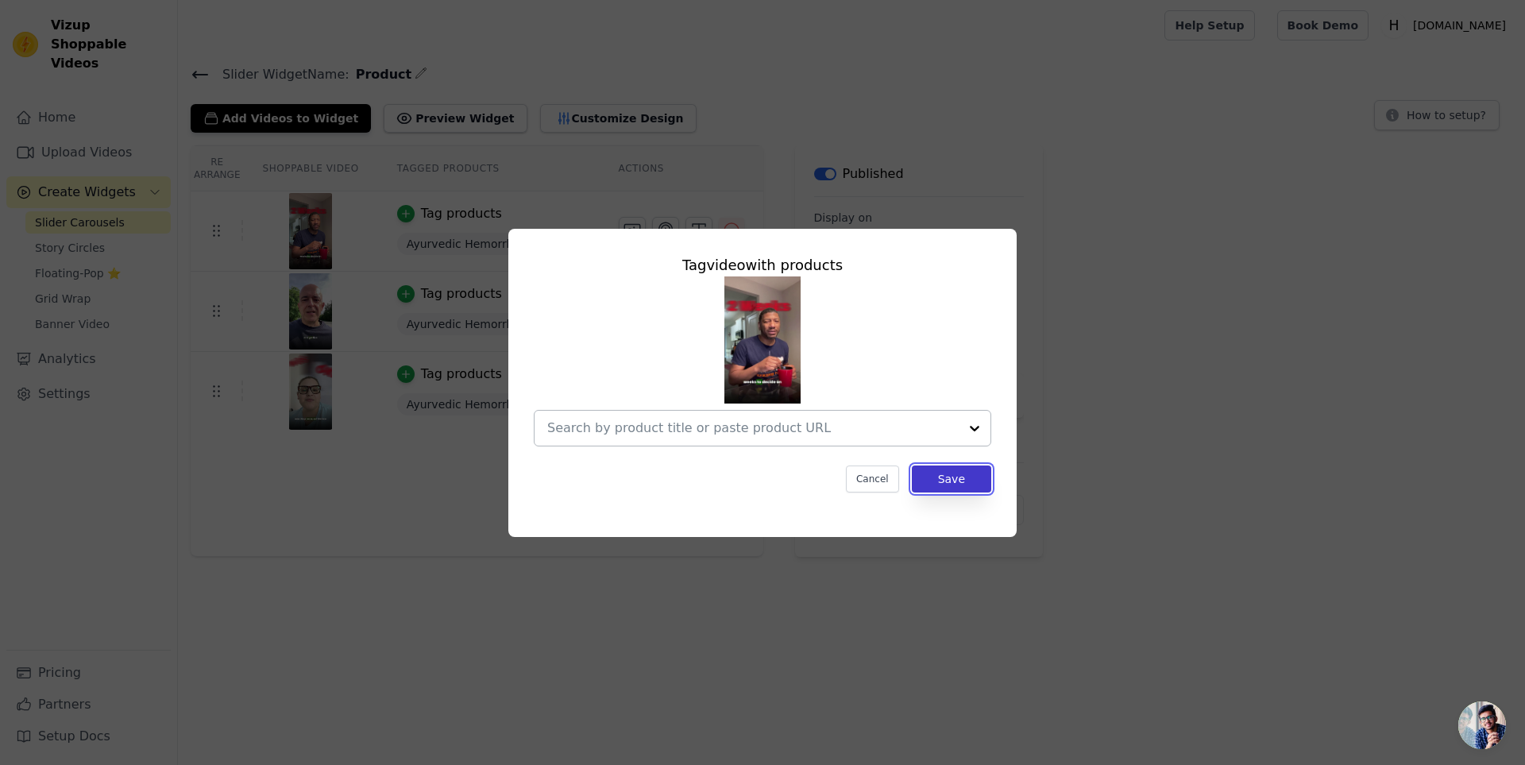
click at [946, 475] on button "Save" at bounding box center [951, 478] width 79 height 27
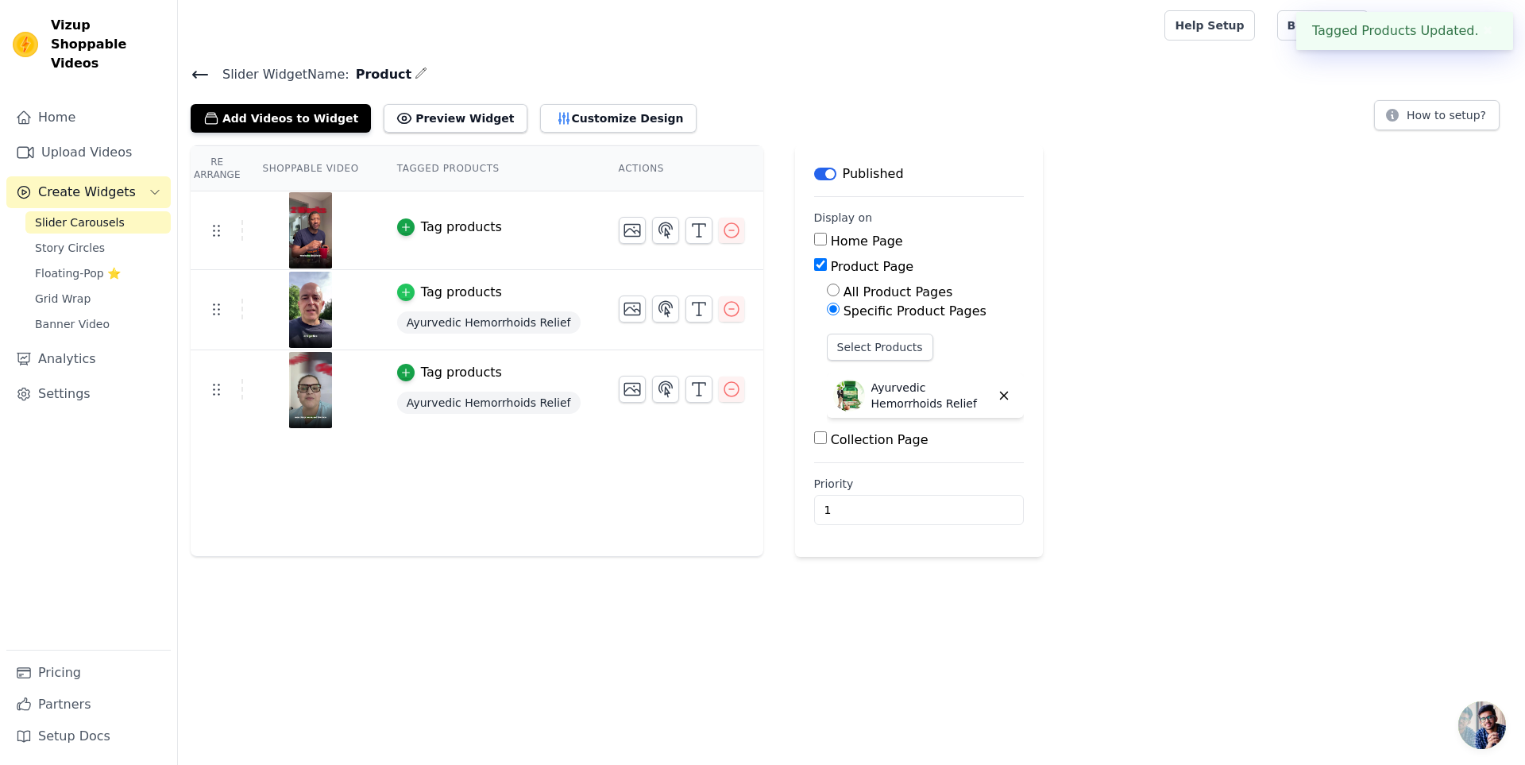
click at [400, 288] on icon "button" at bounding box center [405, 292] width 11 height 11
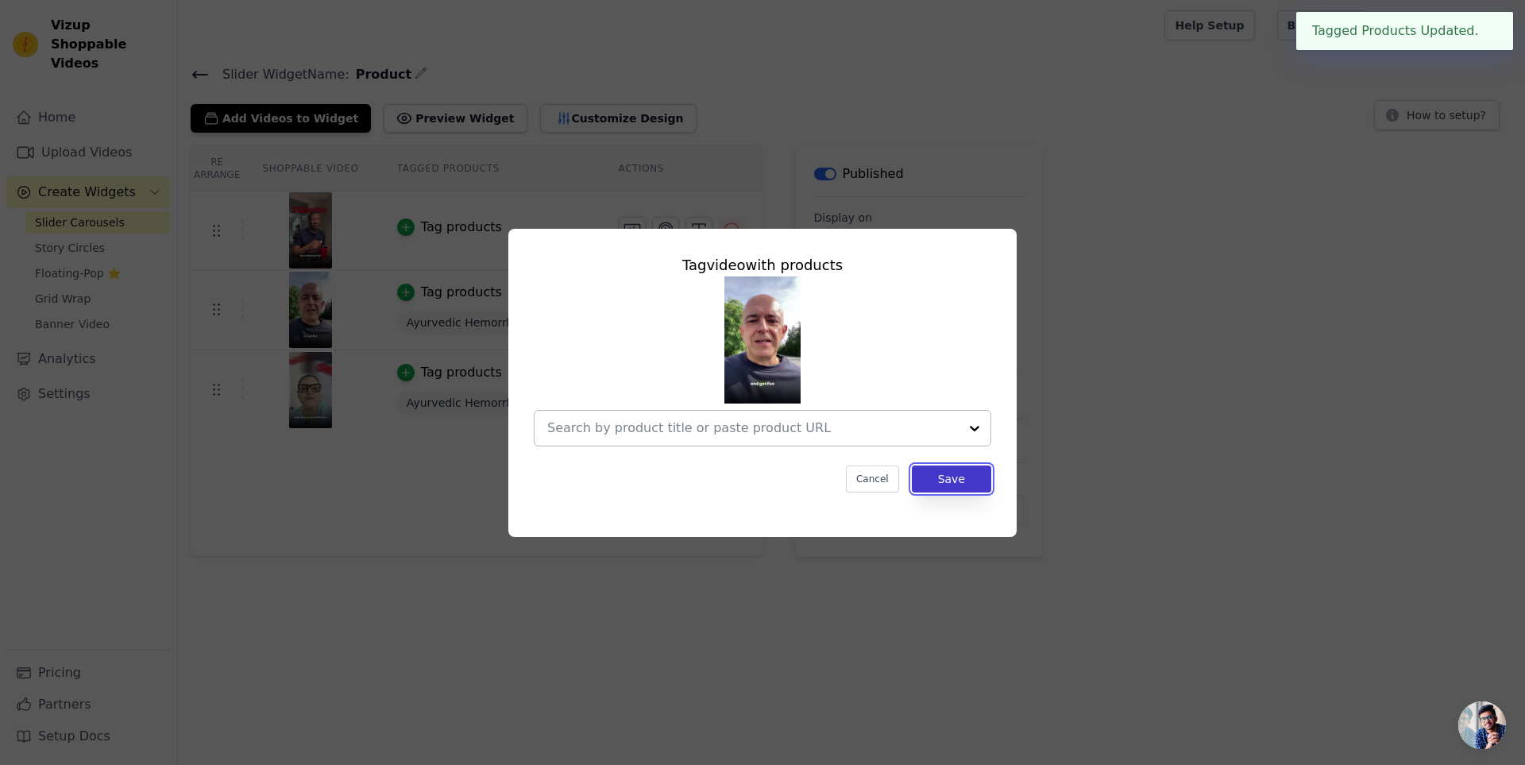
click at [956, 480] on button "Save" at bounding box center [951, 478] width 79 height 27
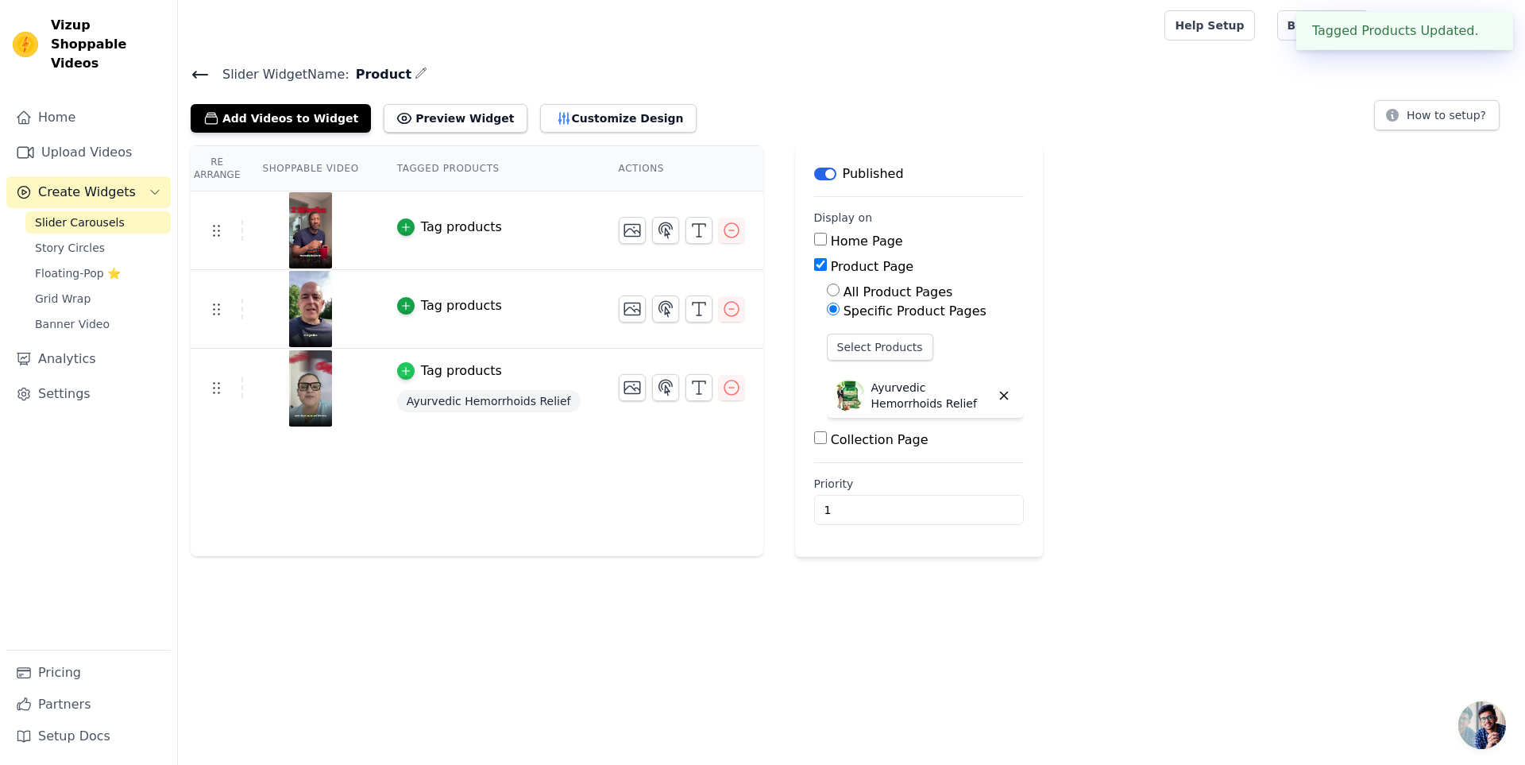
click at [397, 377] on div "button" at bounding box center [405, 370] width 17 height 17
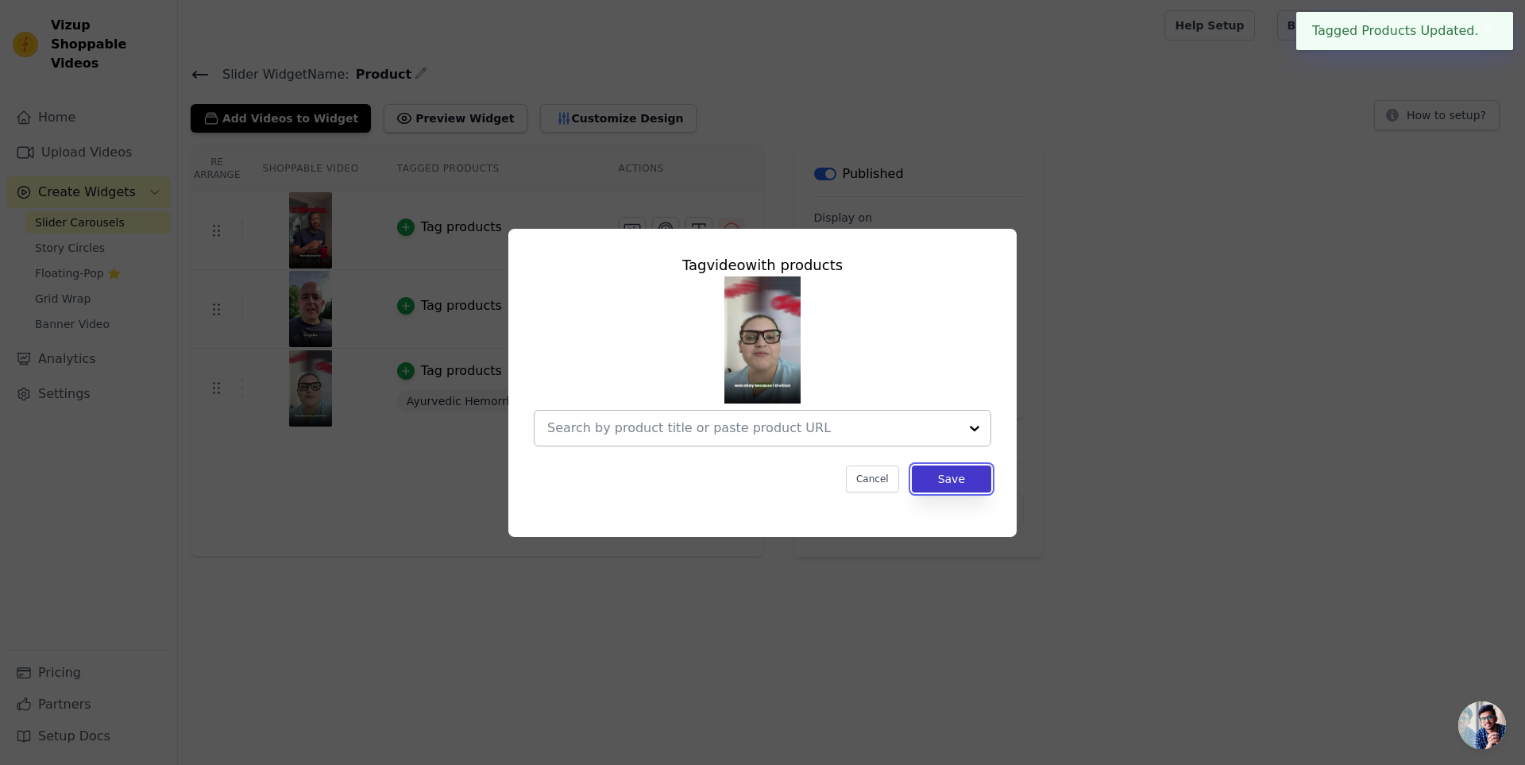
click at [952, 484] on button "Save" at bounding box center [951, 478] width 79 height 27
